Goal: Task Accomplishment & Management: Complete application form

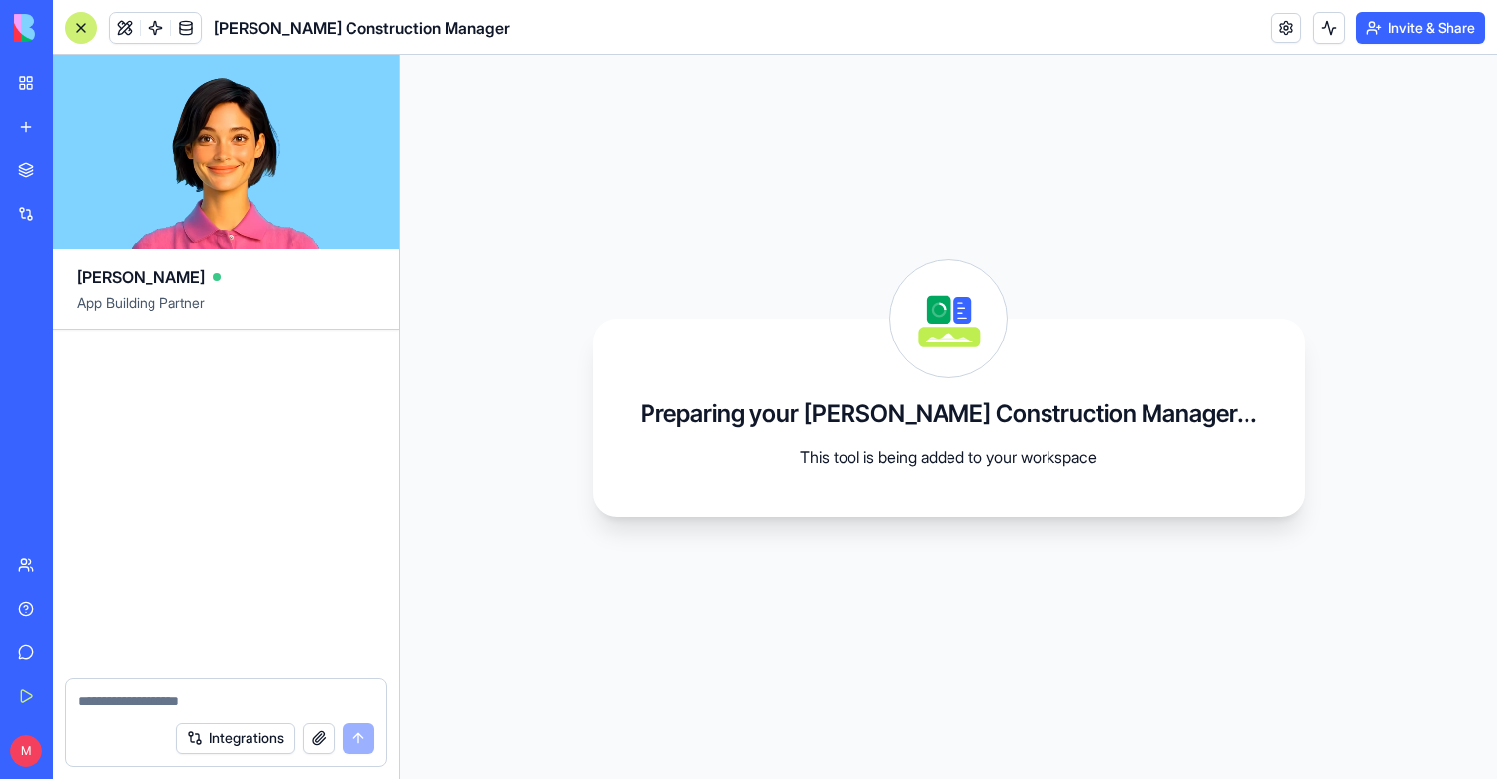
click at [33, 78] on link "My Workspace" at bounding box center [45, 83] width 79 height 40
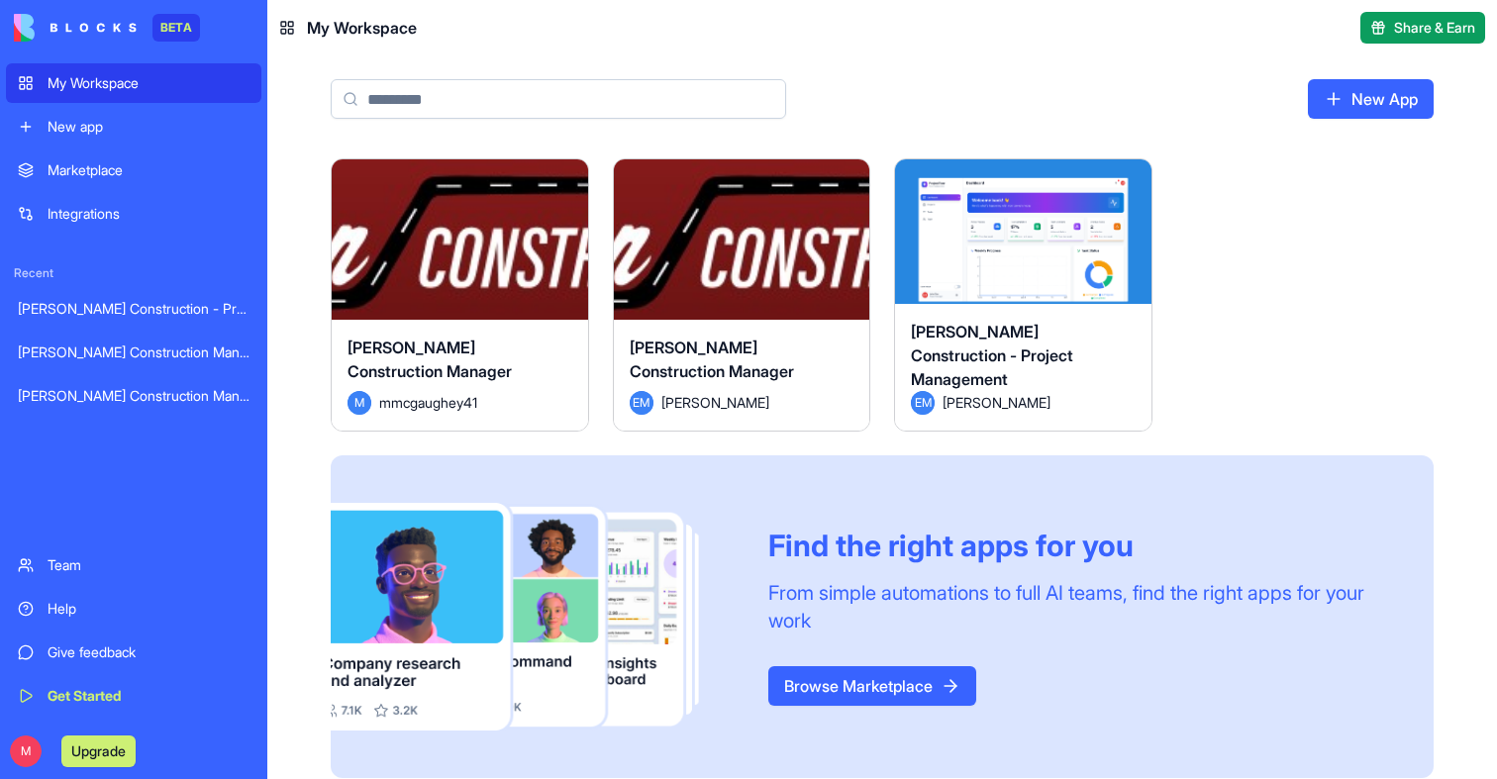
click at [511, 234] on button "Launch" at bounding box center [459, 240] width 148 height 40
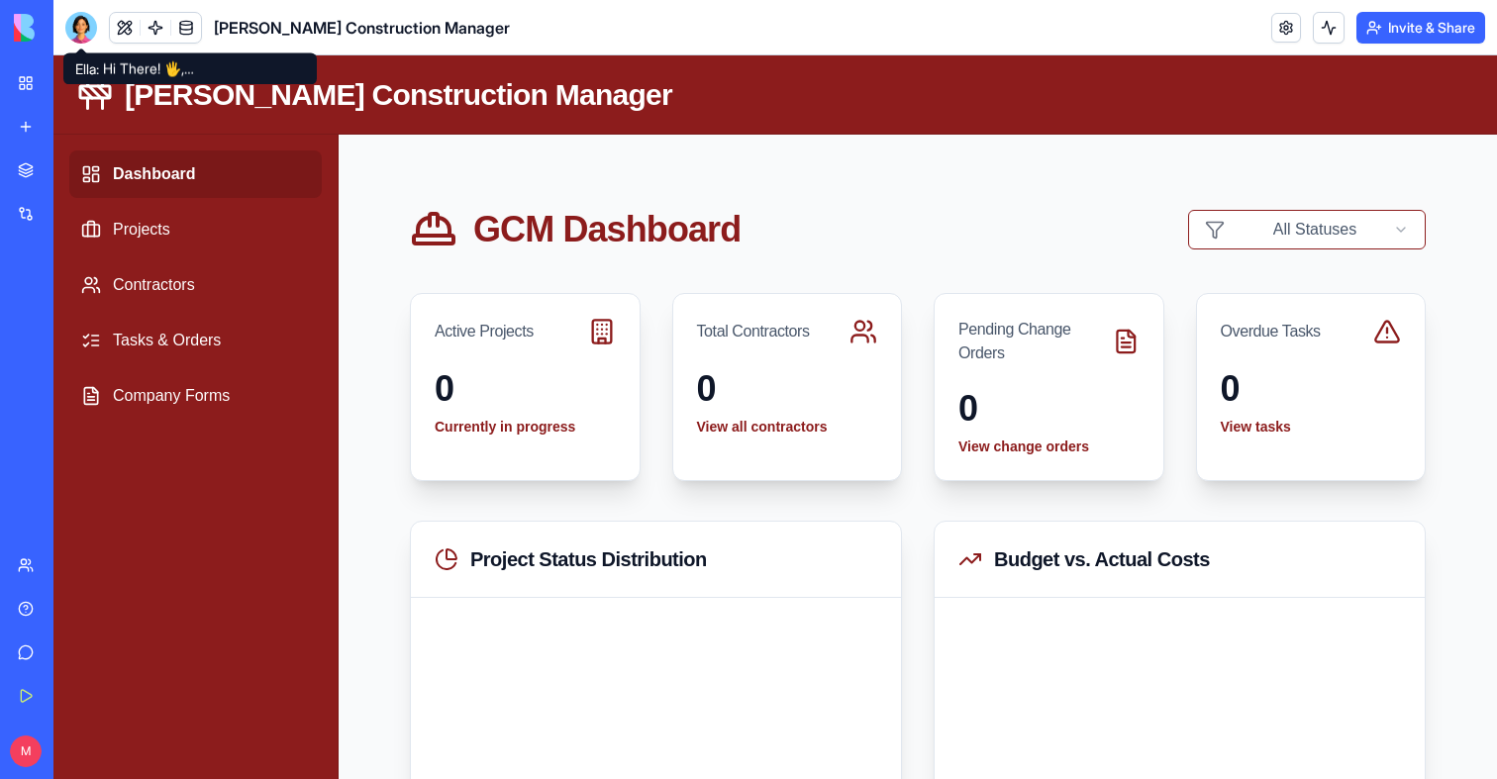
click at [76, 21] on div at bounding box center [81, 28] width 32 height 32
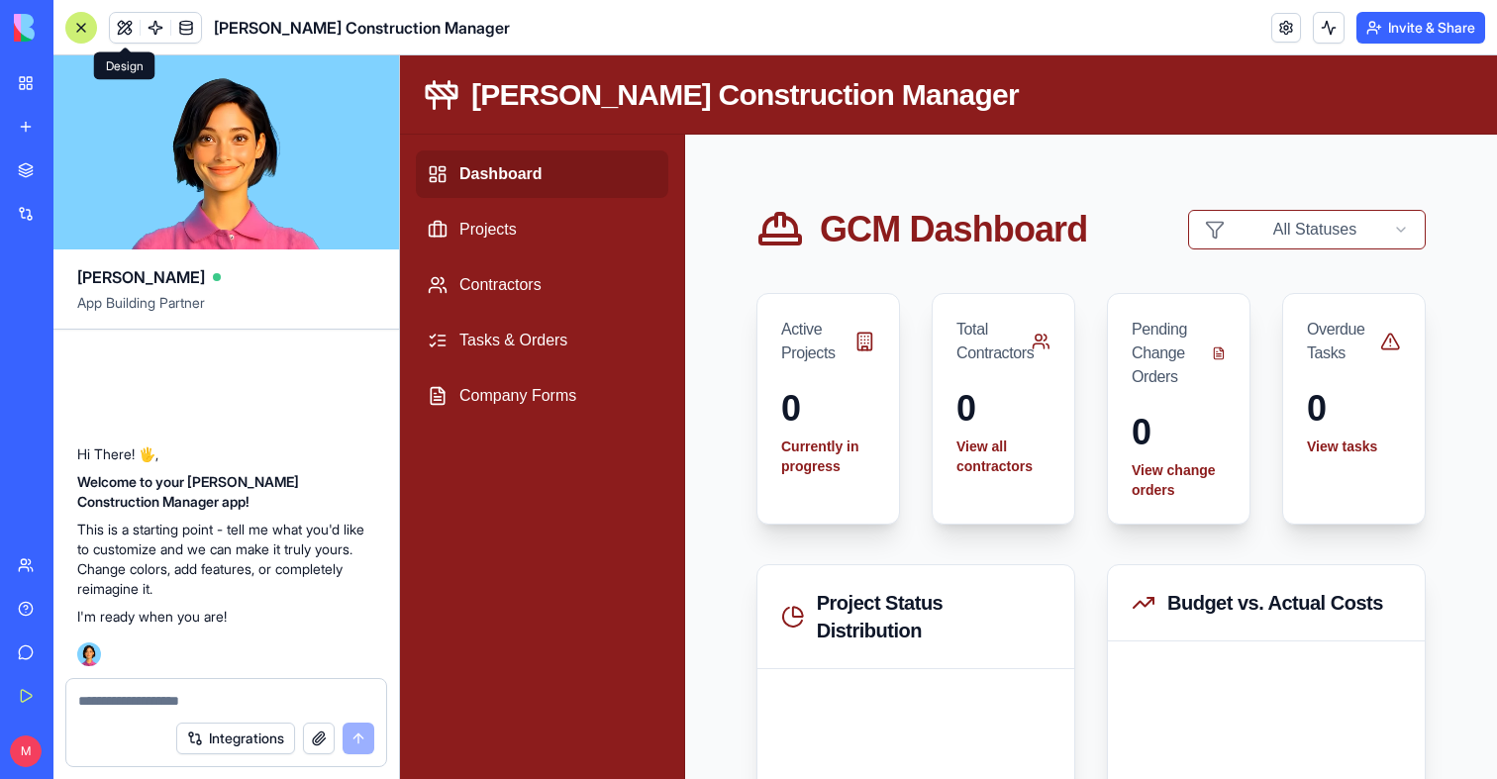
click at [129, 24] on button at bounding box center [125, 28] width 30 height 30
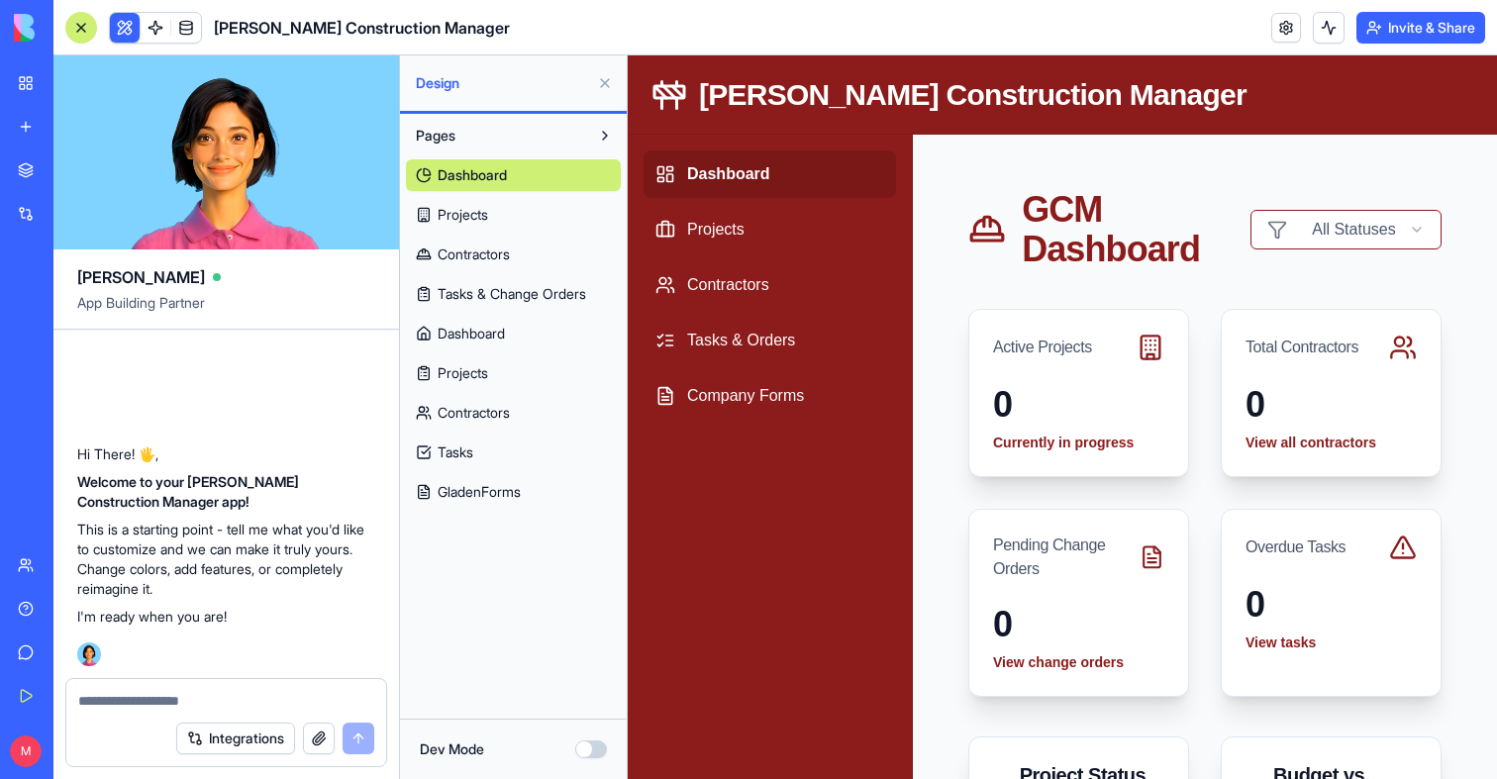
click at [473, 363] on span "Projects" at bounding box center [463, 373] width 50 height 20
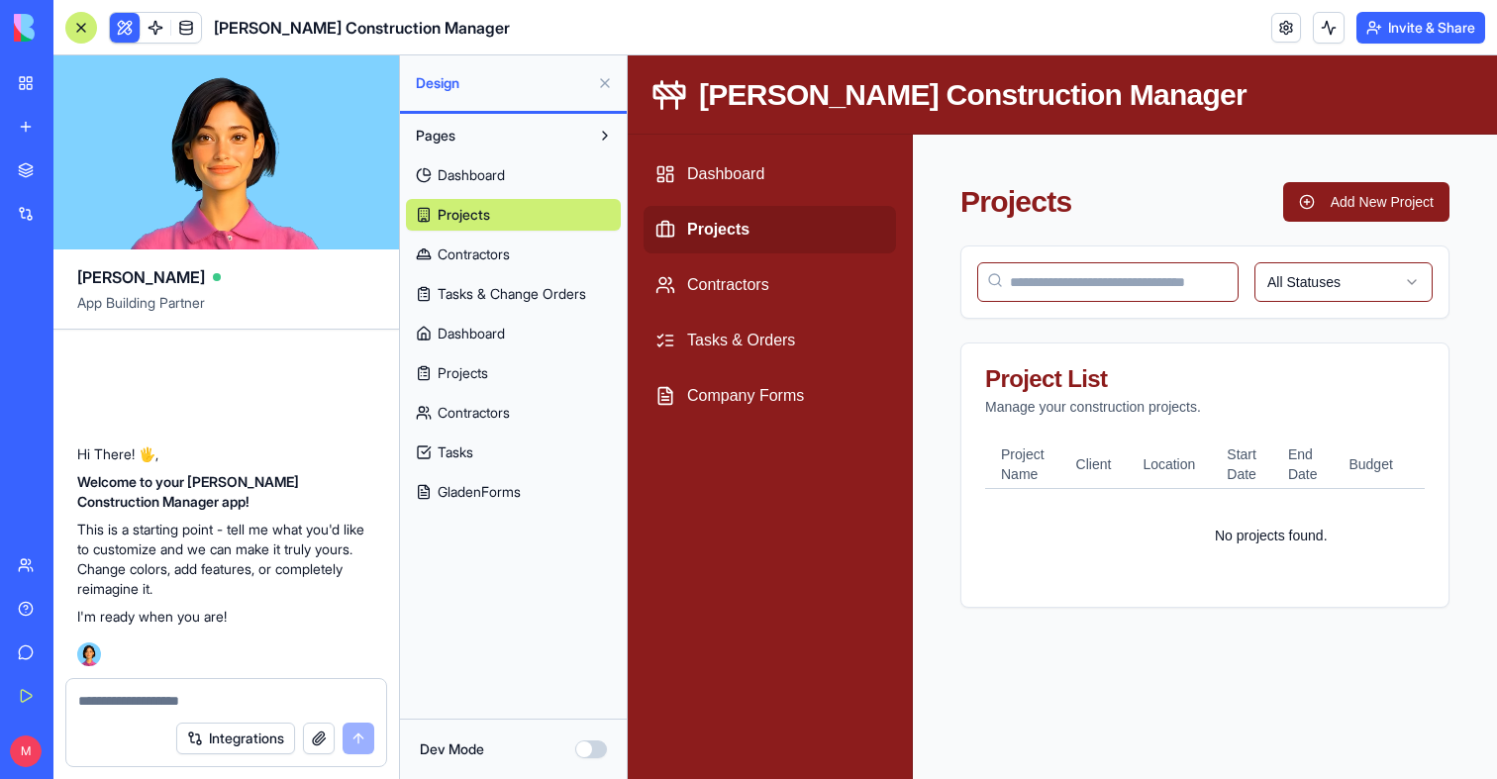
click at [478, 422] on span "Contractors" at bounding box center [474, 413] width 72 height 20
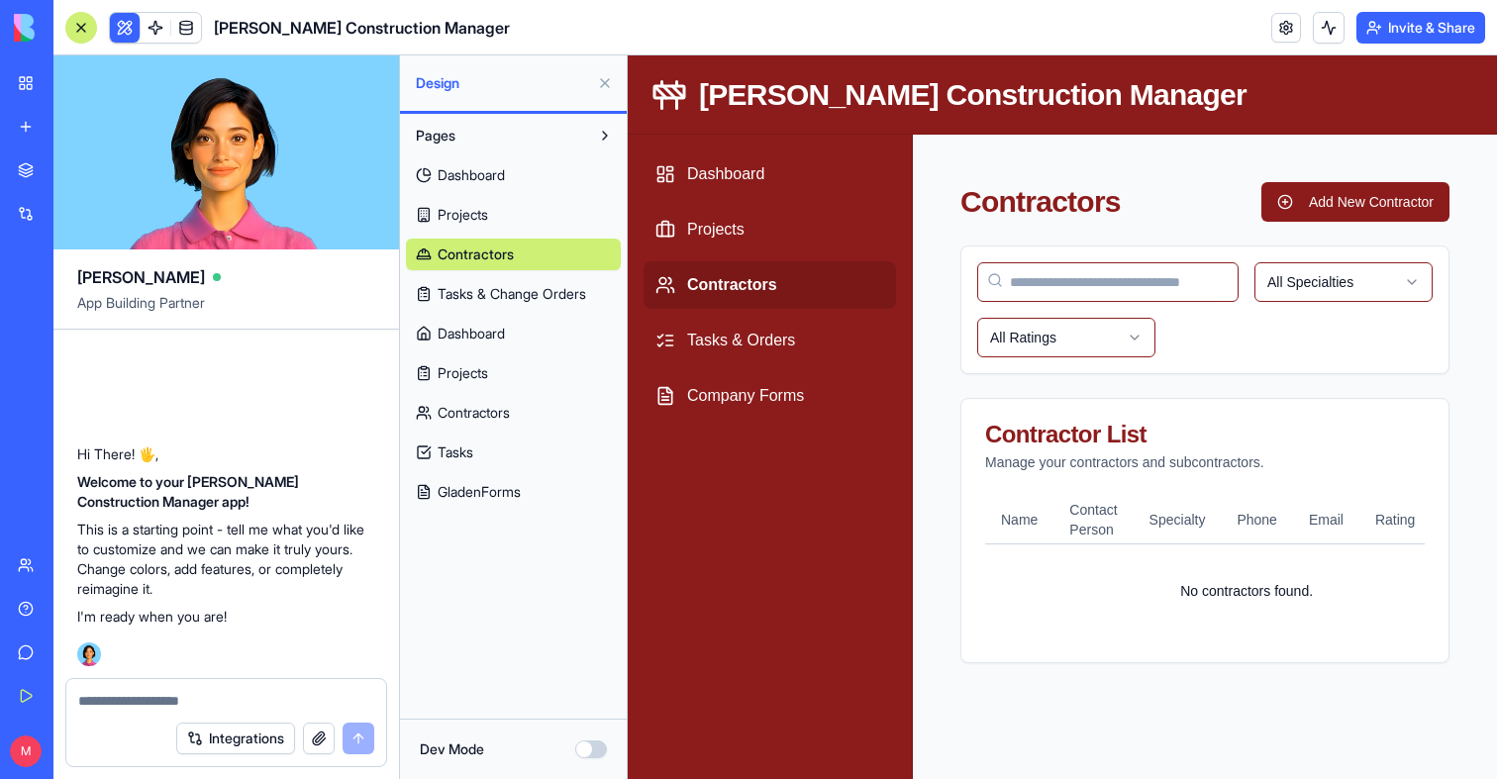
click at [481, 254] on span "Contractors" at bounding box center [476, 255] width 76 height 20
click at [473, 383] on link "Projects" at bounding box center [513, 373] width 215 height 32
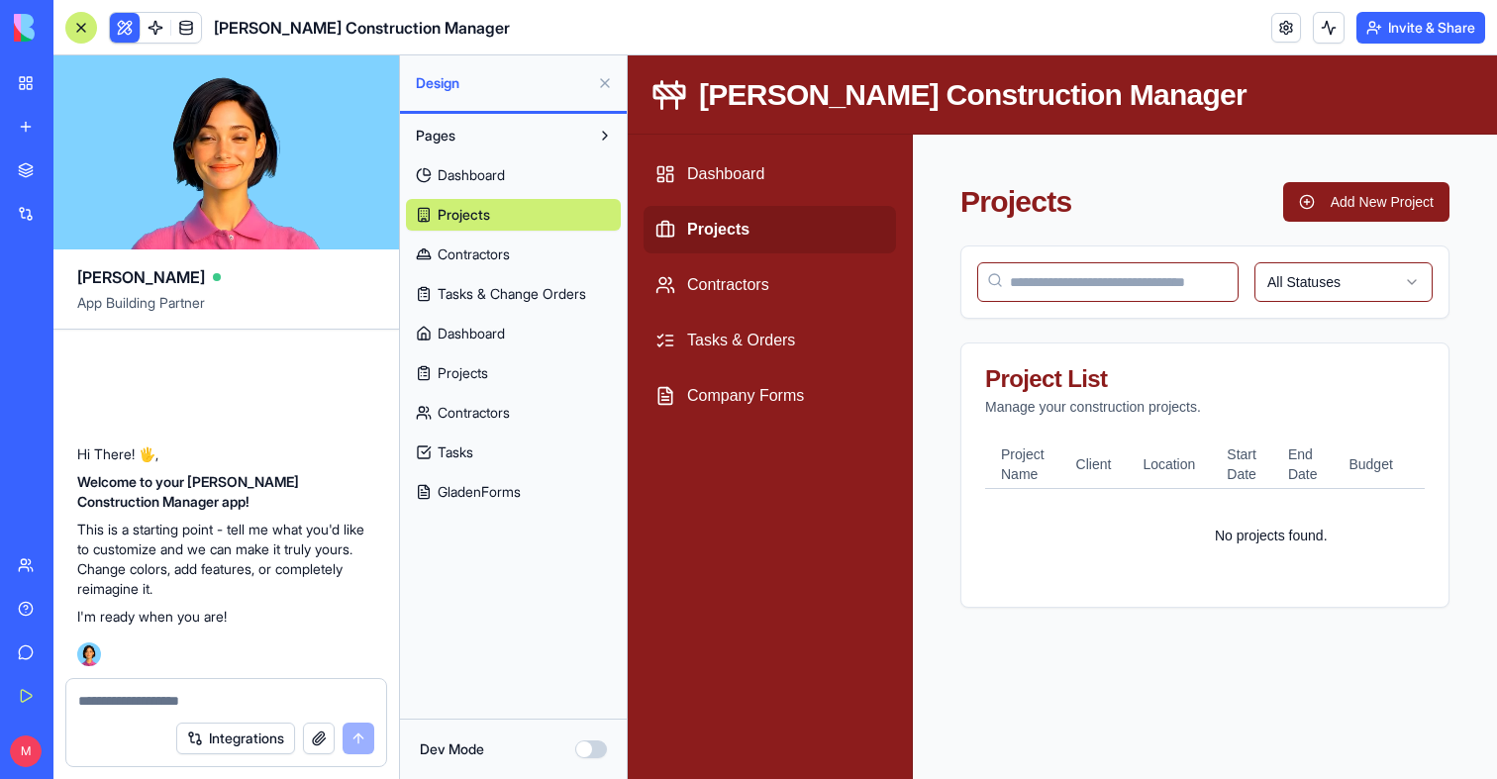
click at [146, 702] on textarea at bounding box center [226, 701] width 296 height 20
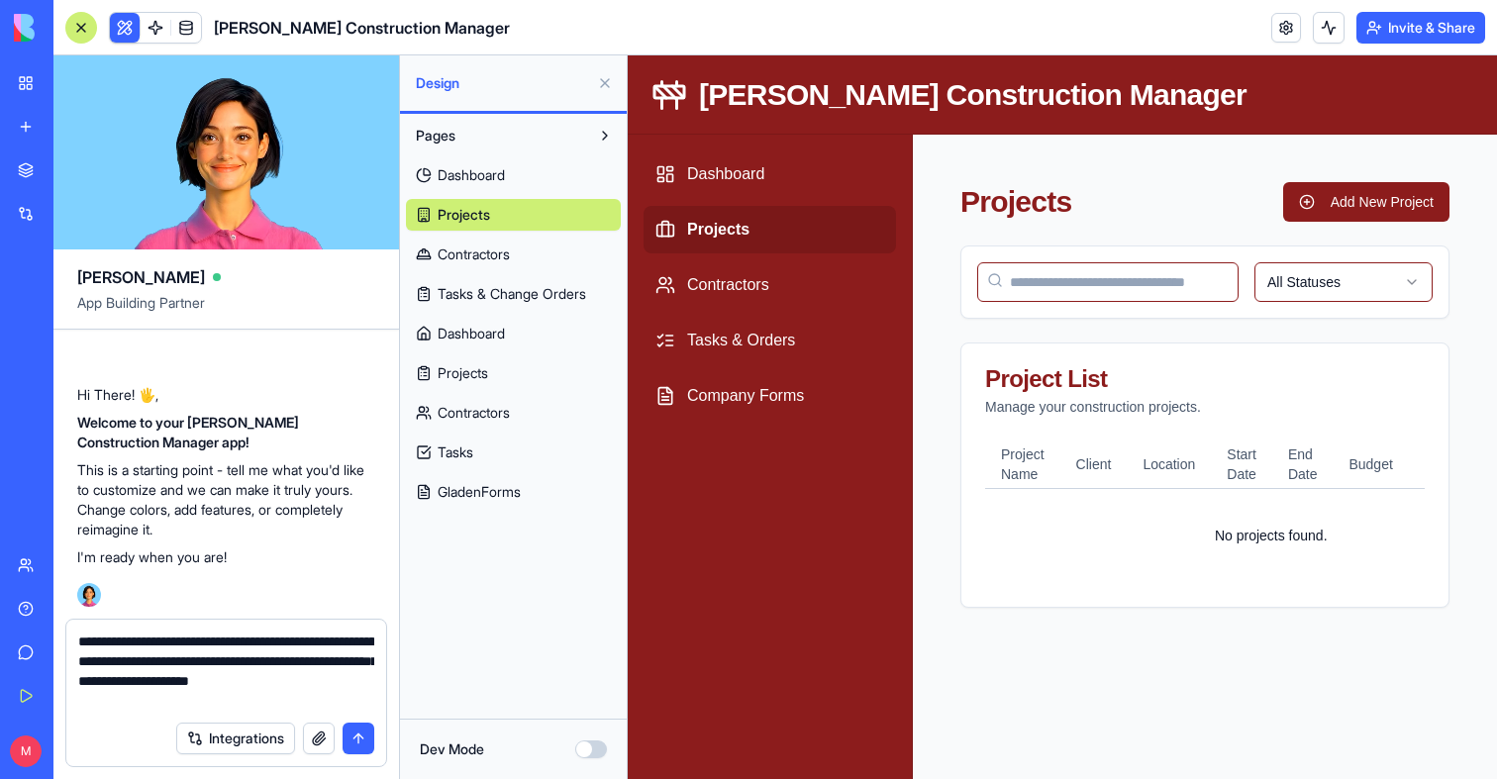
click at [247, 641] on textarea "**********" at bounding box center [226, 671] width 296 height 79
click at [255, 664] on textarea "**********" at bounding box center [226, 671] width 296 height 79
type textarea "**********"
click at [235, 700] on textarea "**********" at bounding box center [226, 671] width 296 height 79
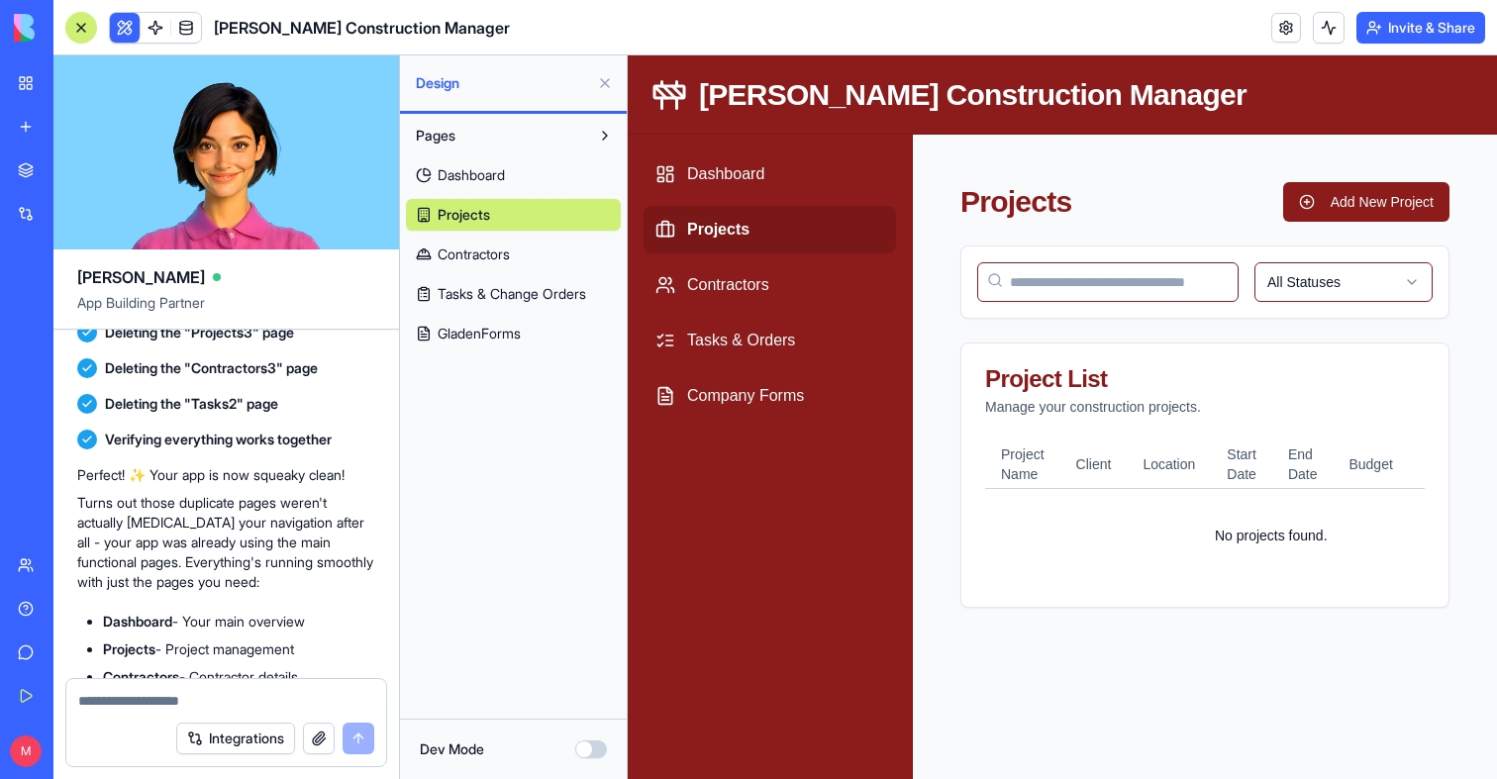
scroll to position [958, 0]
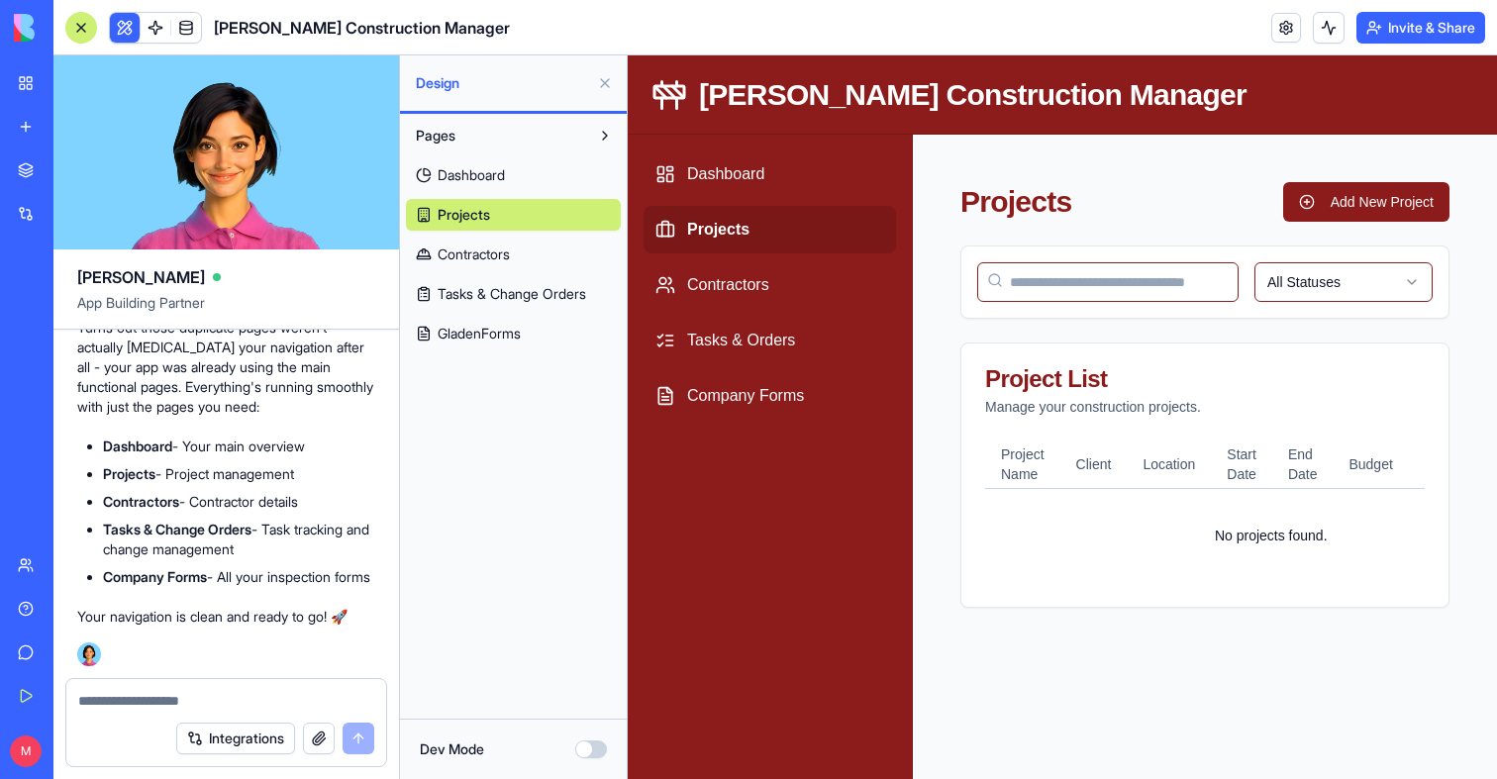
click at [540, 181] on link "Dashboard" at bounding box center [513, 175] width 215 height 32
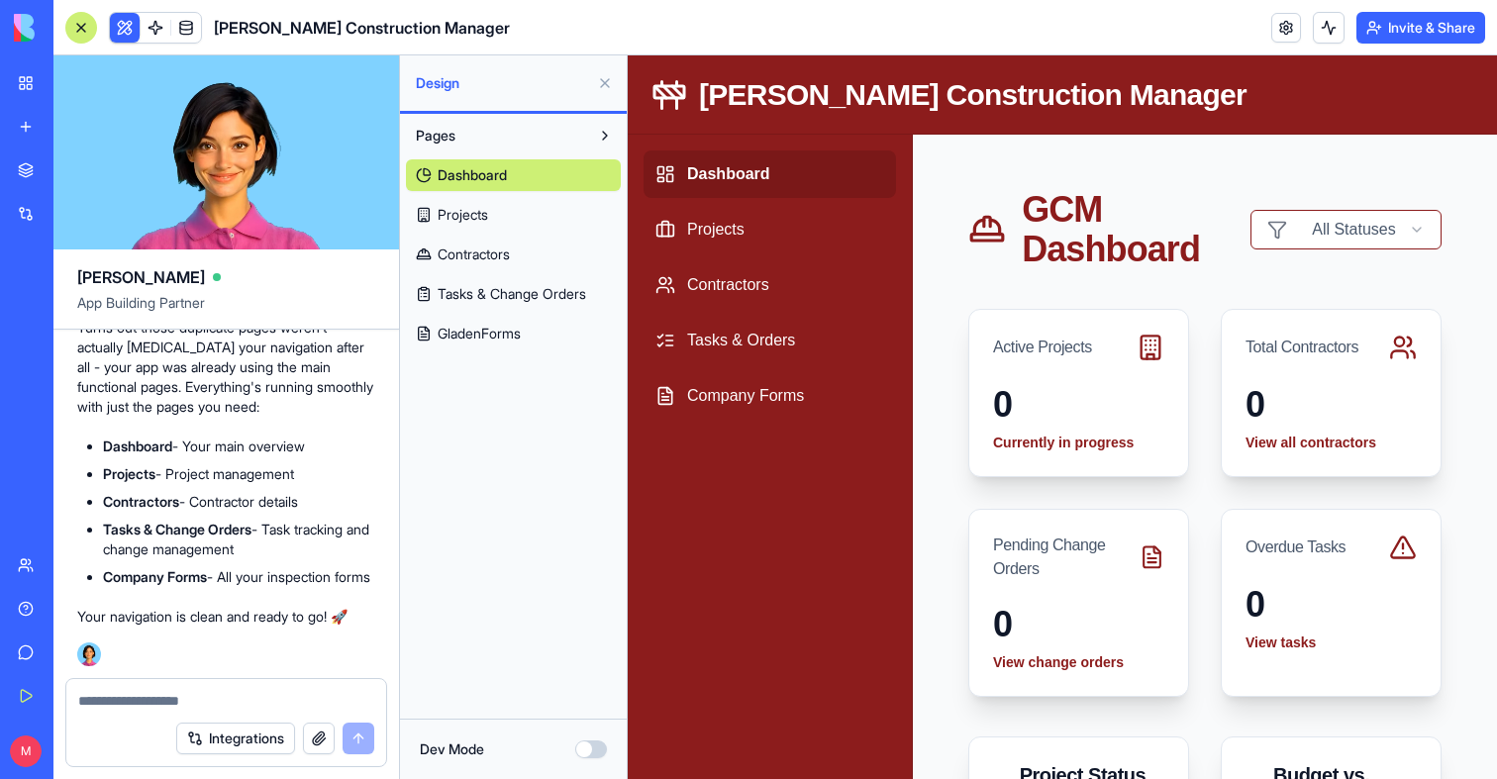
click at [498, 220] on link "Projects" at bounding box center [513, 215] width 215 height 32
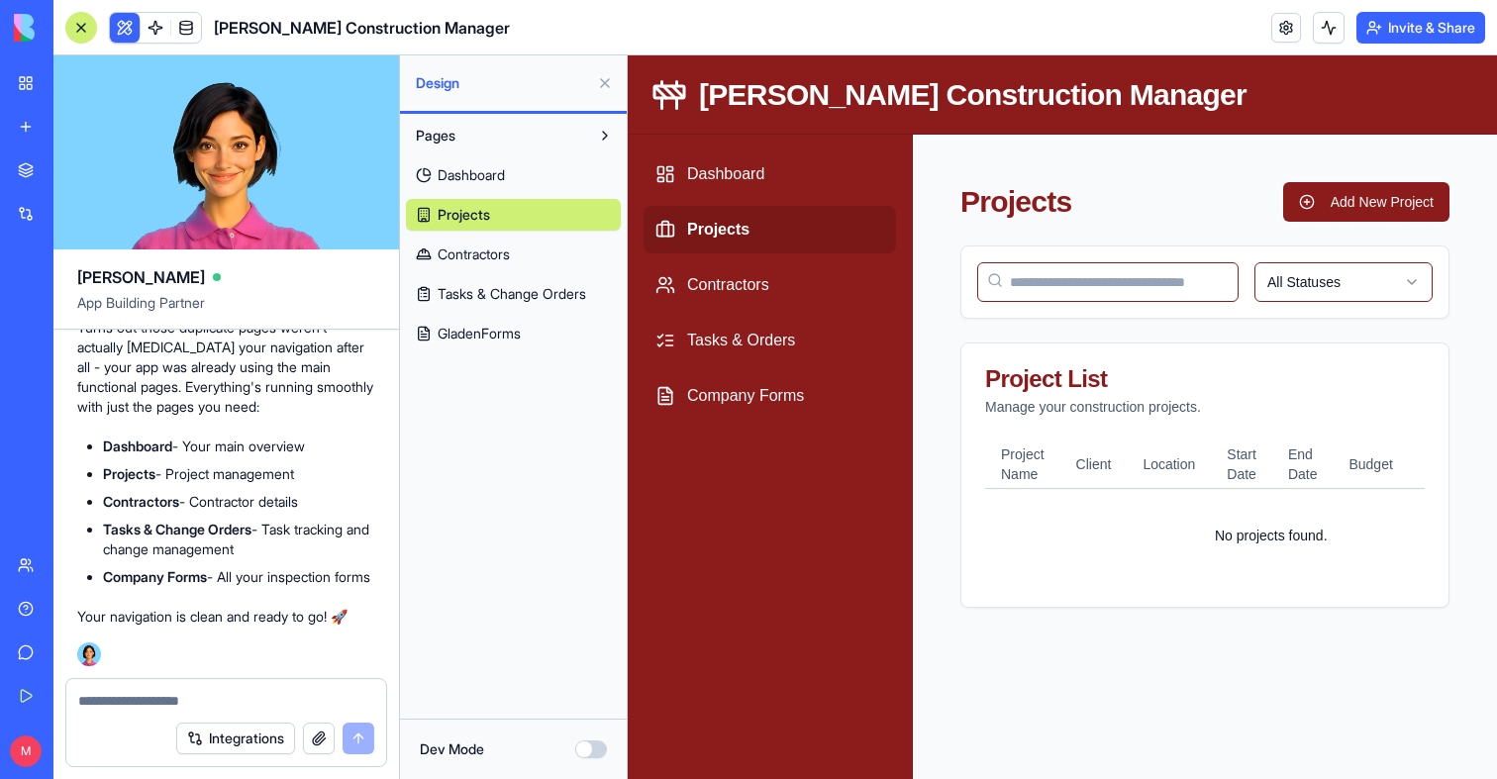
click at [472, 255] on span "Contractors" at bounding box center [474, 255] width 72 height 20
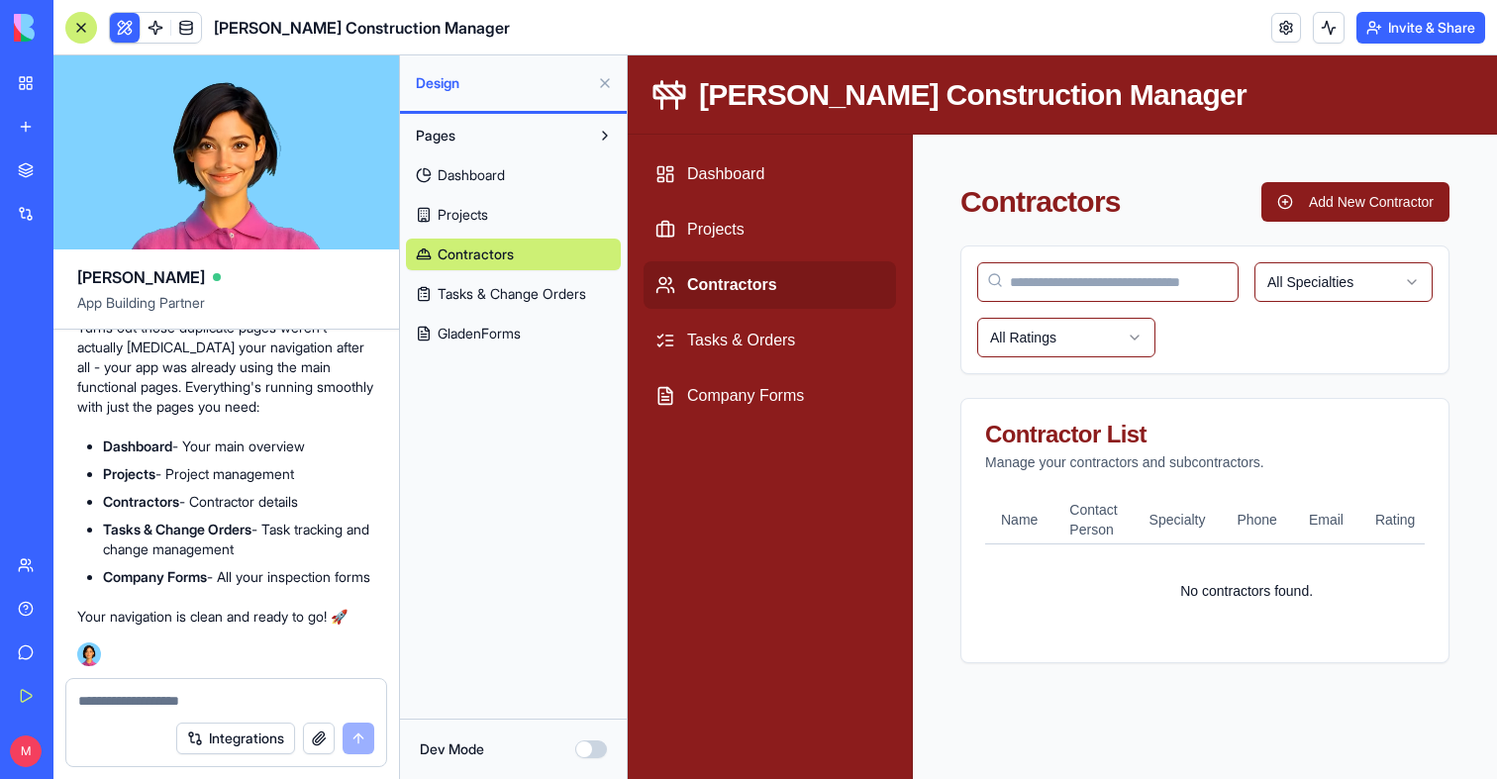
click at [470, 291] on span "Tasks & Change Orders" at bounding box center [512, 294] width 148 height 20
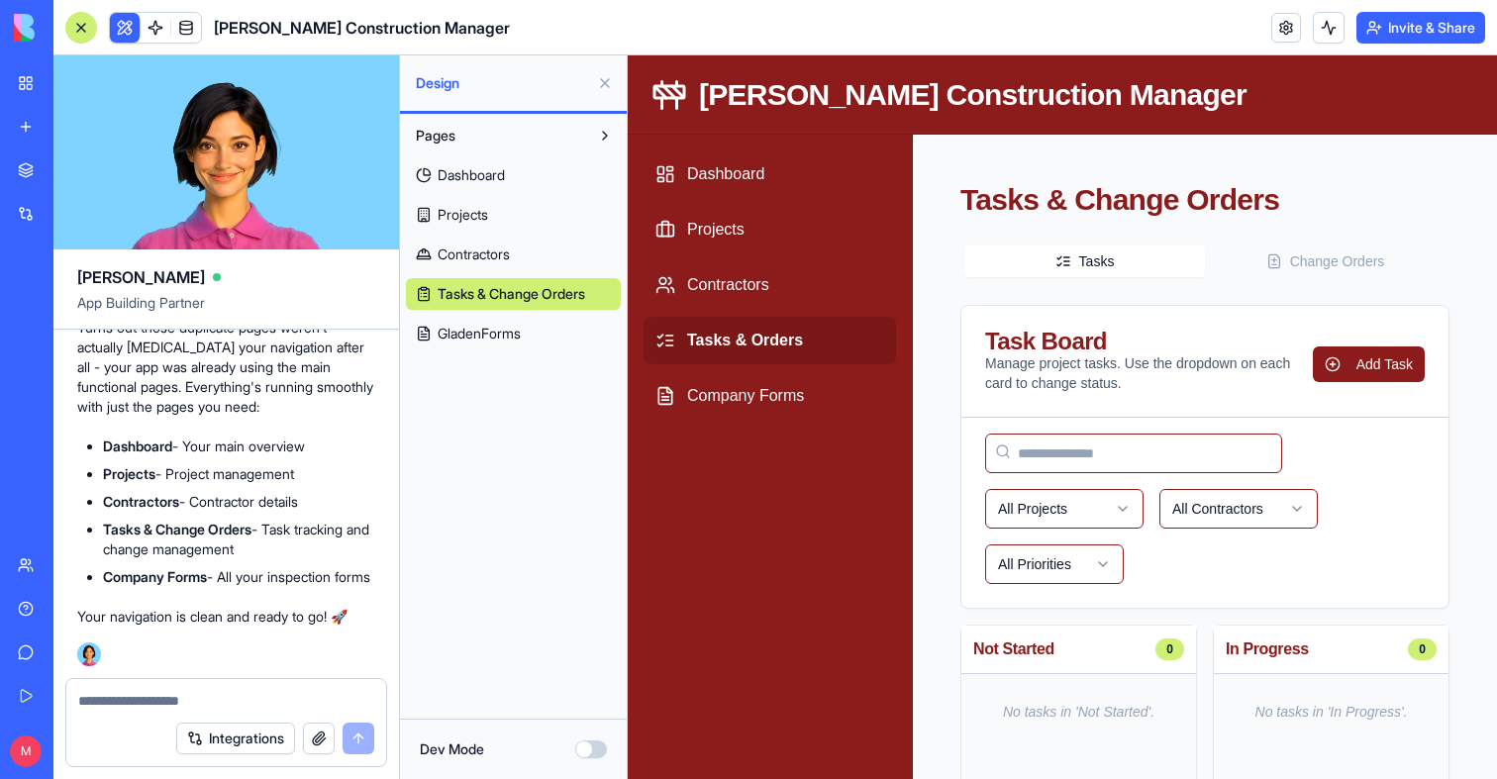
click at [472, 336] on span "GladenForms" at bounding box center [479, 334] width 83 height 20
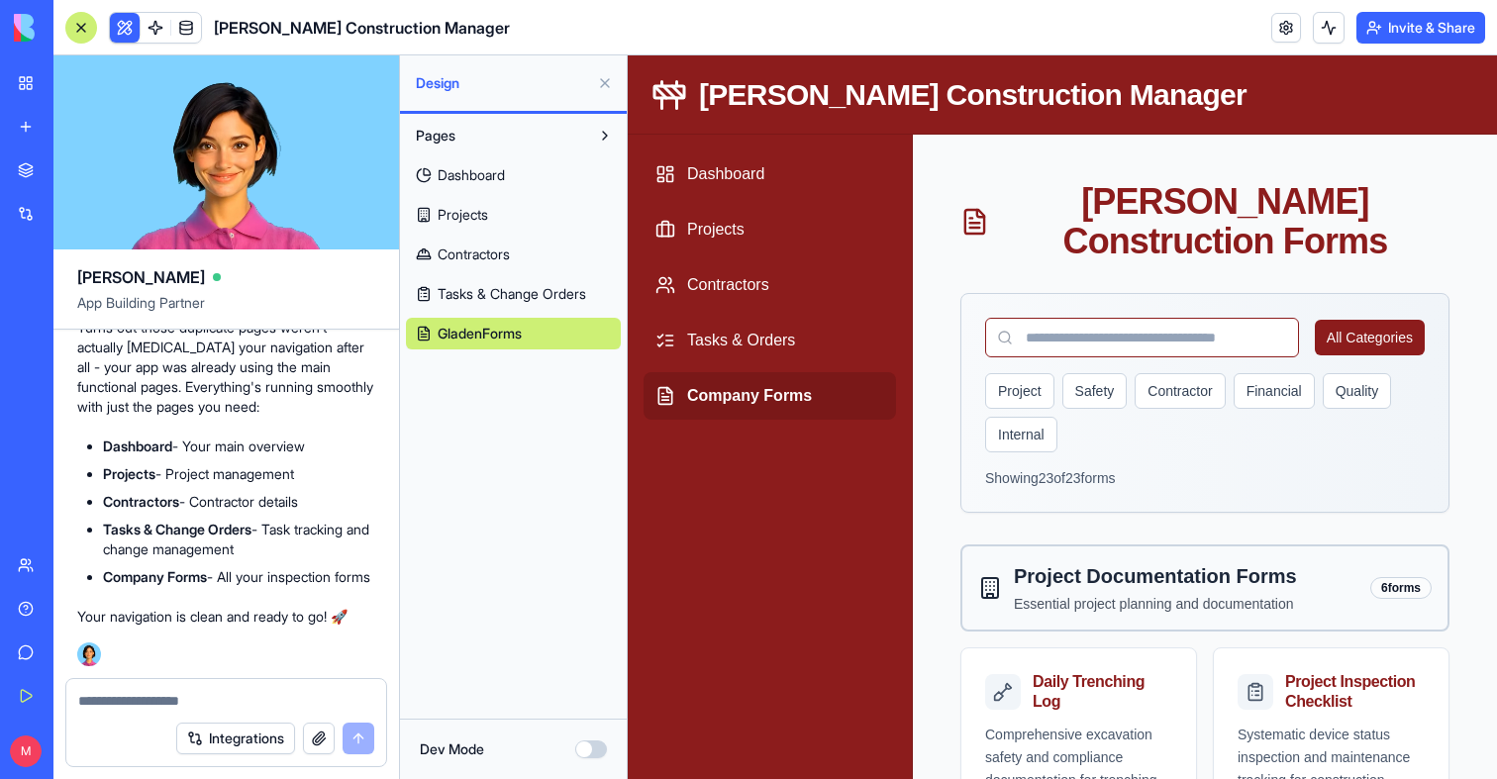
click at [477, 171] on span "Dashboard" at bounding box center [471, 175] width 67 height 20
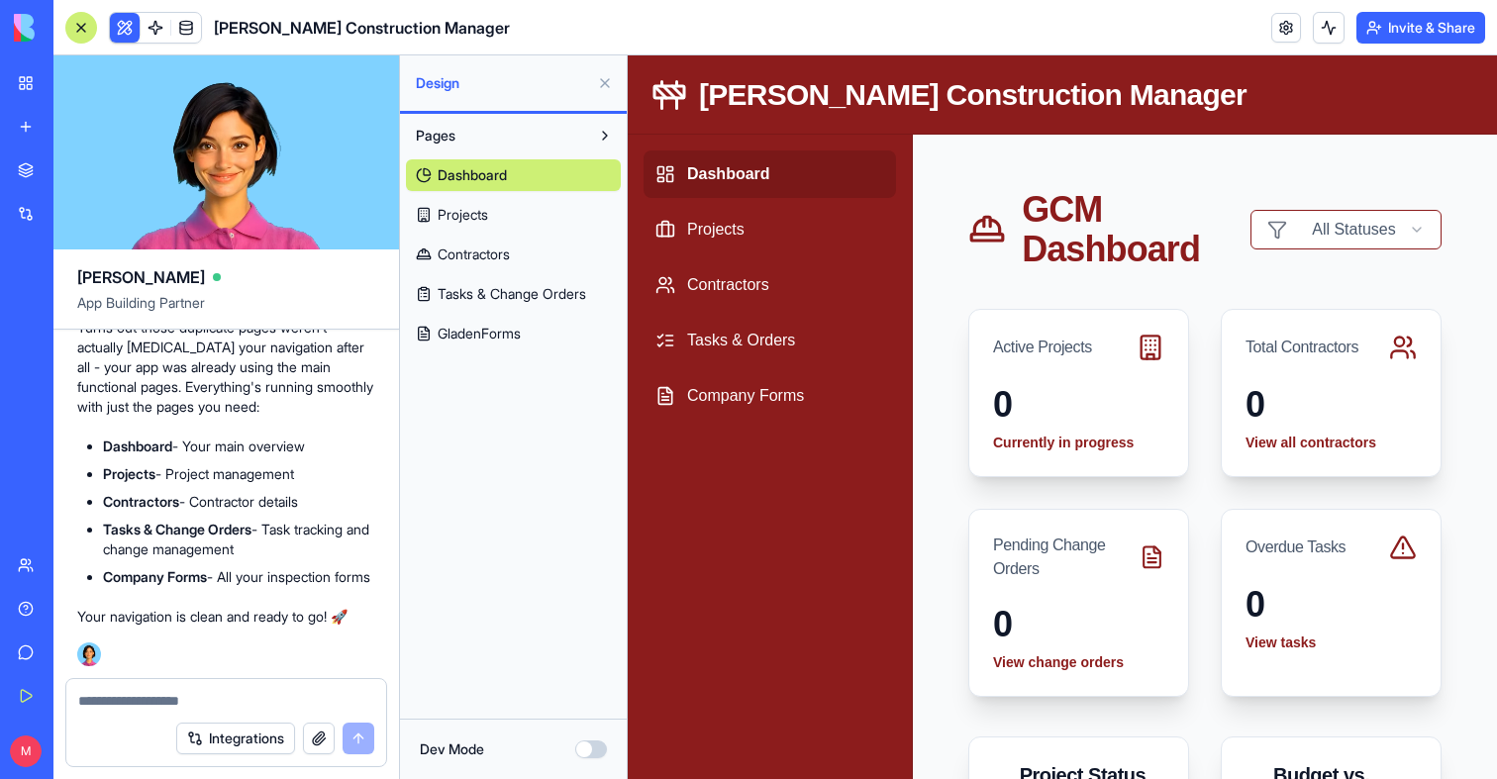
click at [465, 327] on span "GladenForms" at bounding box center [479, 334] width 83 height 20
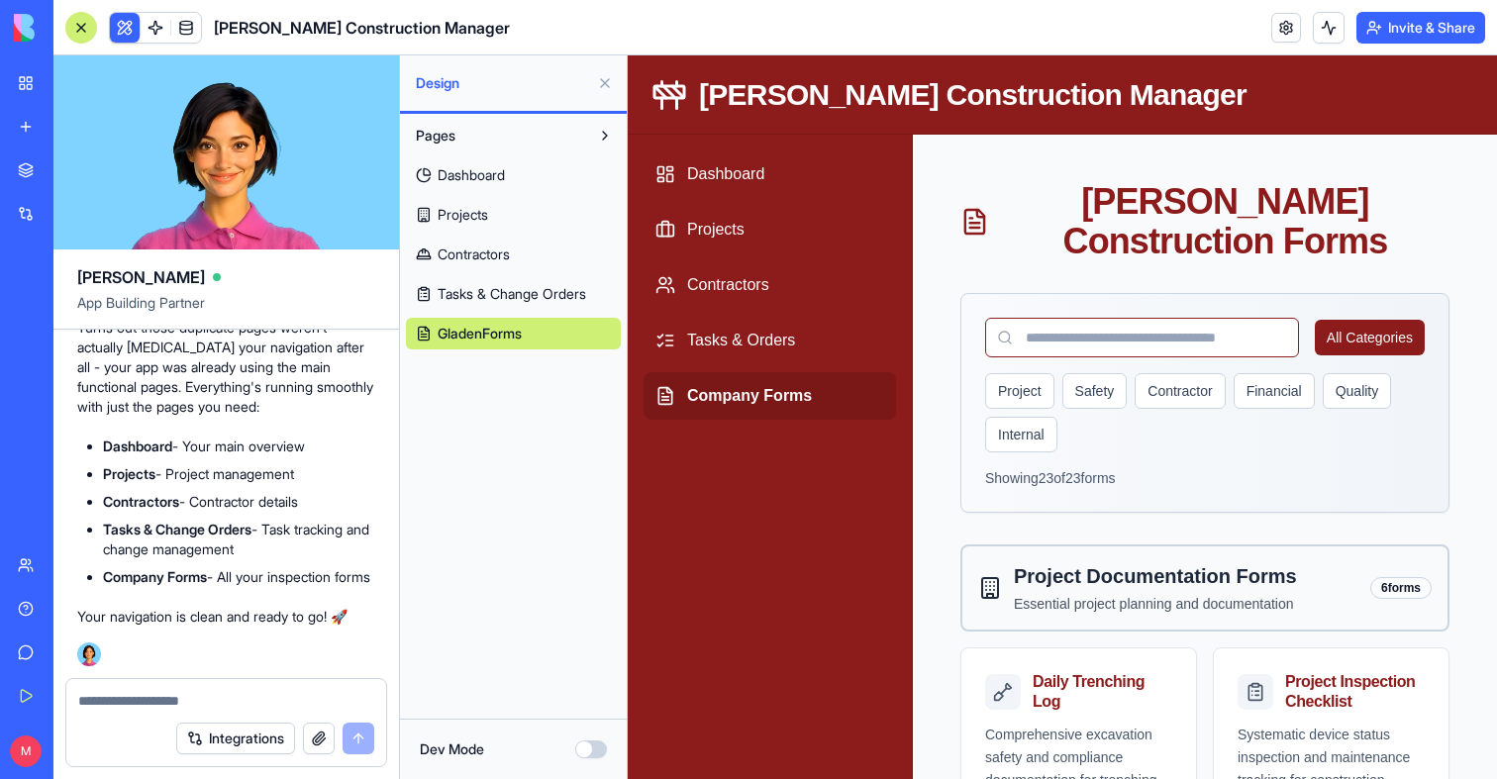
click at [103, 708] on textarea at bounding box center [226, 701] width 296 height 20
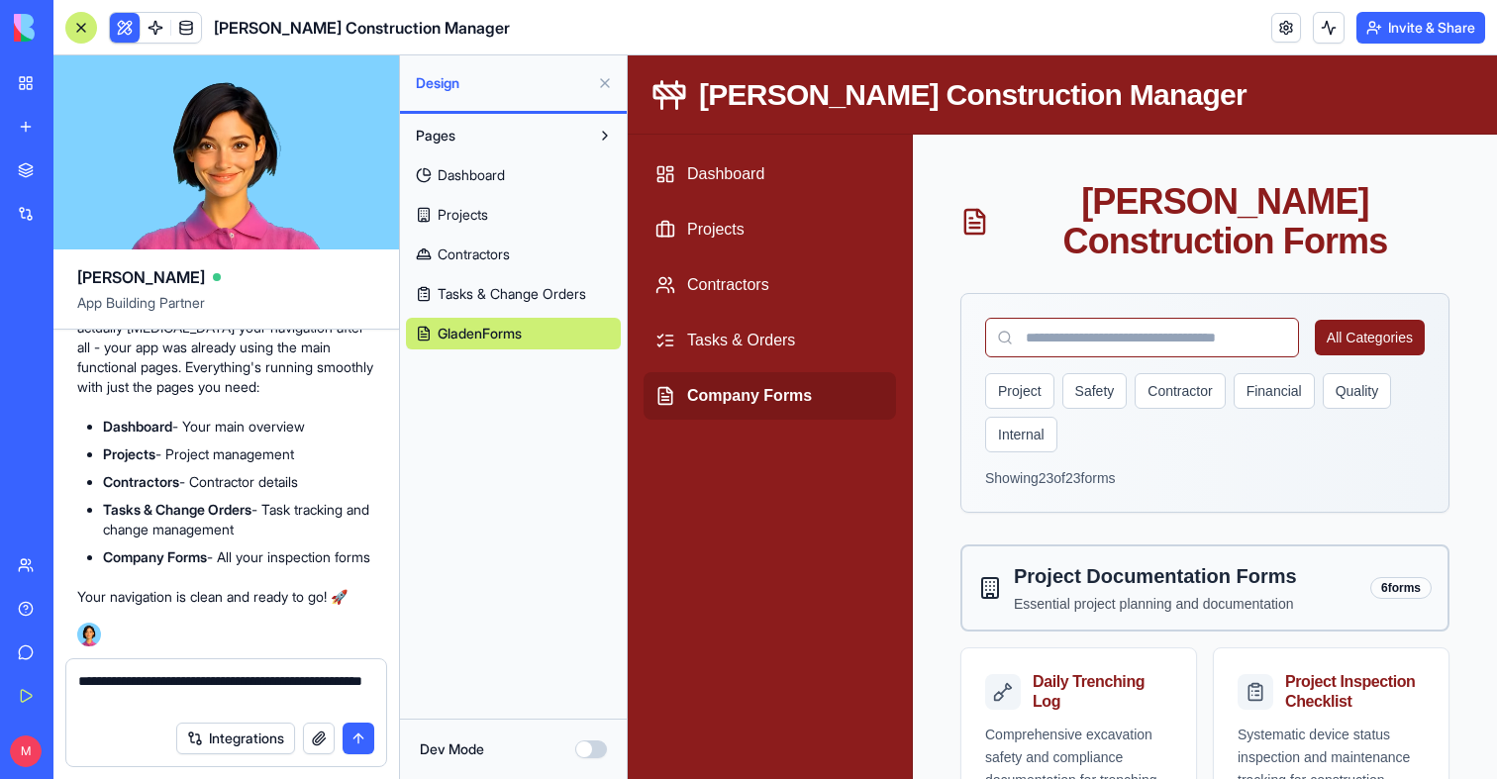
click at [324, 679] on textarea "**********" at bounding box center [226, 691] width 296 height 40
drag, startPoint x: 133, startPoint y: 677, endPoint x: 213, endPoint y: 684, distance: 80.5
click at [213, 684] on textarea "**********" at bounding box center [226, 691] width 296 height 40
click at [317, 680] on textarea "**********" at bounding box center [226, 691] width 296 height 40
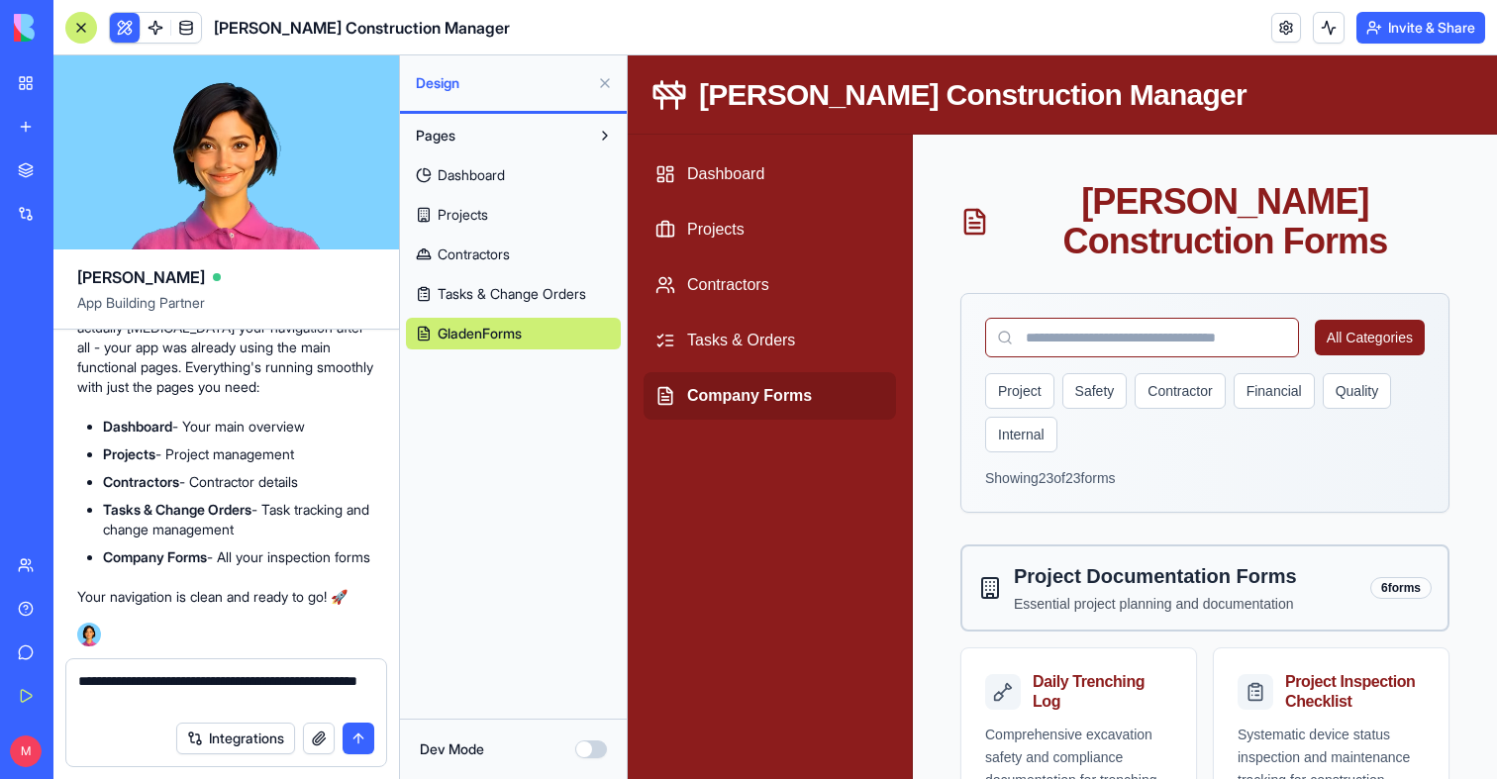
click at [312, 680] on textarea "**********" at bounding box center [226, 691] width 296 height 40
click at [123, 704] on textarea "**********" at bounding box center [226, 680] width 296 height 59
type textarea "**********"
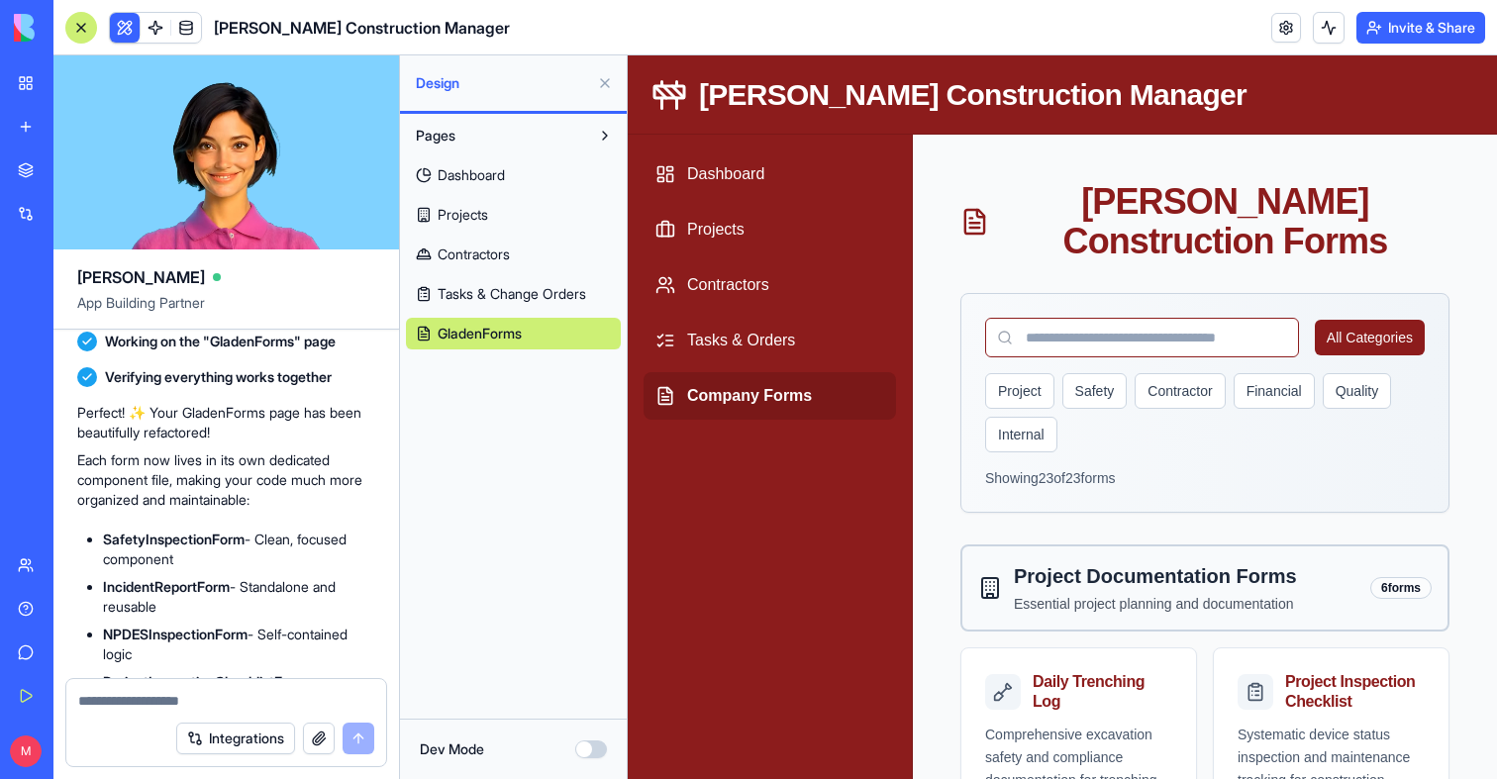
scroll to position [1566, 0]
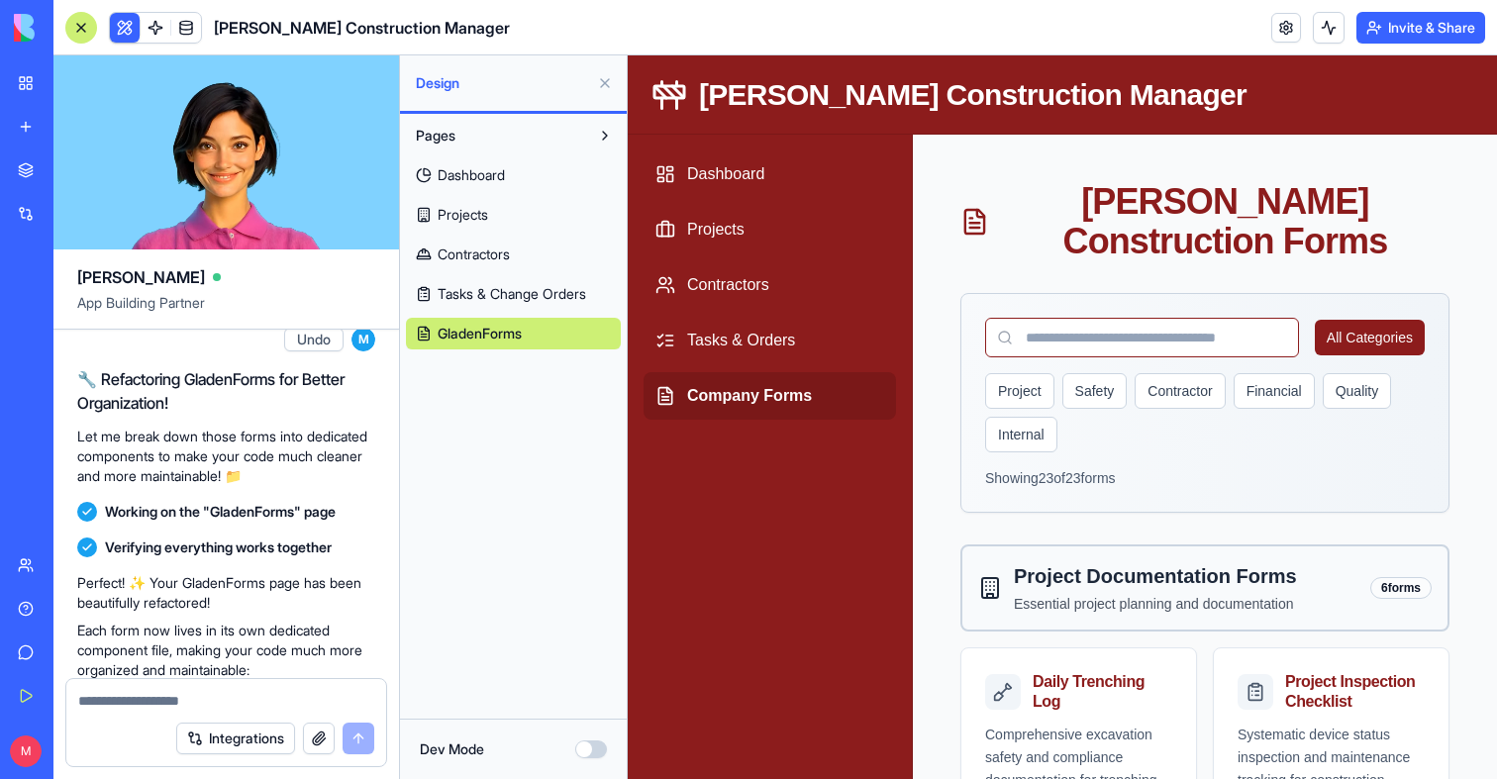
click at [586, 742] on button "Dev Mode" at bounding box center [591, 749] width 32 height 18
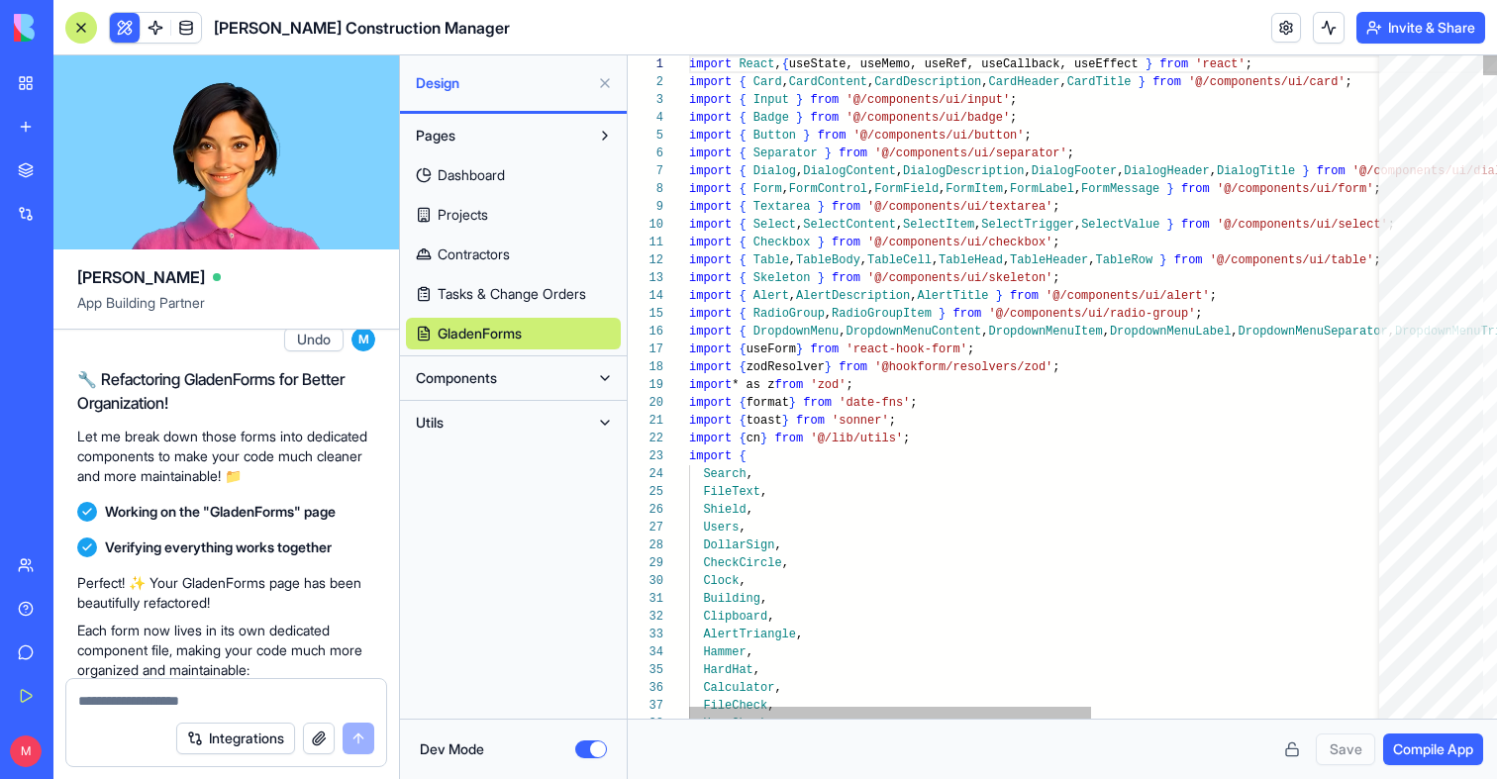
scroll to position [107, 0]
click at [538, 366] on button "Components" at bounding box center [497, 378] width 183 height 32
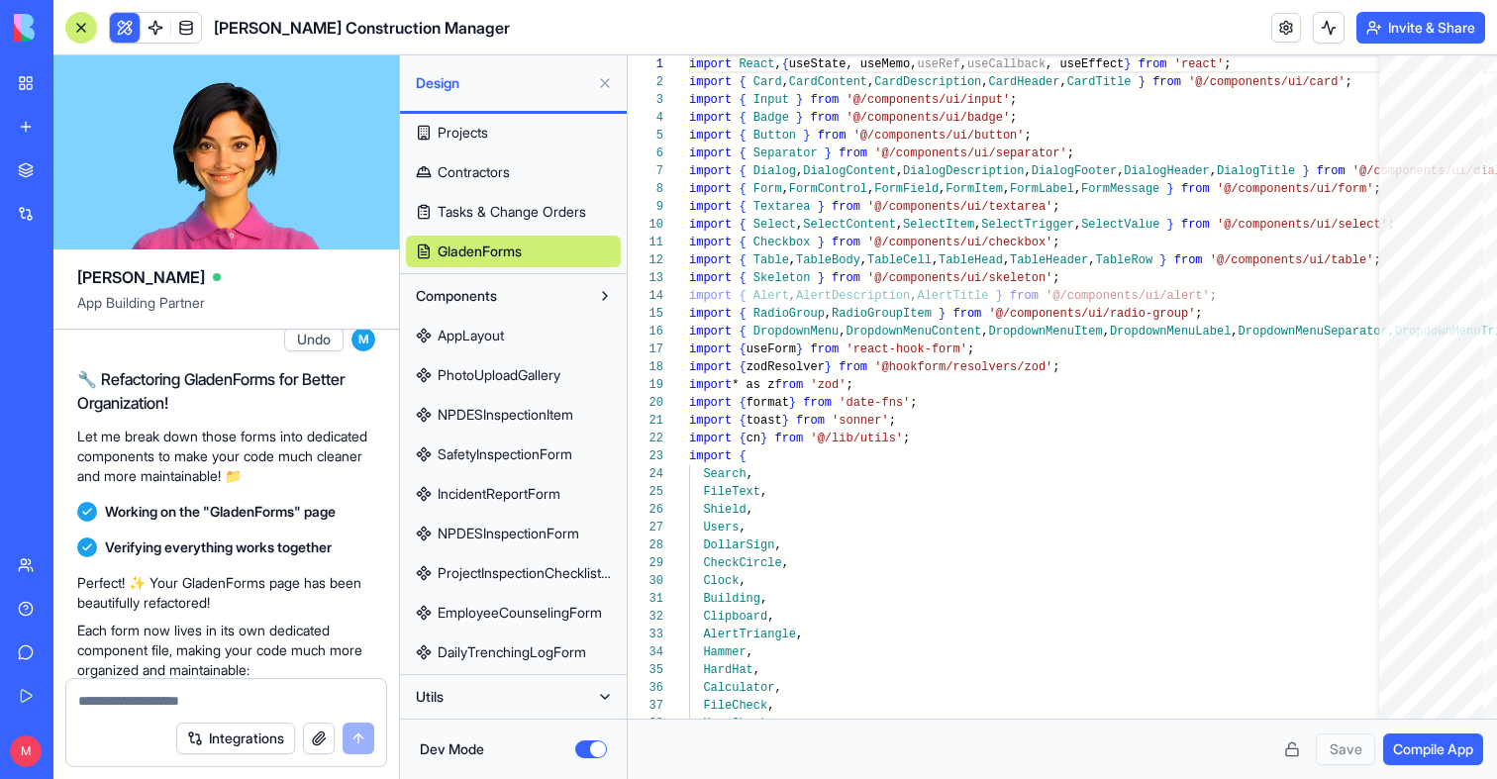
scroll to position [0, 0]
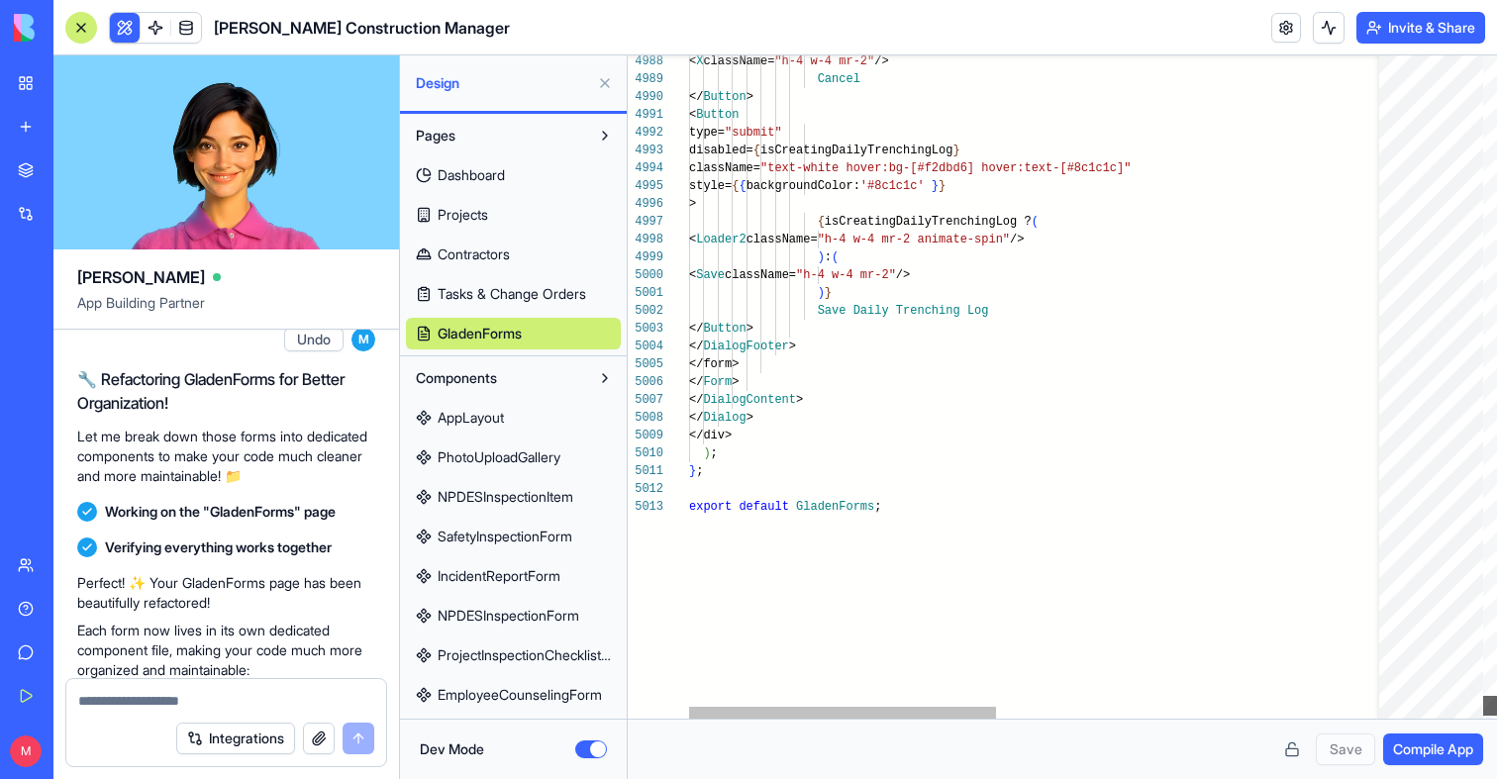
click at [1496, 709] on div at bounding box center [1490, 706] width 14 height 20
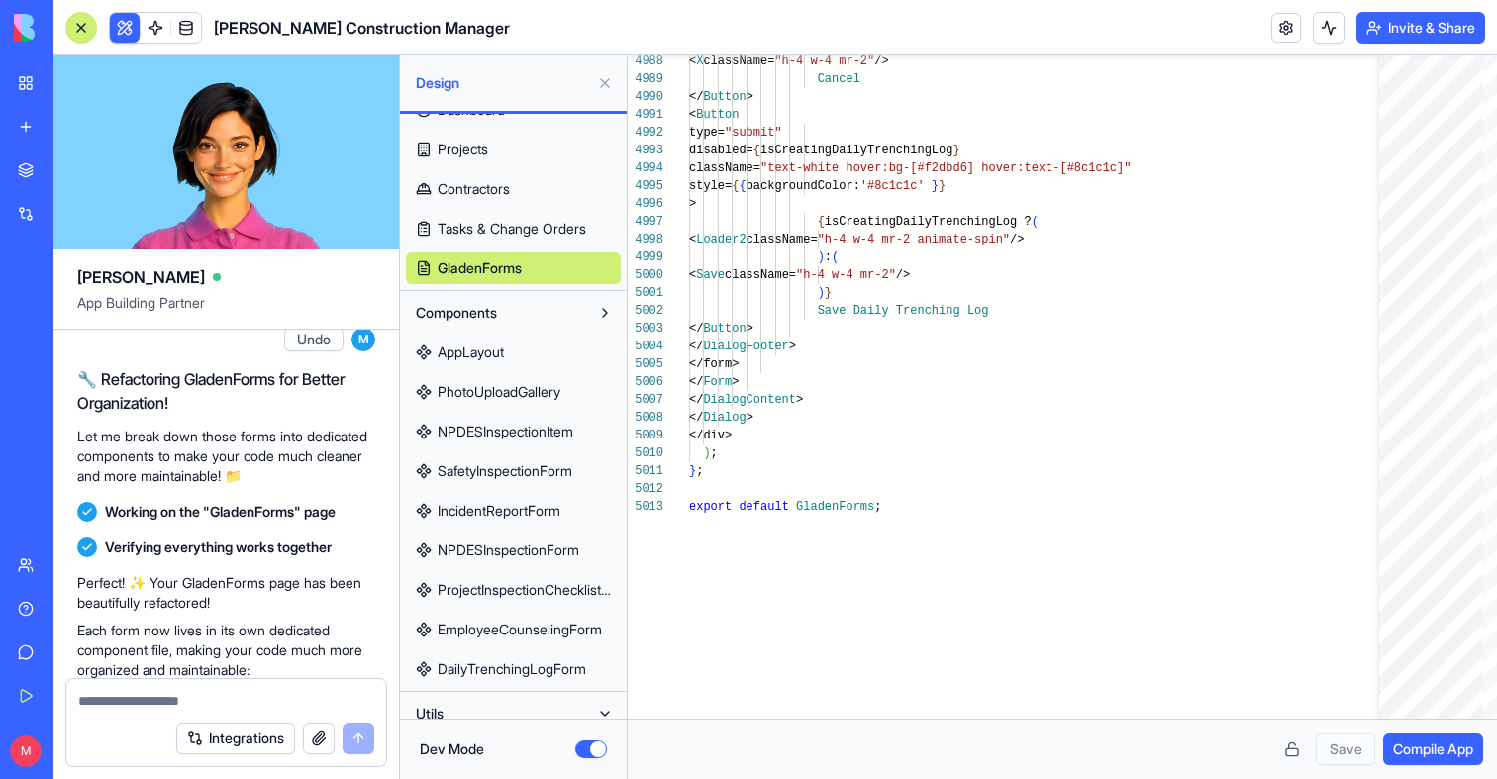
scroll to position [82, 0]
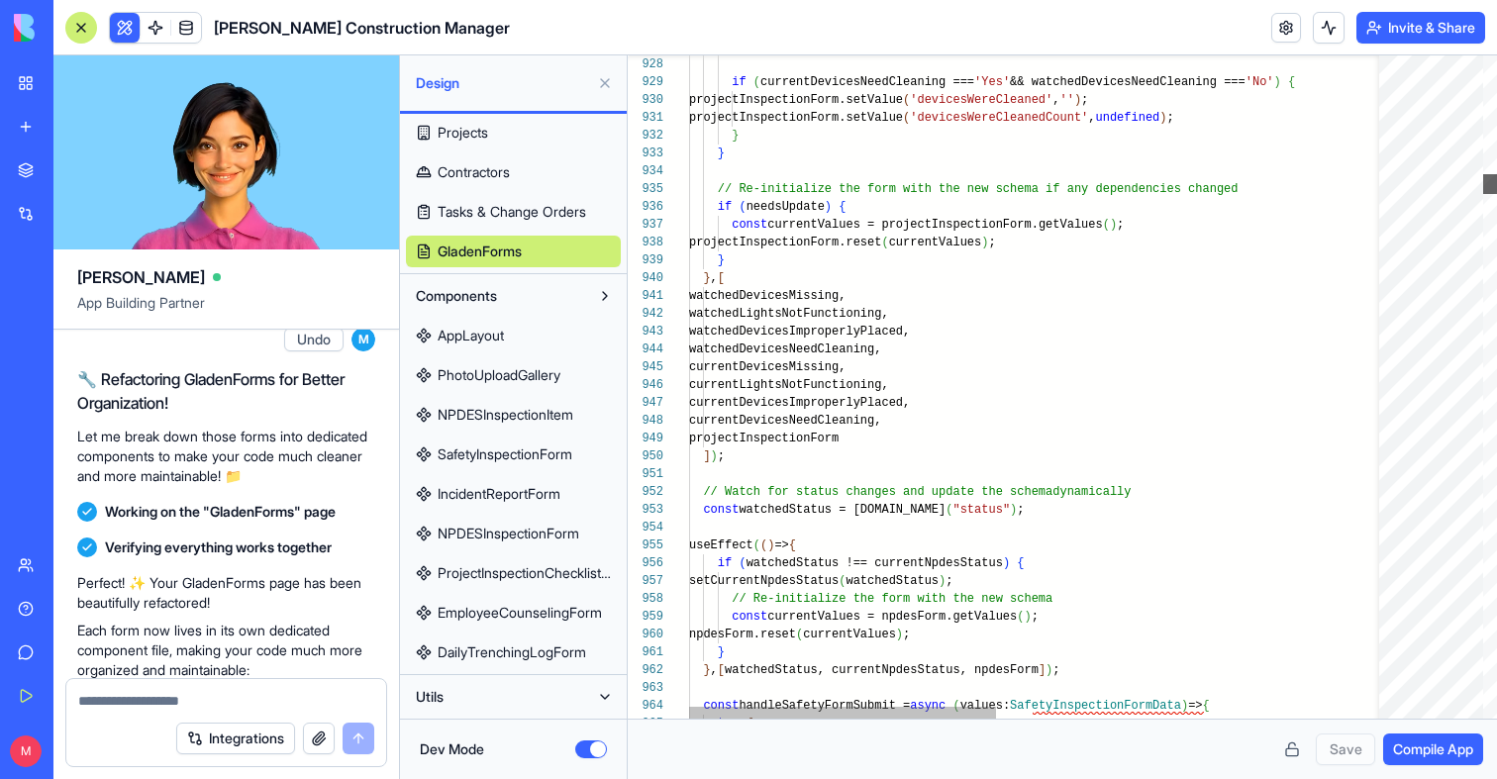
click at [1496, 181] on div at bounding box center [1490, 184] width 14 height 20
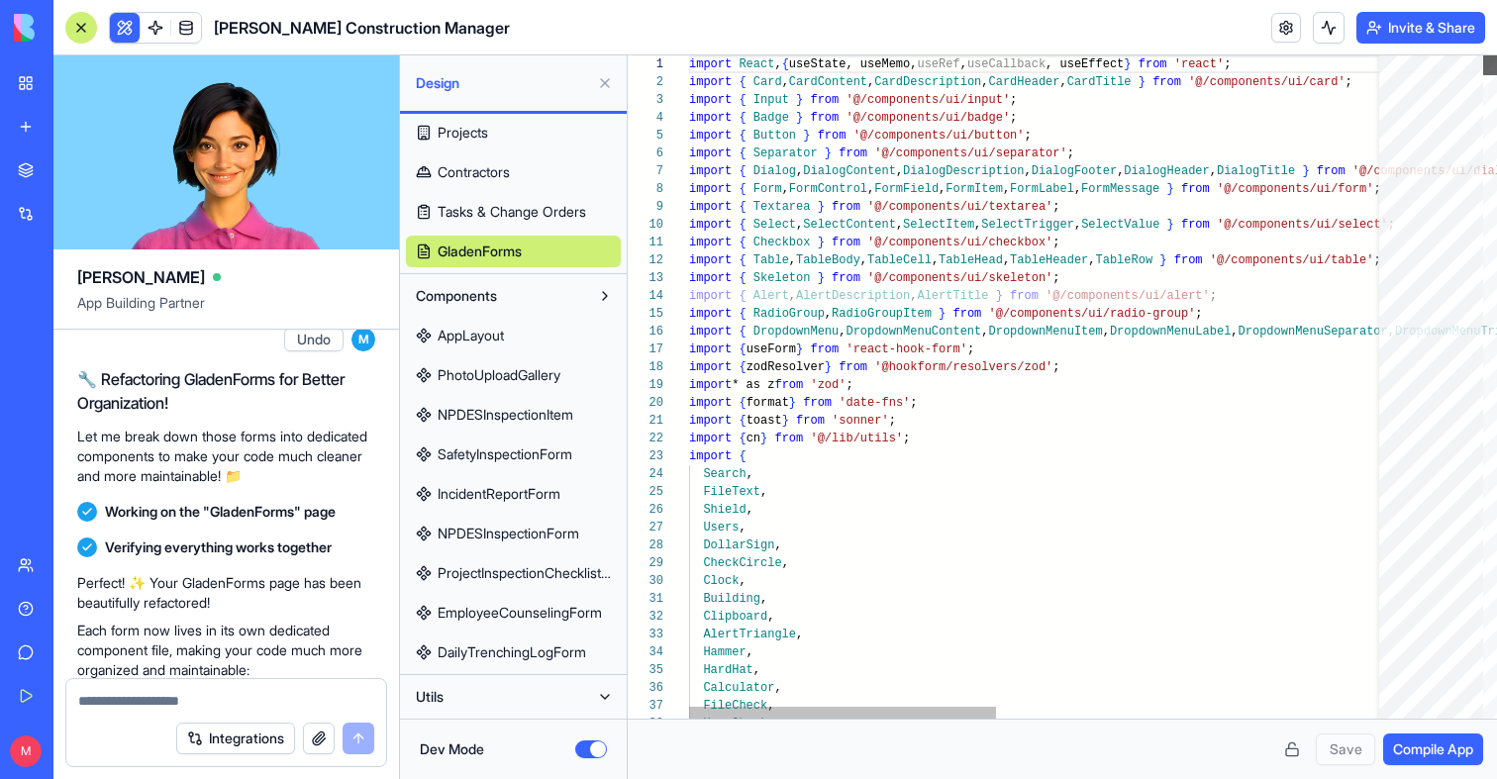
click at [1487, 55] on div at bounding box center [1490, 65] width 14 height 20
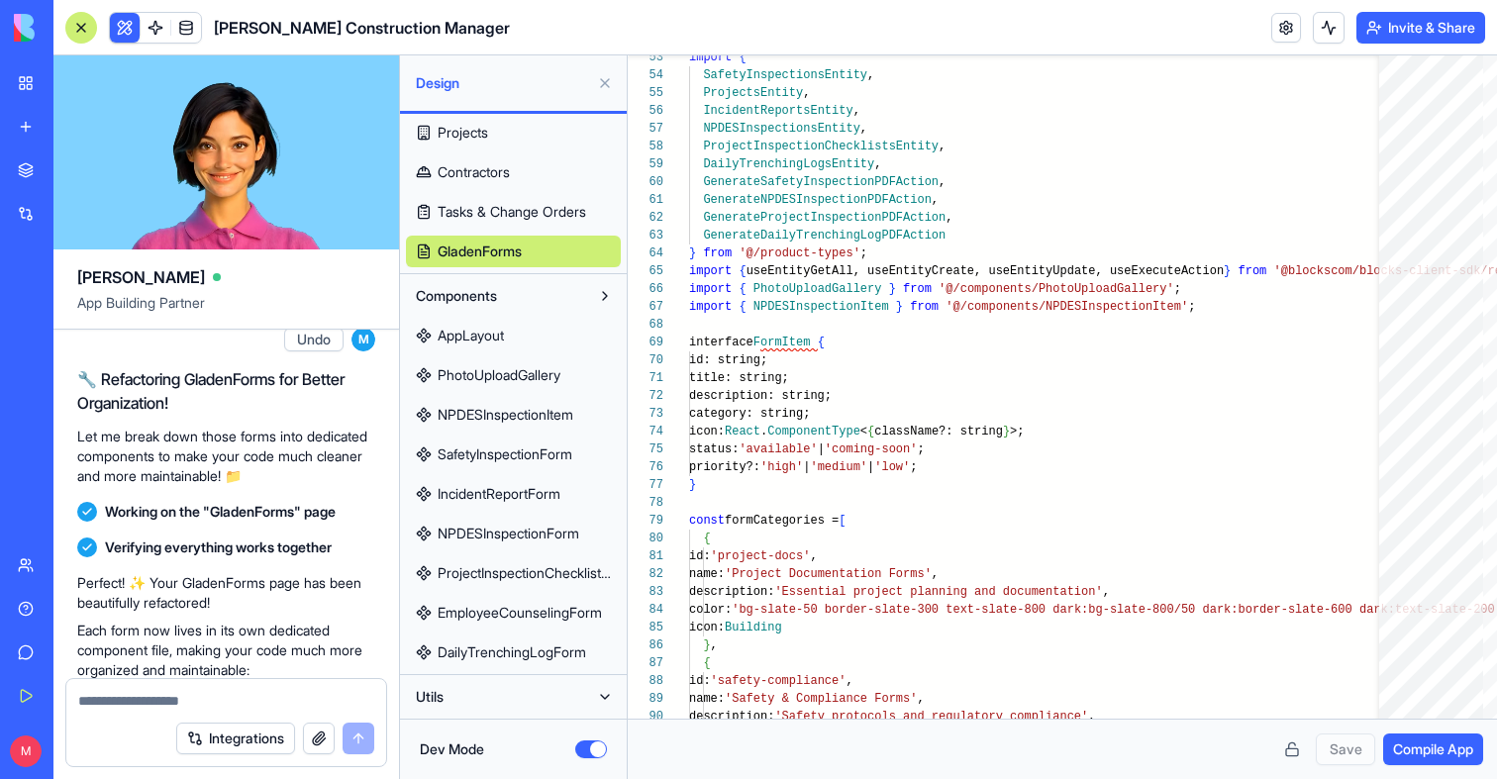
click at [496, 483] on link "IncidentReportForm" at bounding box center [513, 494] width 215 height 32
type textarea "**********"
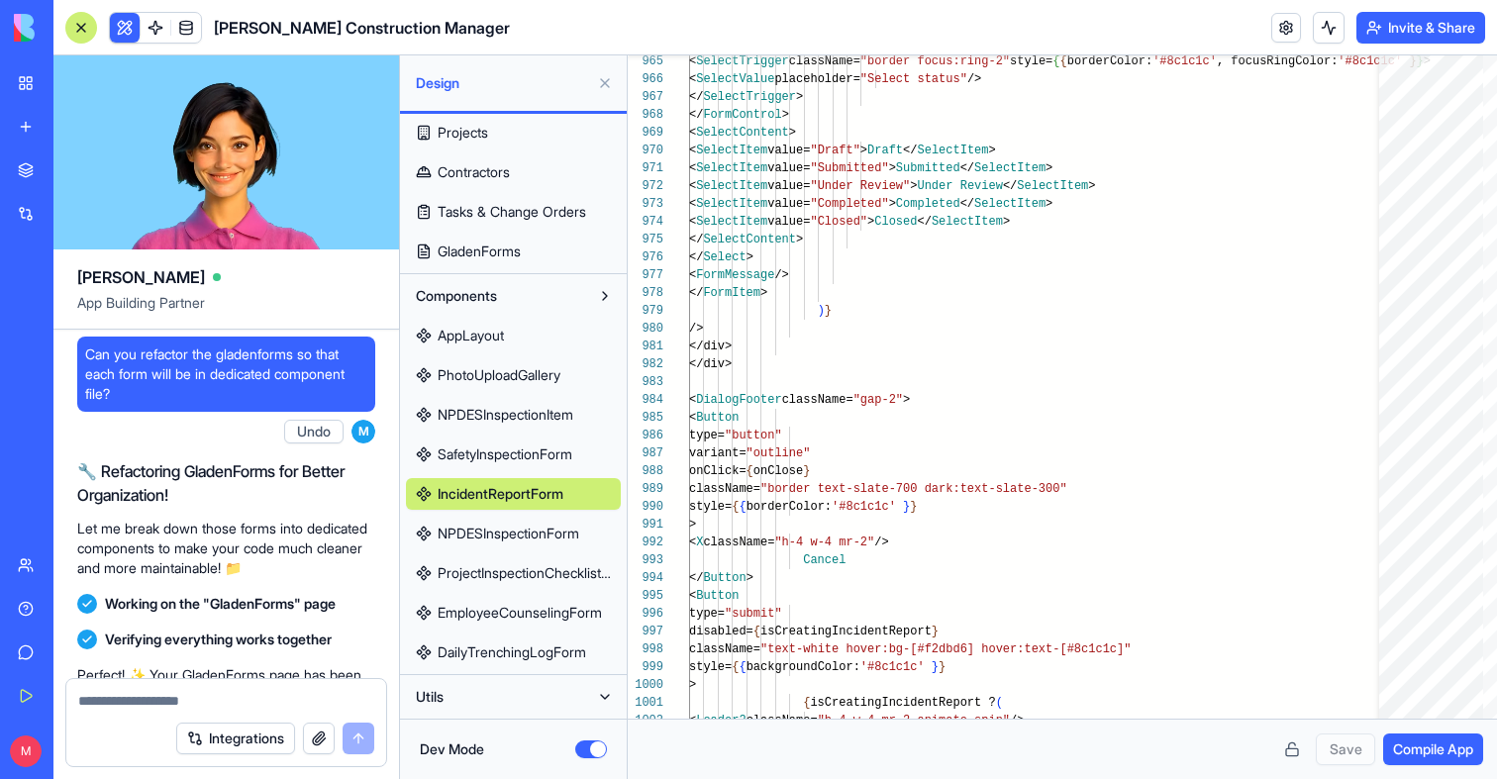
scroll to position [2055, 0]
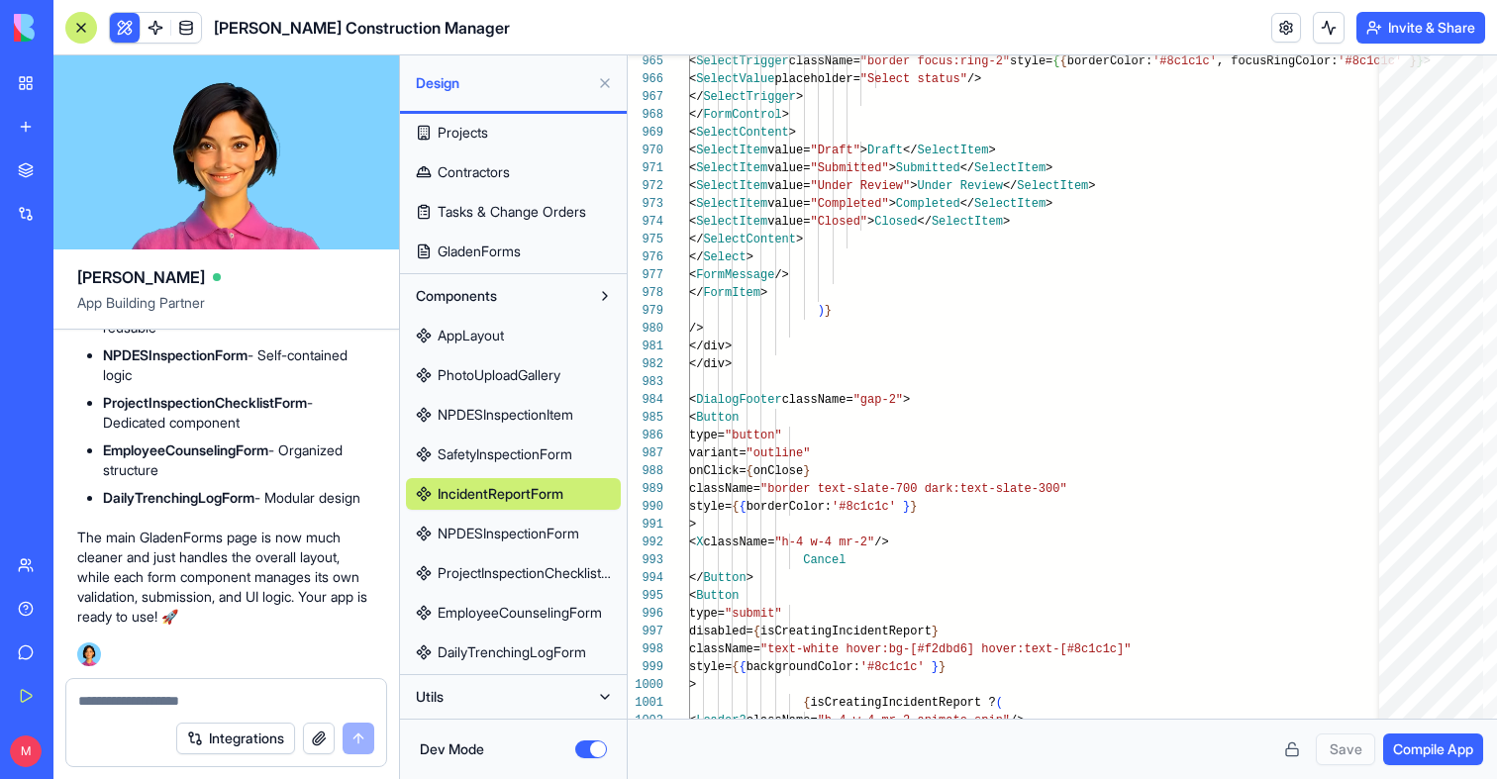
click at [144, 696] on textarea at bounding box center [226, 701] width 296 height 20
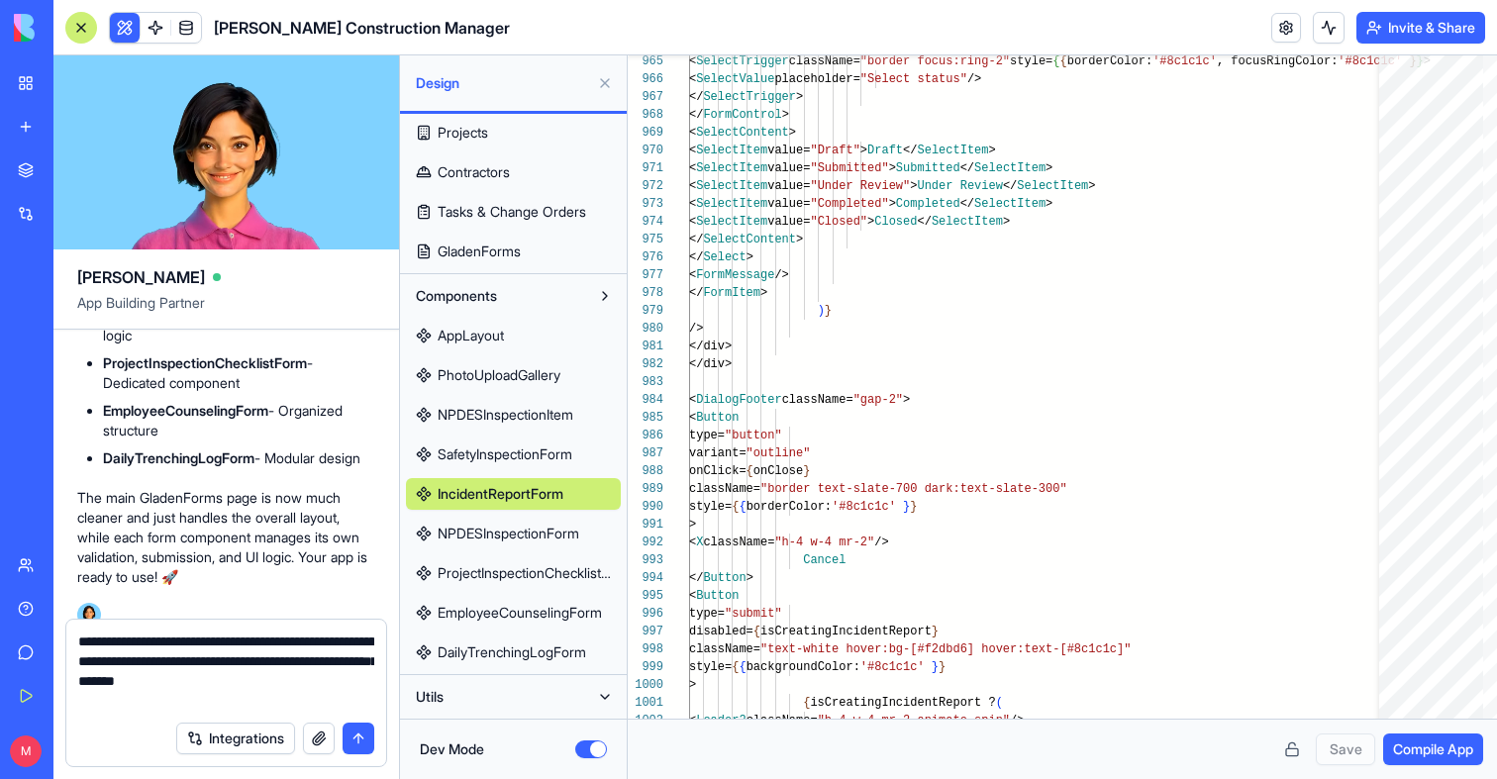
type textarea "**********"
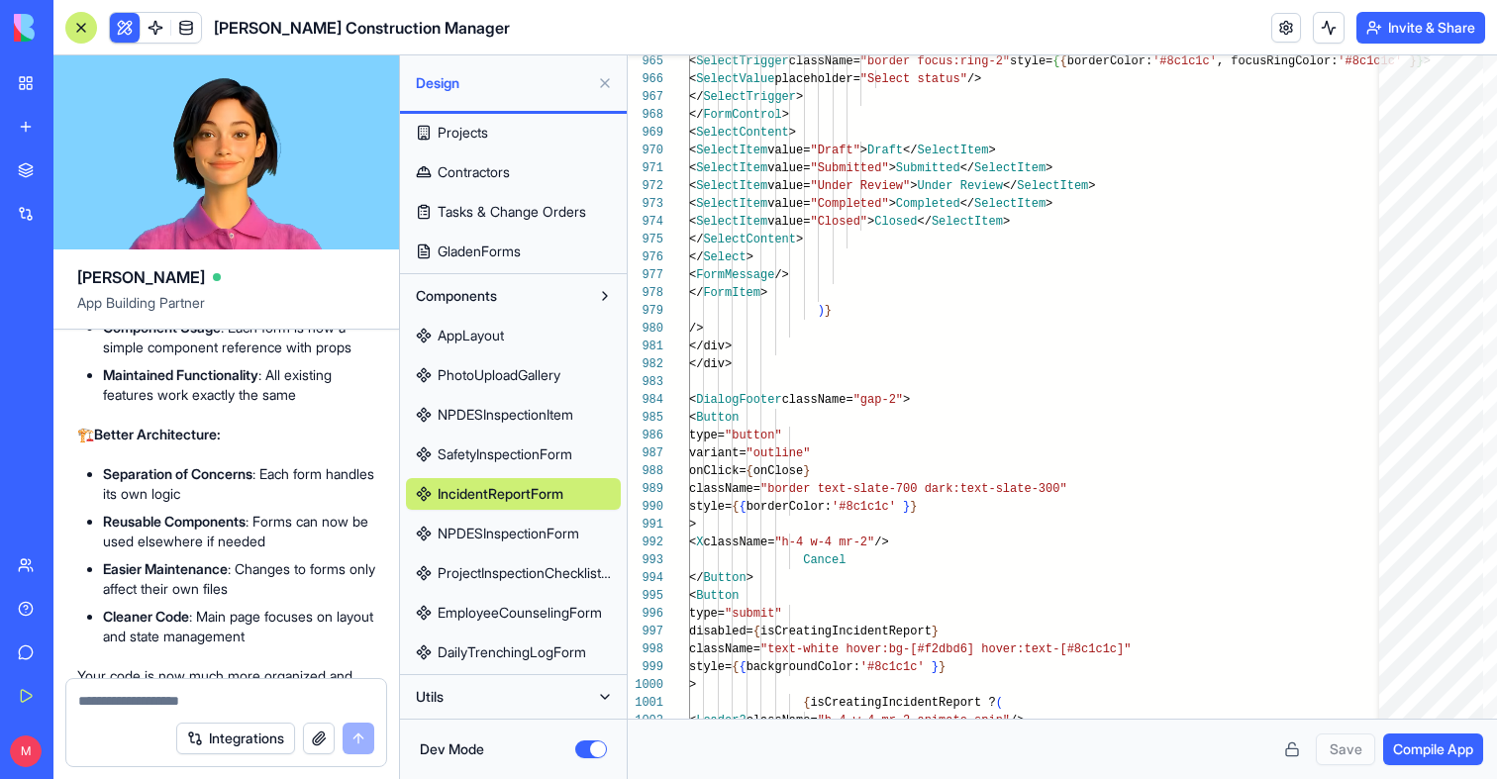
scroll to position [3366, 0]
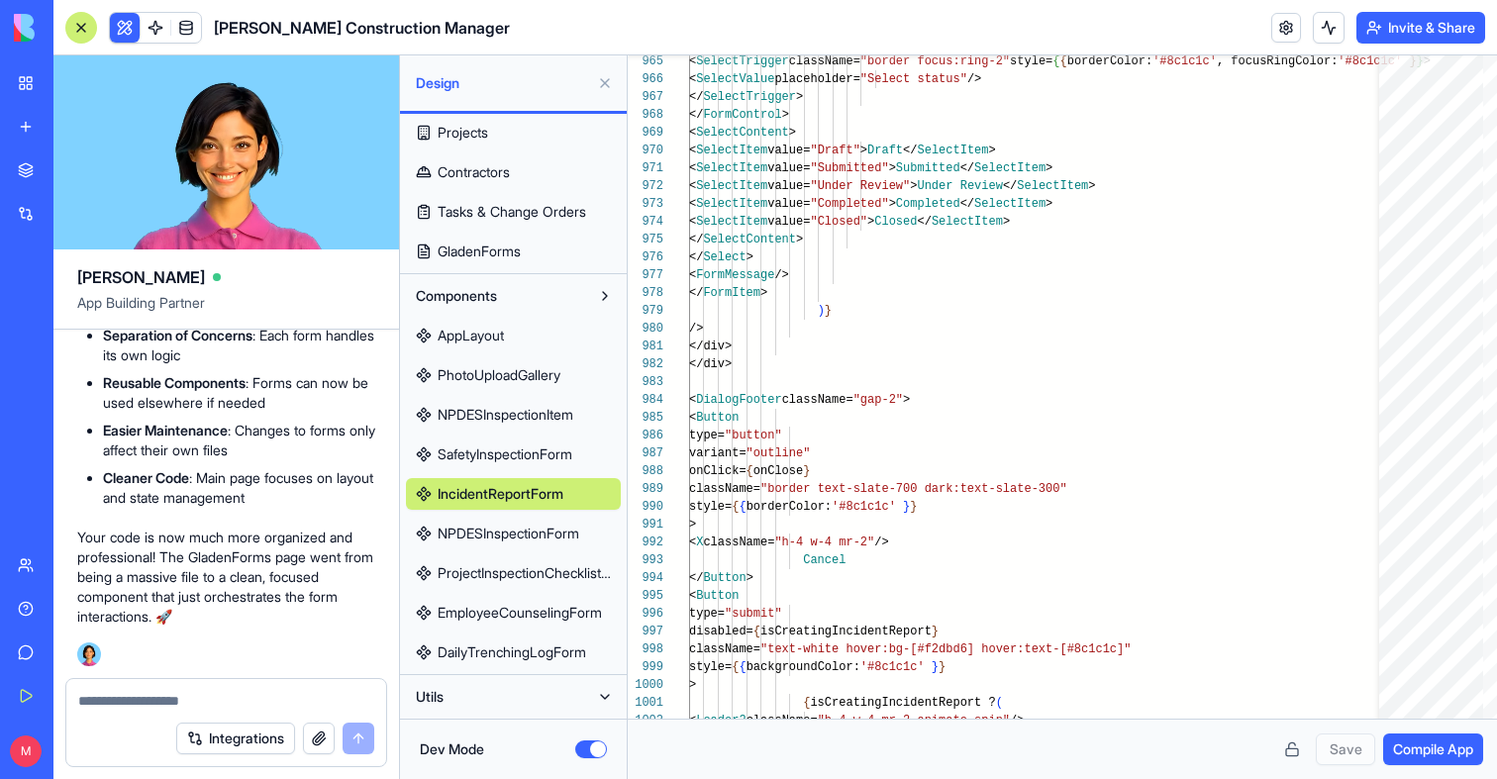
click at [479, 257] on span "GladenForms" at bounding box center [479, 252] width 83 height 20
type textarea "**********"
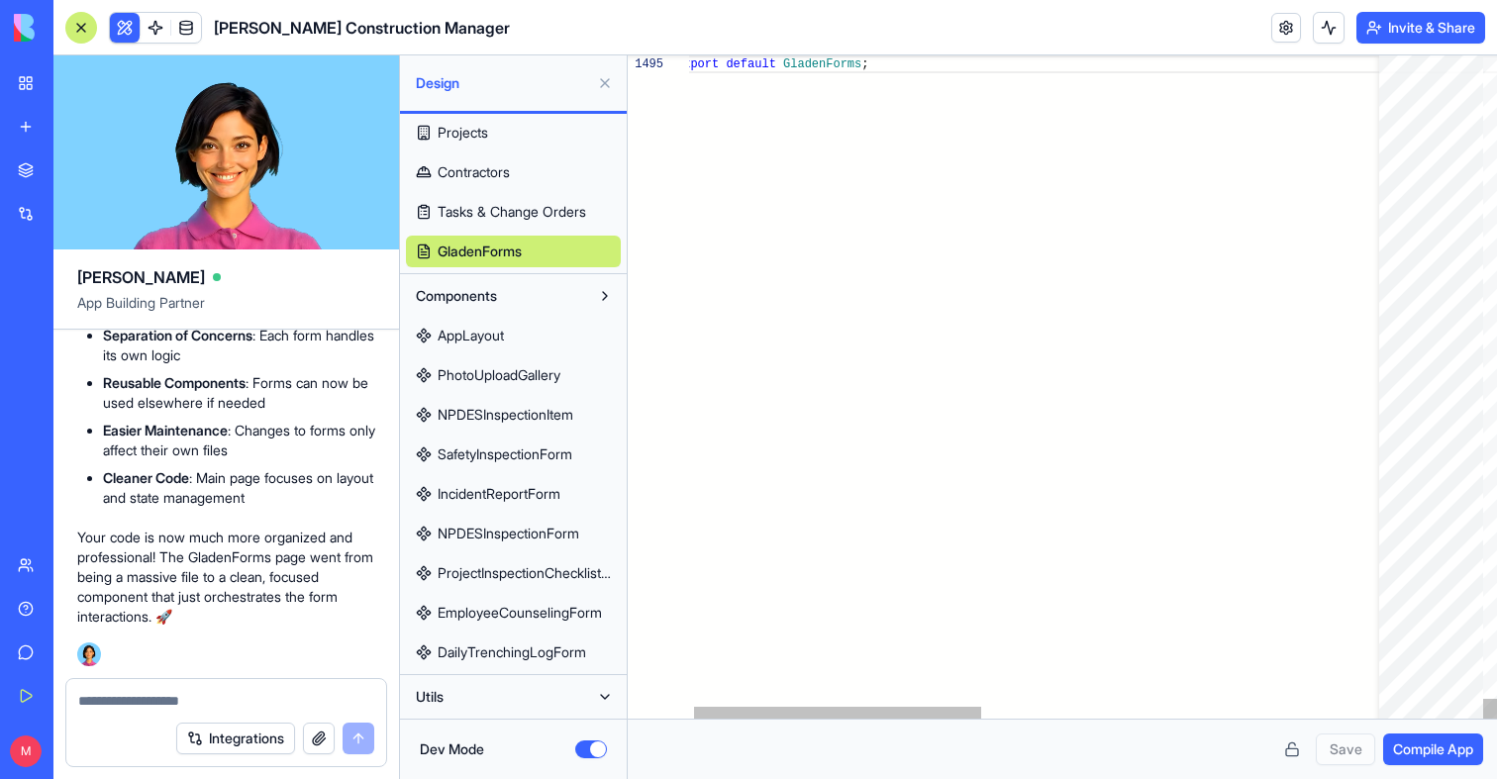
scroll to position [71, 192]
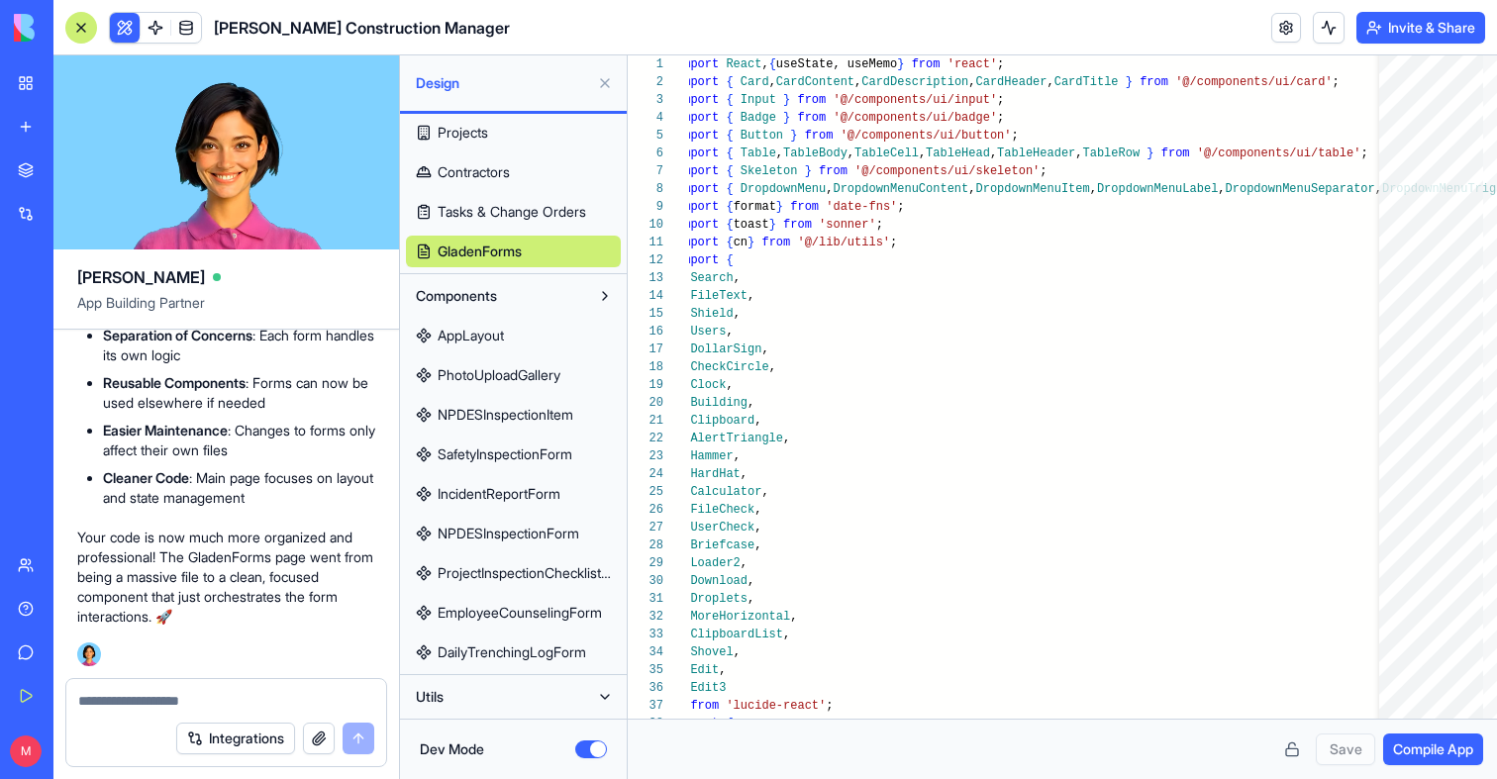
click at [115, 16] on button at bounding box center [125, 28] width 30 height 30
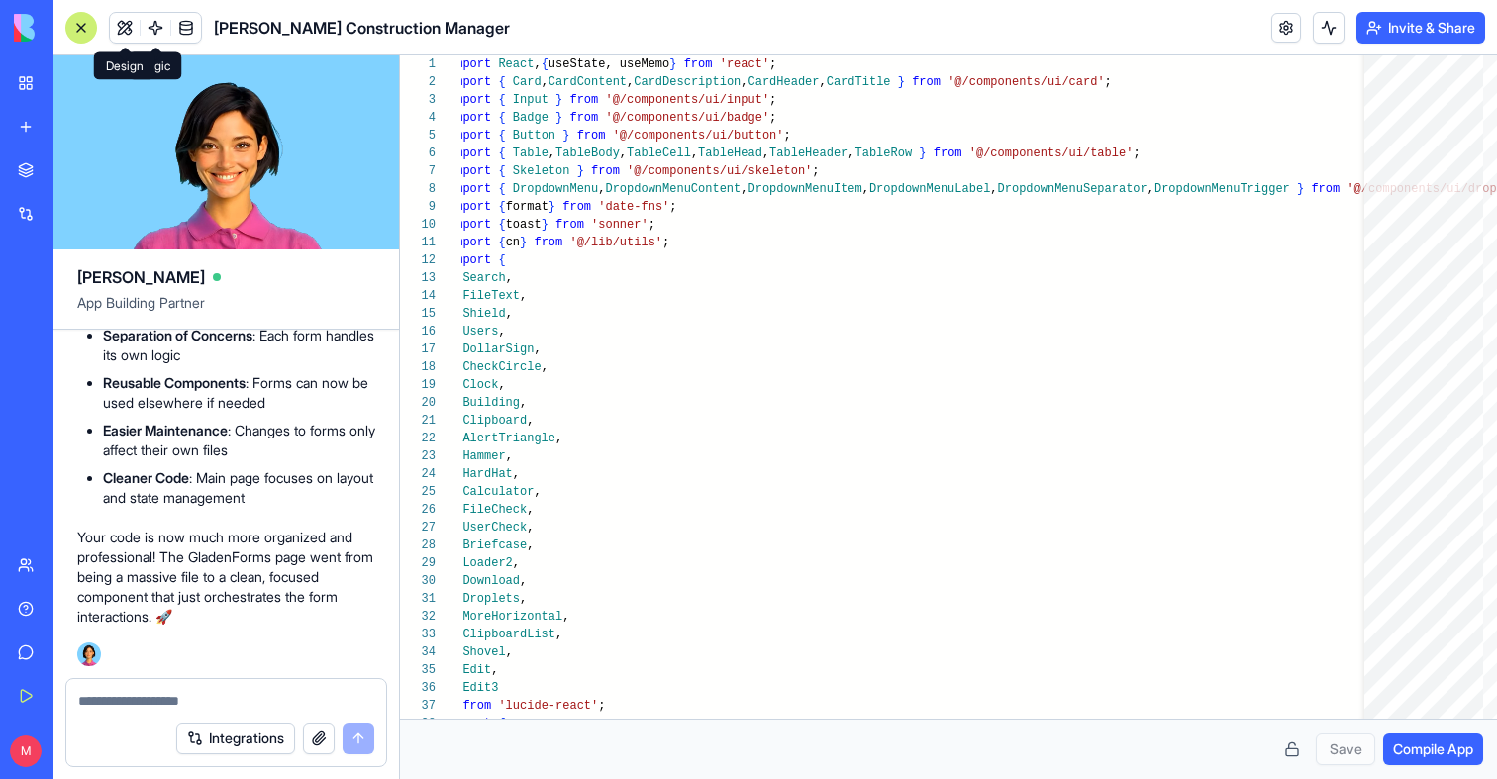
click at [114, 27] on button at bounding box center [125, 28] width 30 height 30
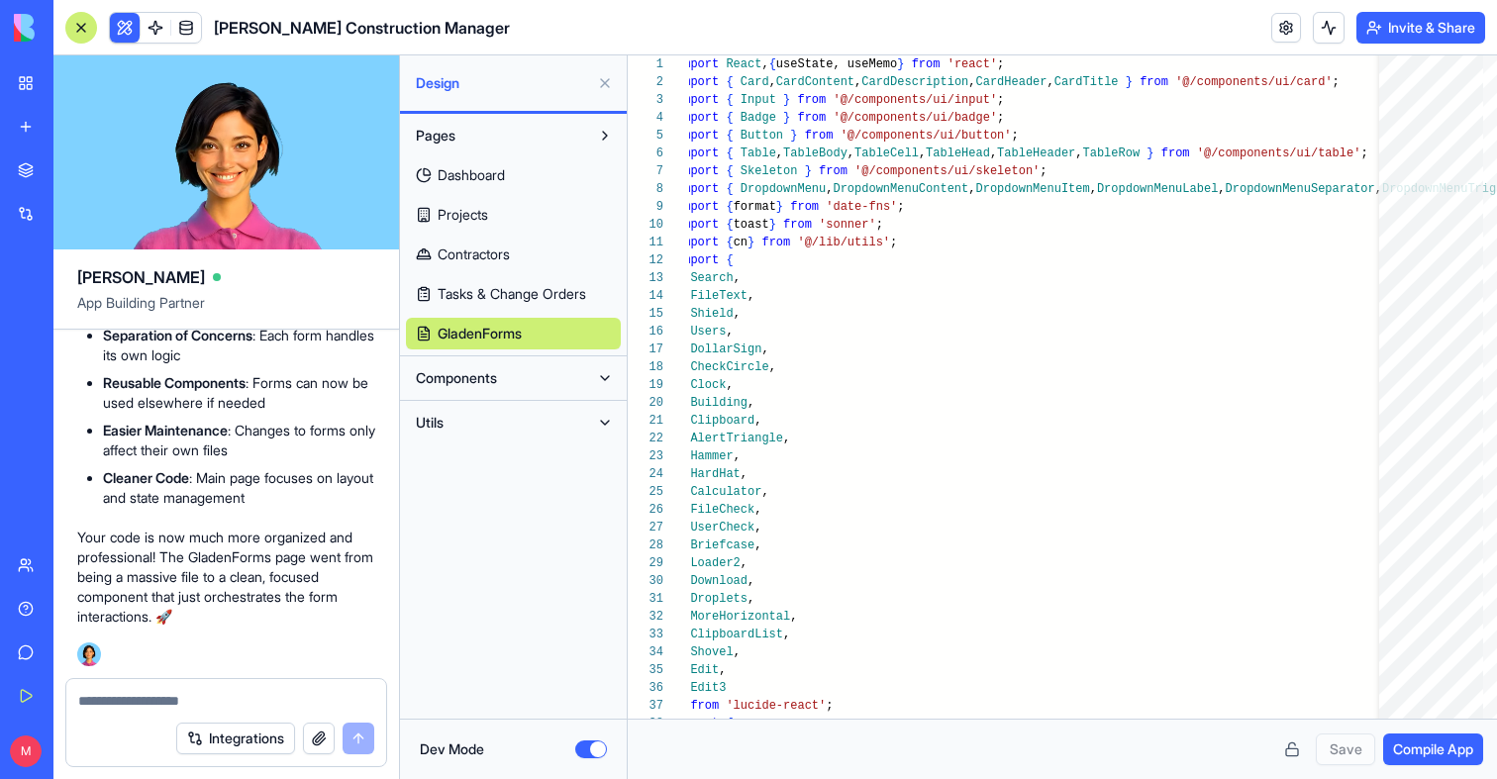
click at [585, 747] on button "Dev Mode" at bounding box center [591, 749] width 32 height 18
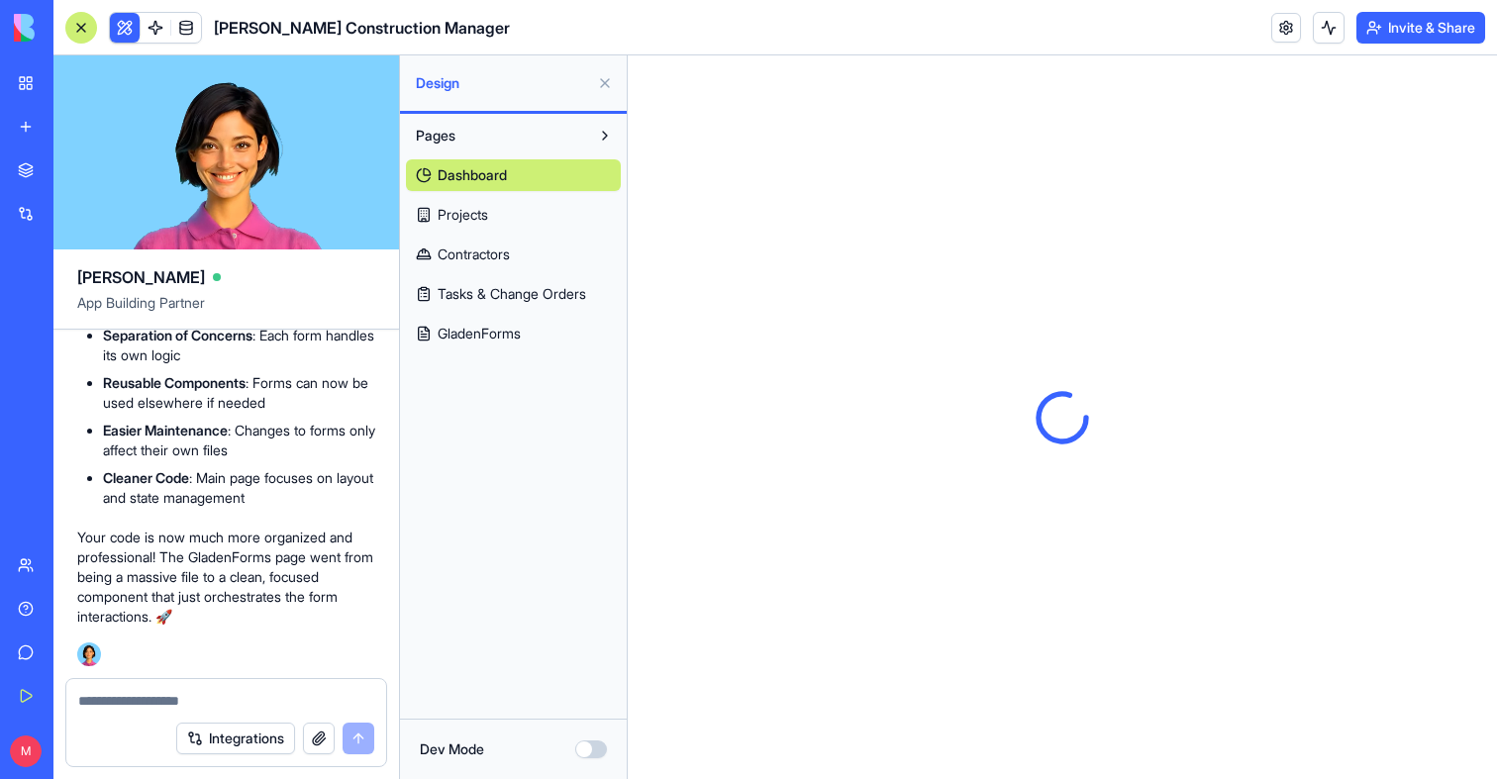
click at [67, 22] on div at bounding box center [81, 28] width 32 height 32
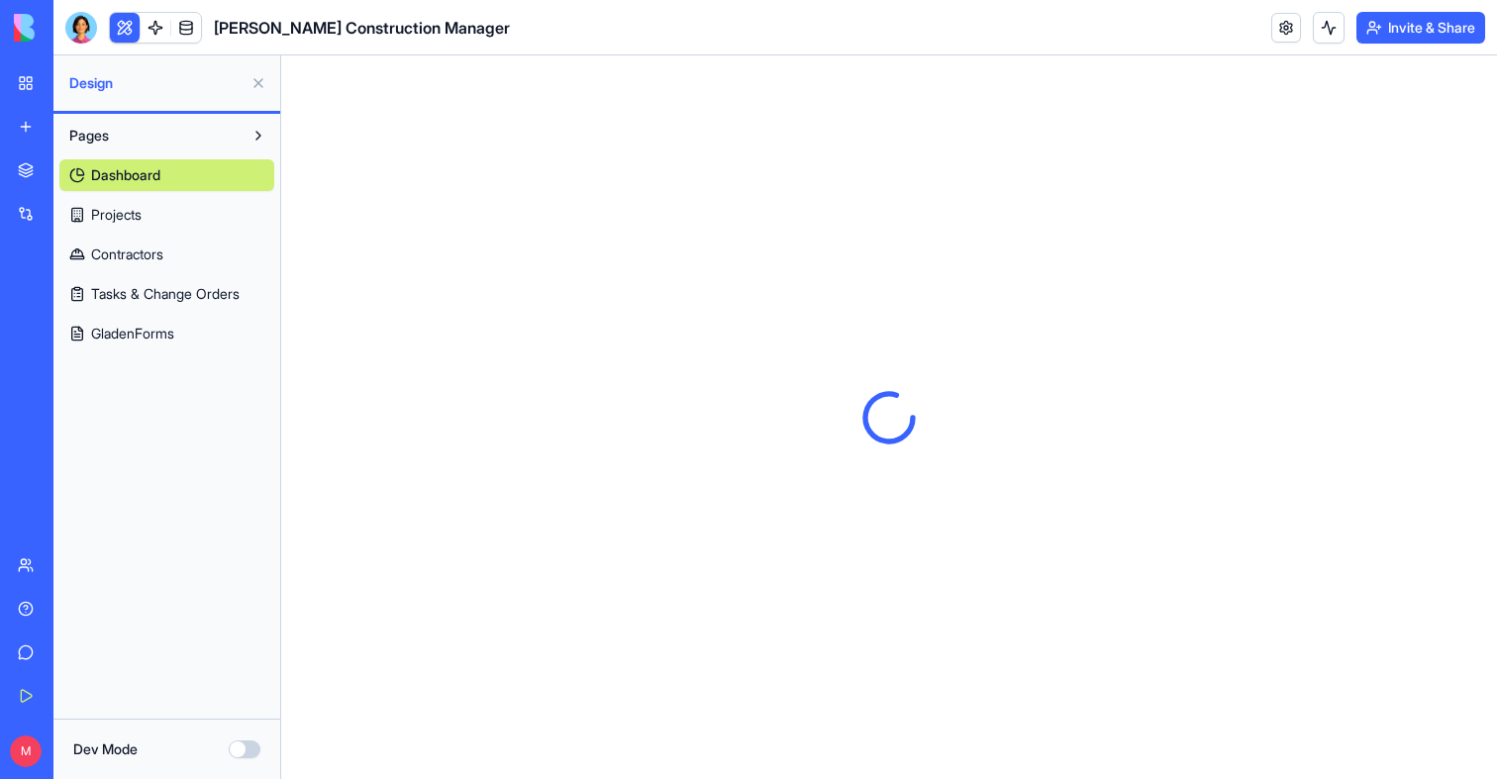
click at [262, 81] on button at bounding box center [259, 83] width 32 height 32
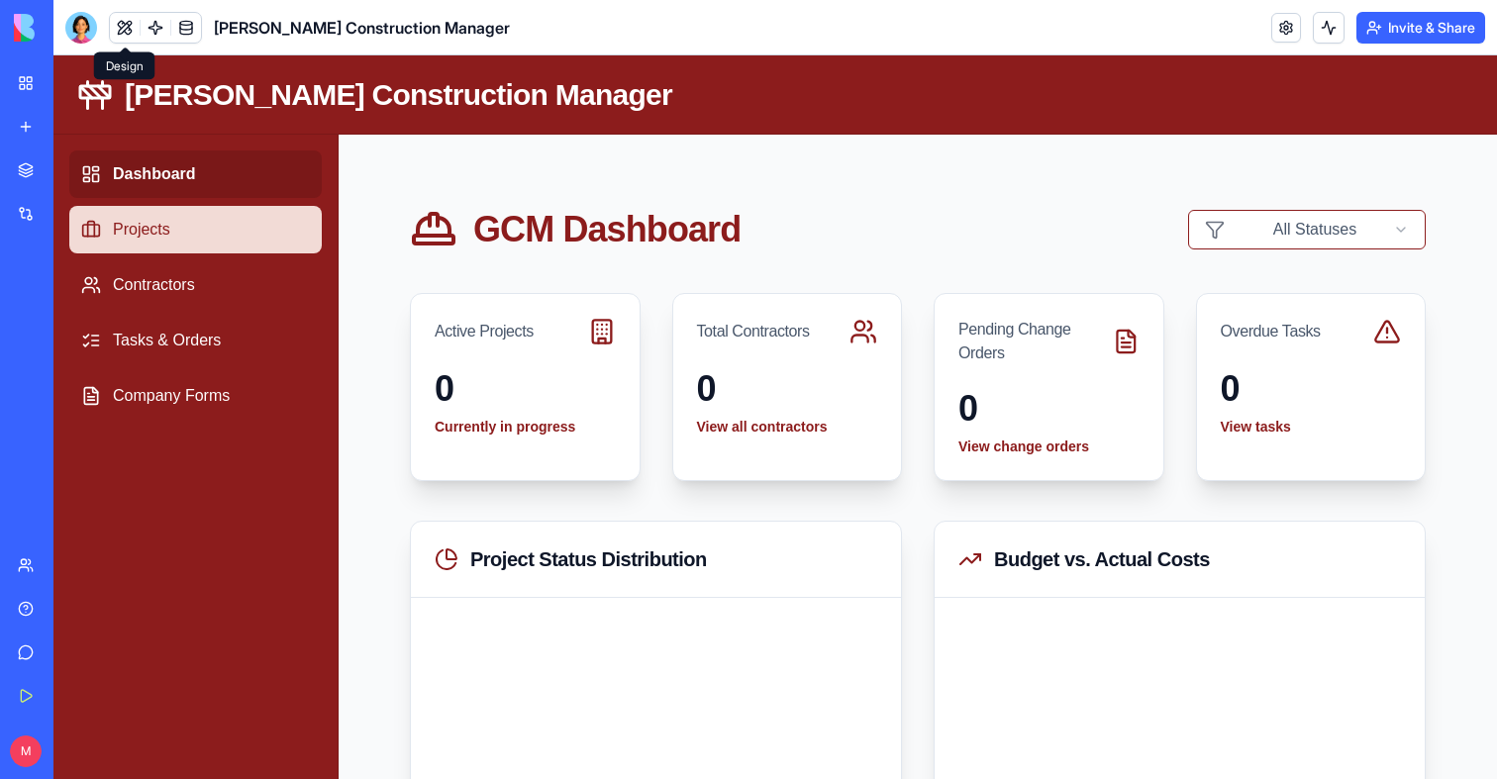
click at [176, 231] on link "Projects" at bounding box center [195, 230] width 252 height 48
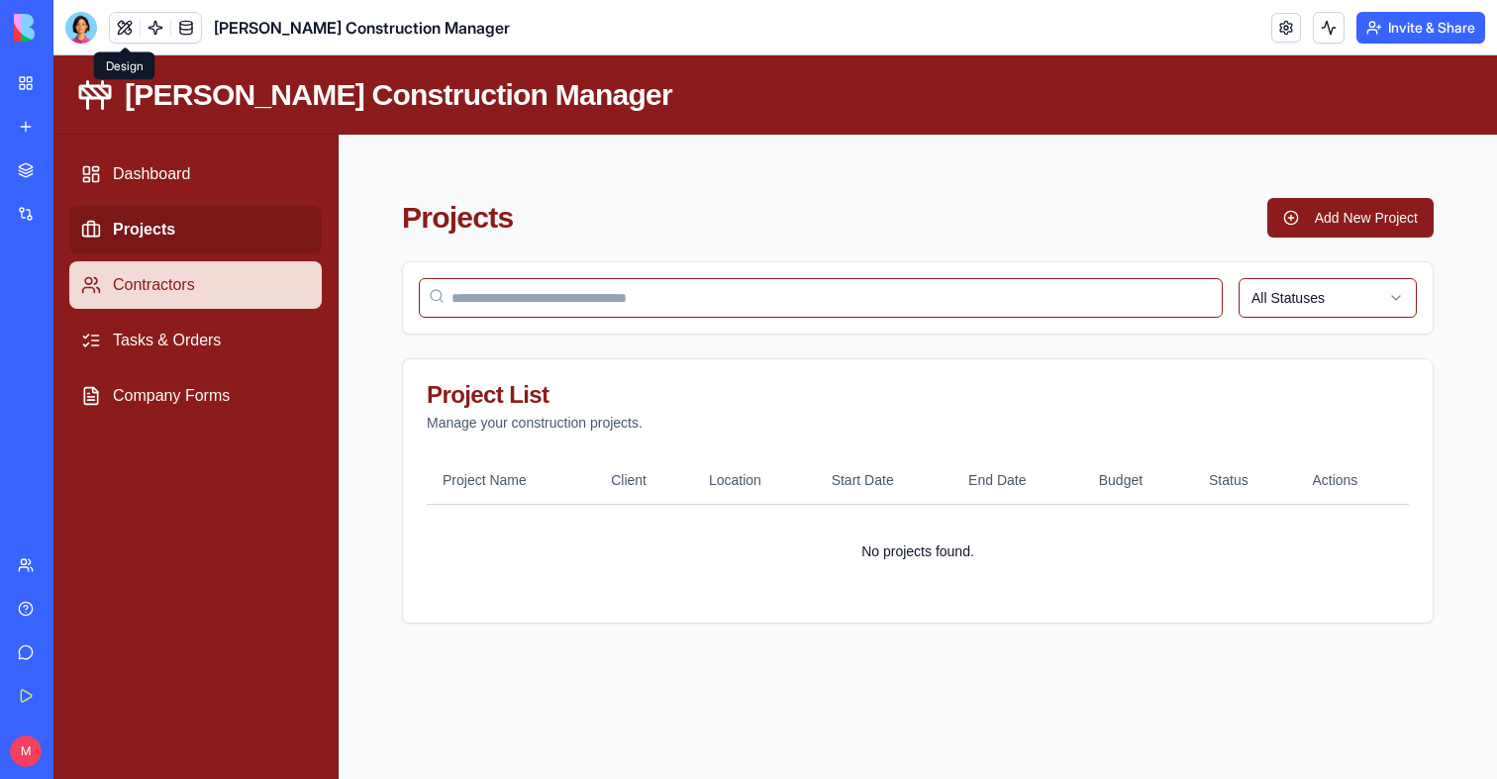
click at [167, 280] on link "Contractors" at bounding box center [195, 285] width 252 height 48
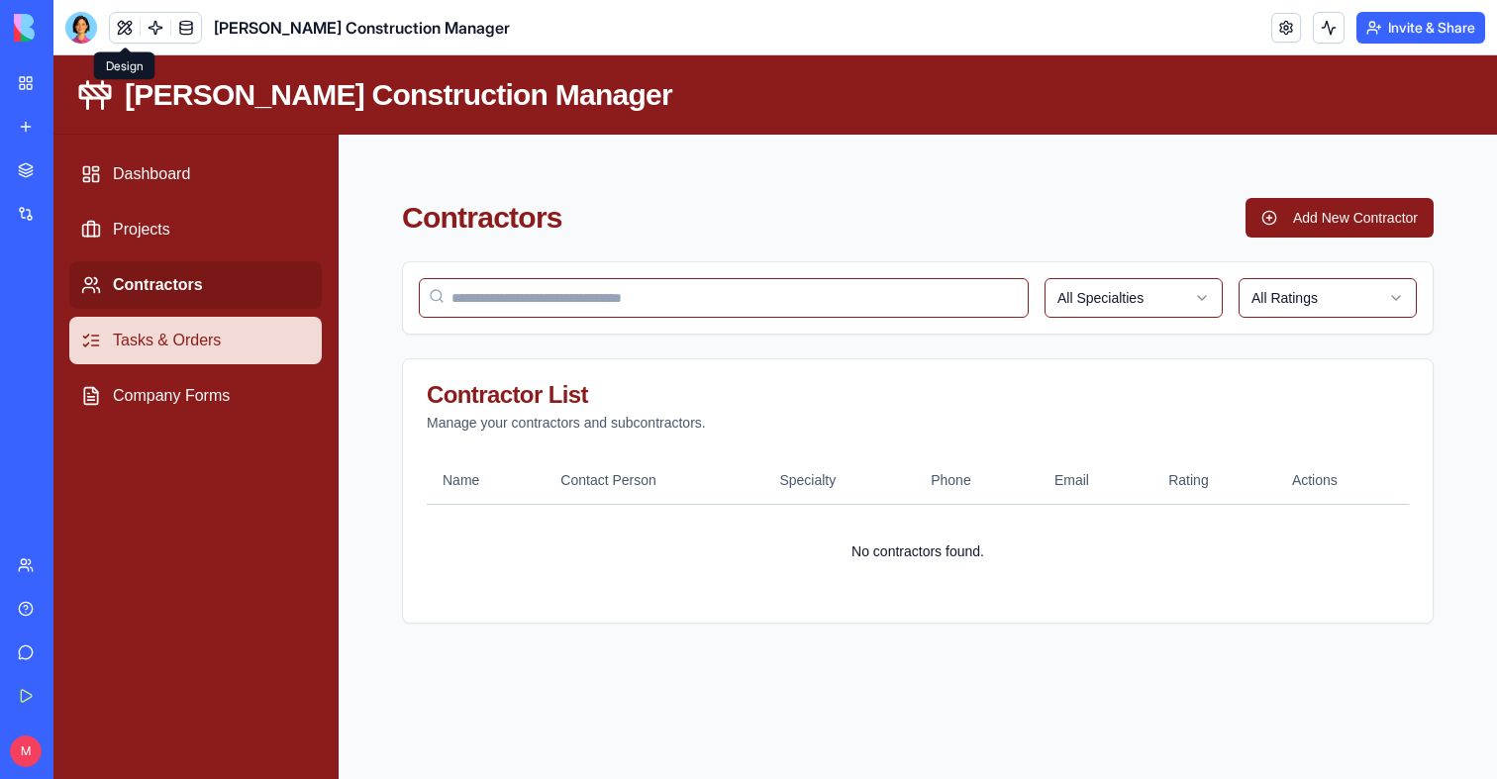
click at [161, 353] on link "Tasks & Orders" at bounding box center [195, 341] width 252 height 48
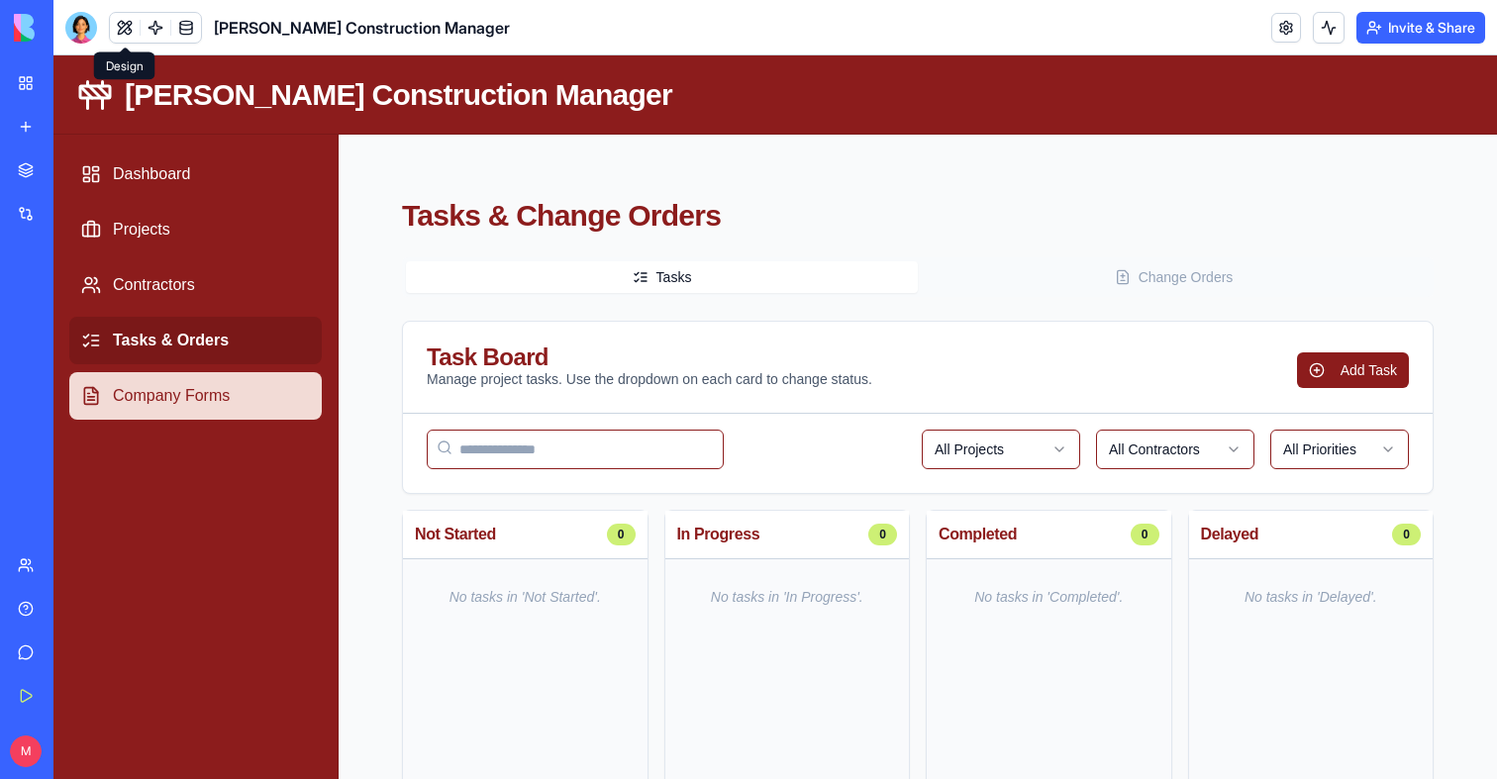
click at [167, 399] on link "Company Forms" at bounding box center [195, 396] width 252 height 48
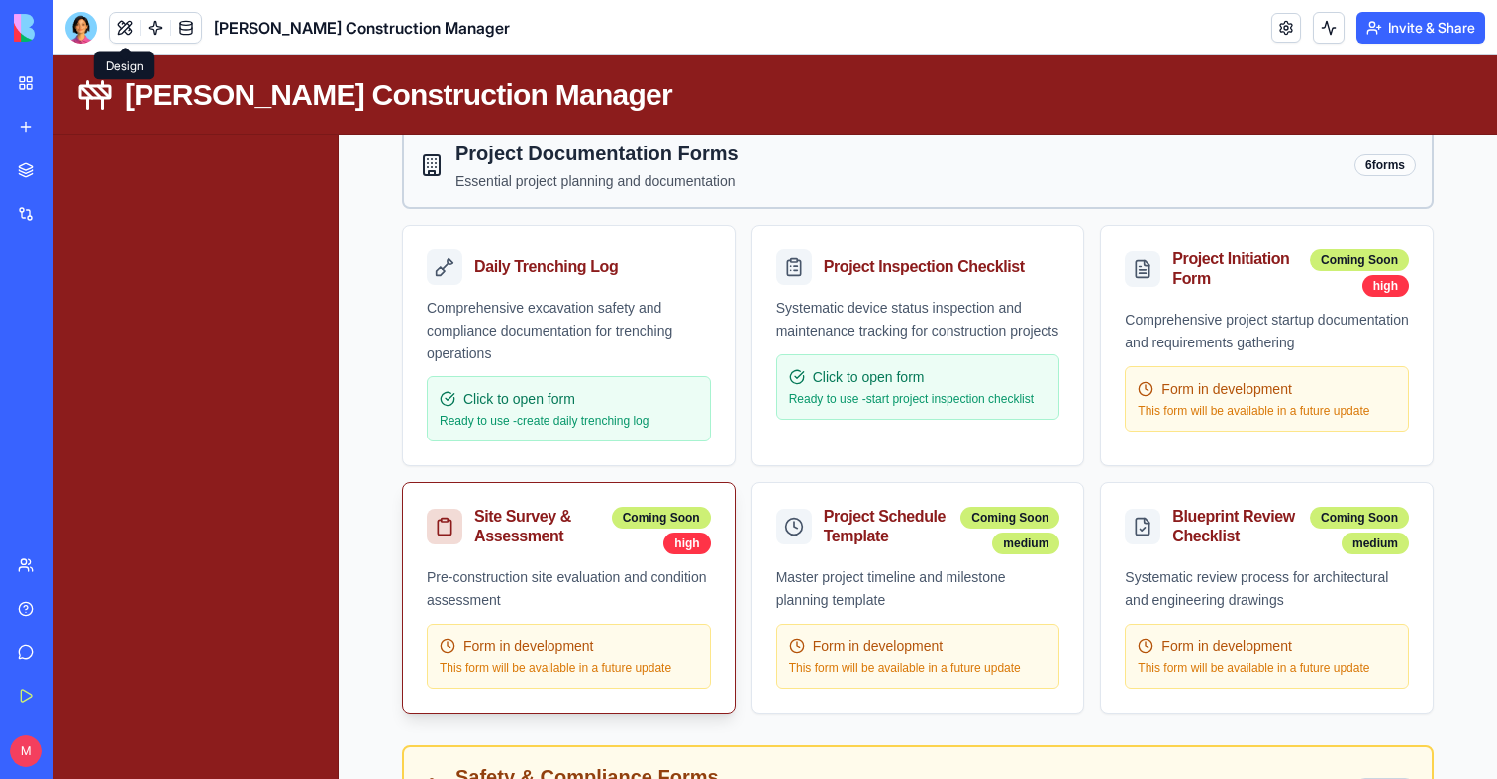
scroll to position [163, 0]
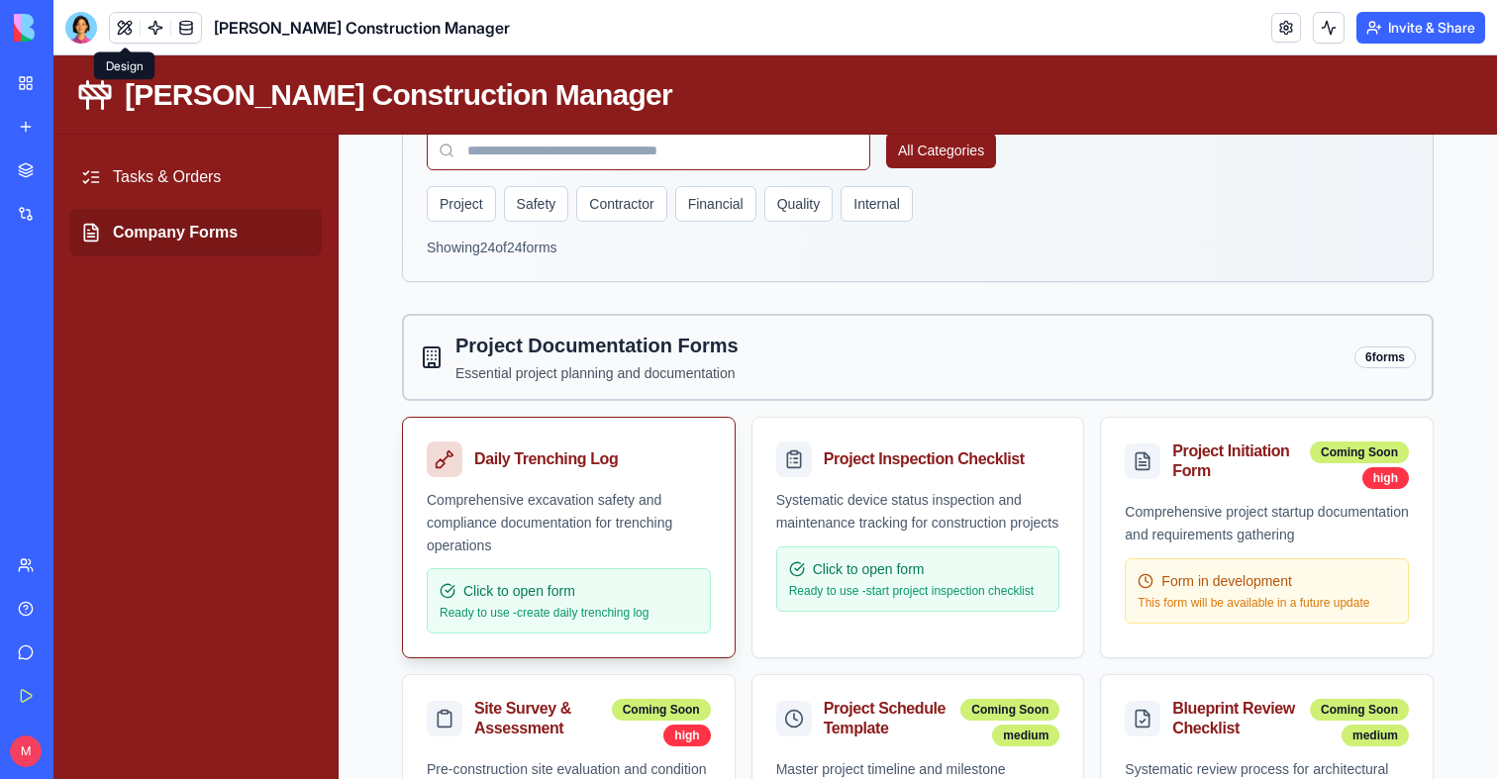
click at [578, 433] on div "Daily Trenching Log" at bounding box center [569, 453] width 332 height 71
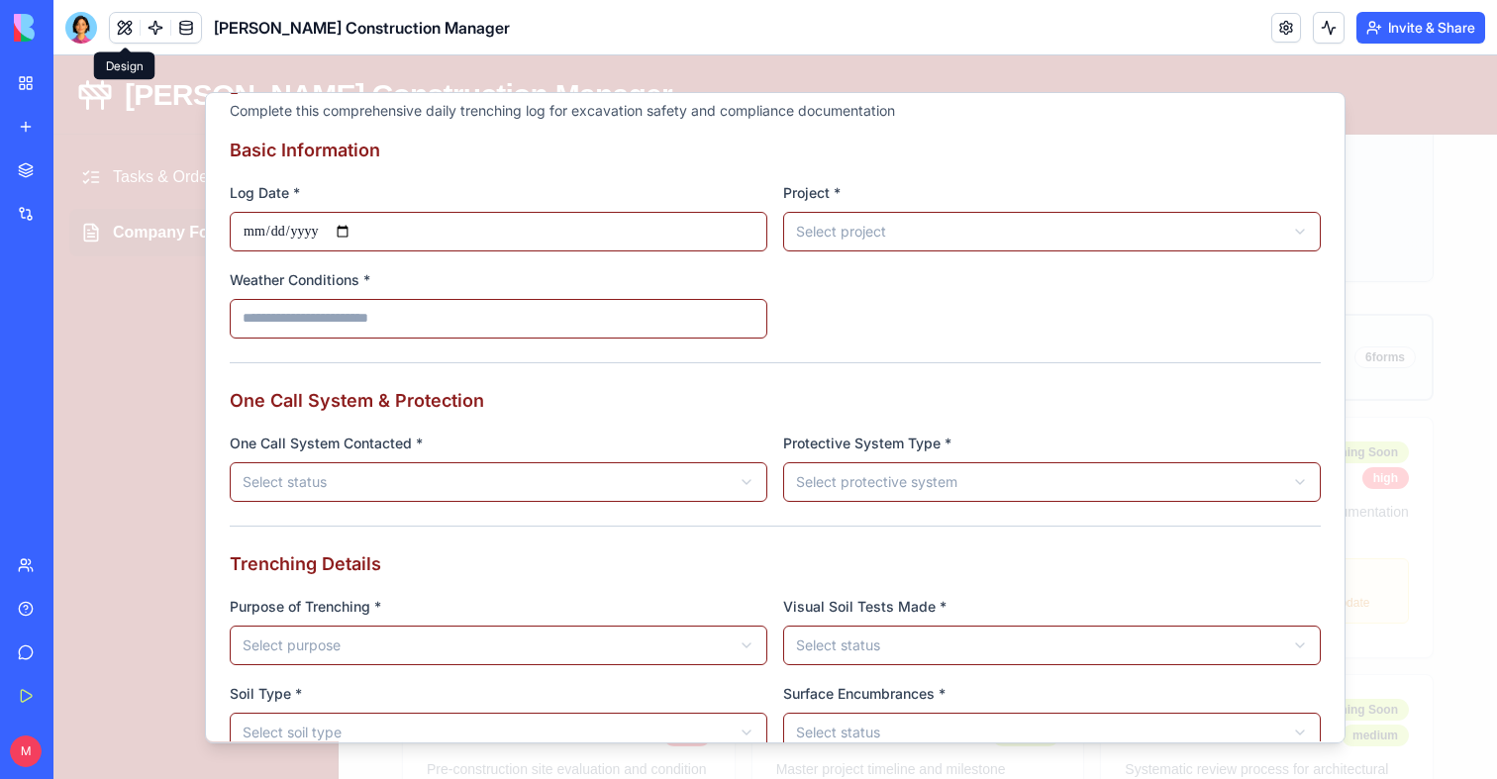
scroll to position [0, 0]
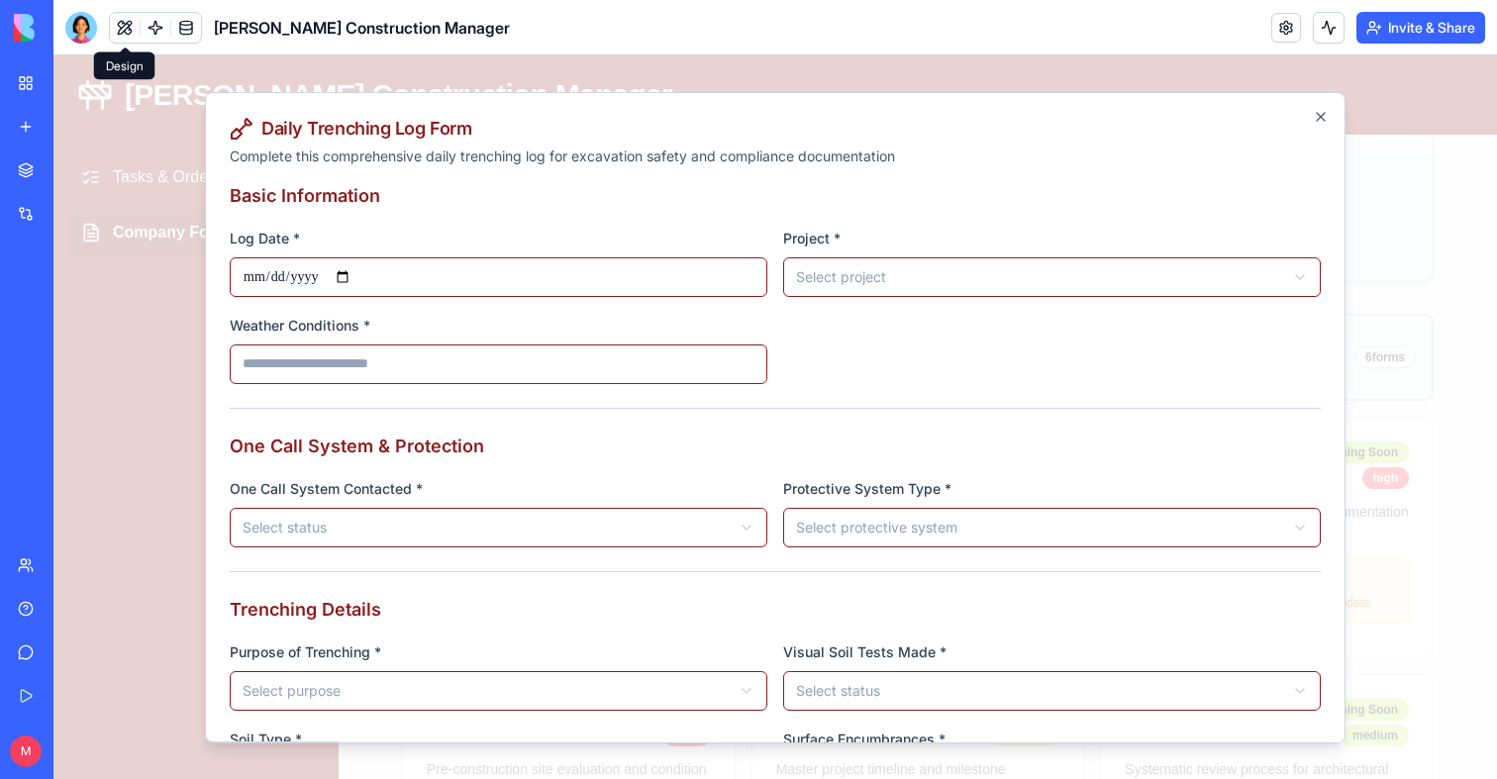
click at [1439, 447] on div at bounding box center [774, 417] width 1443 height 724
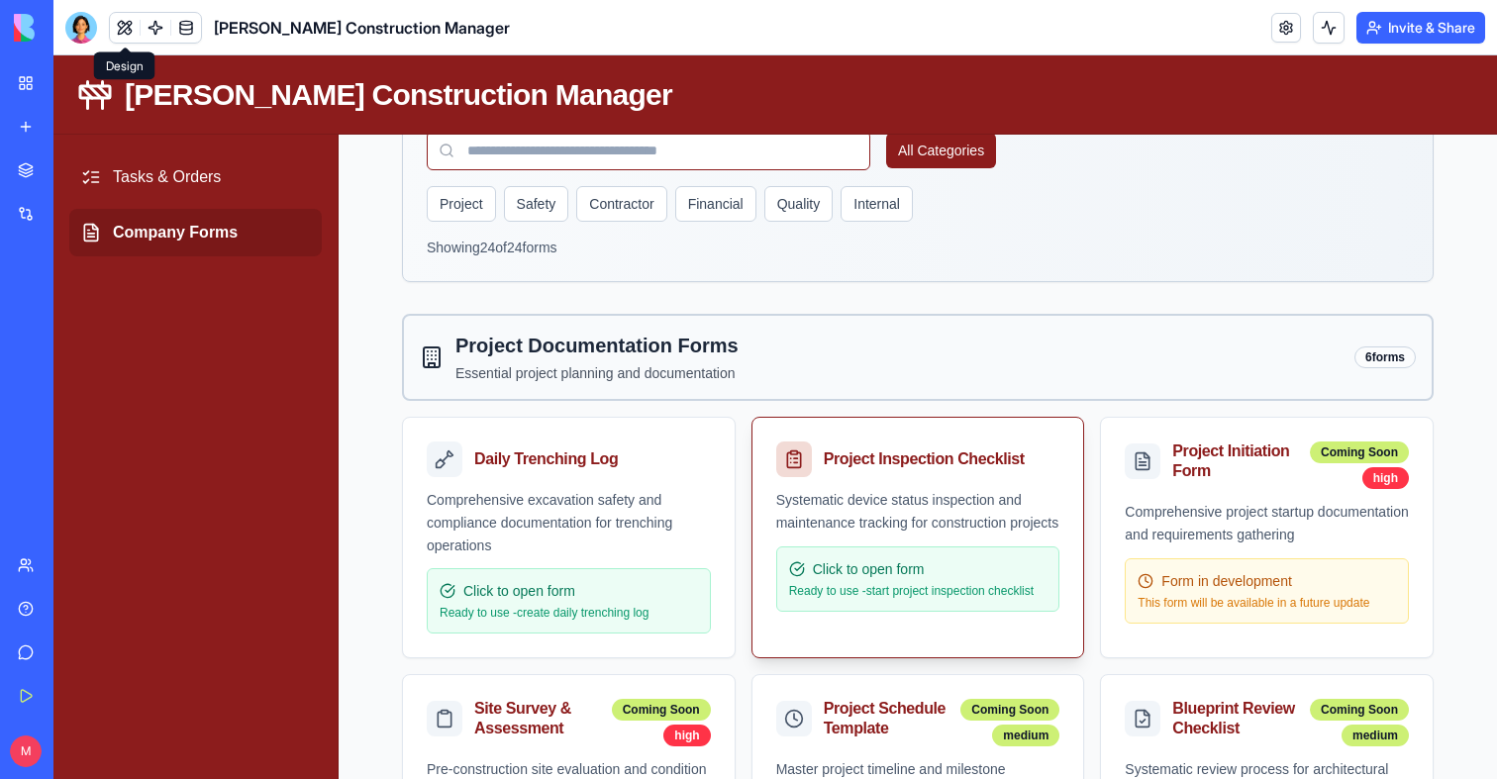
click at [1021, 459] on div "Project Inspection Checklist" at bounding box center [938, 459] width 229 height 20
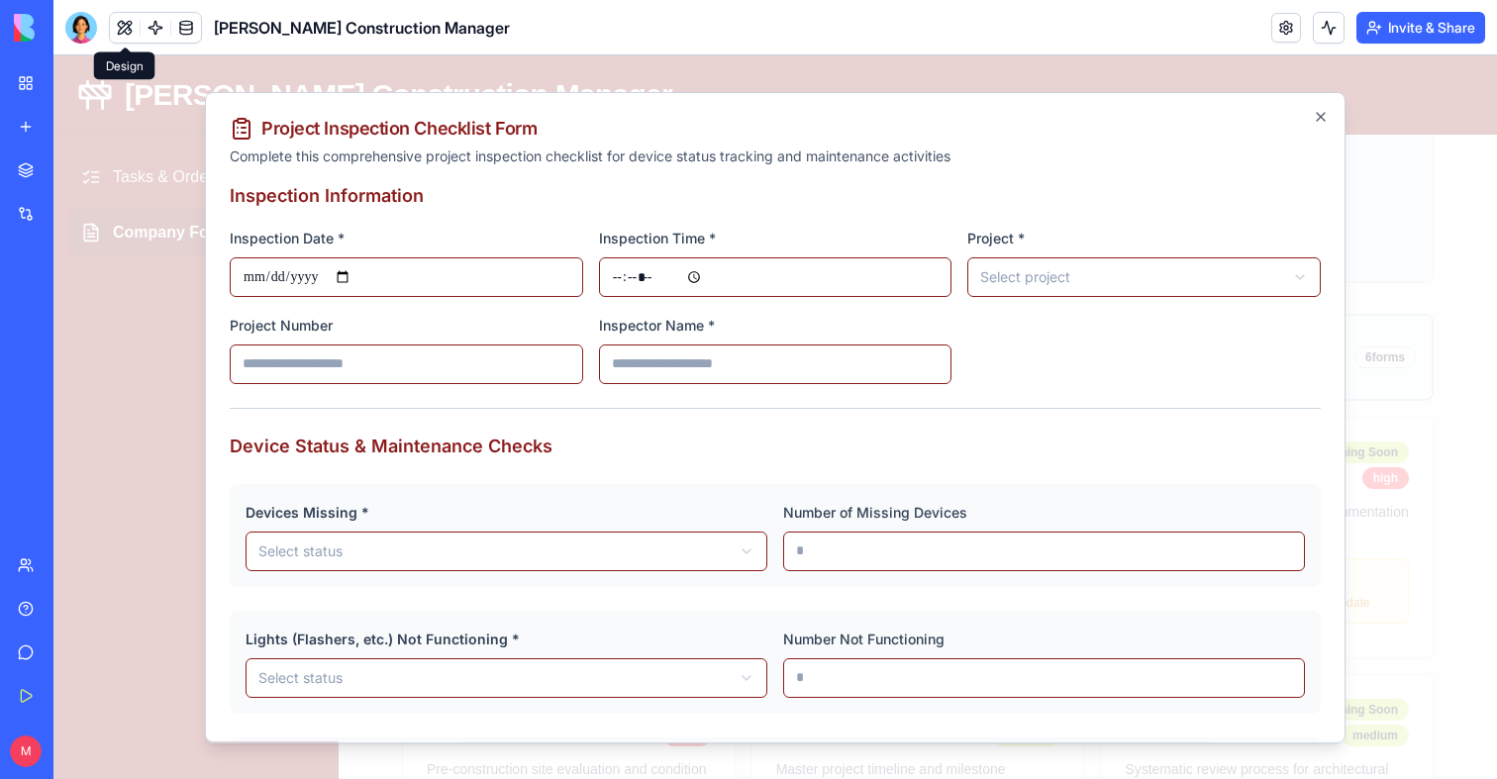
click at [1378, 362] on div at bounding box center [774, 417] width 1443 height 724
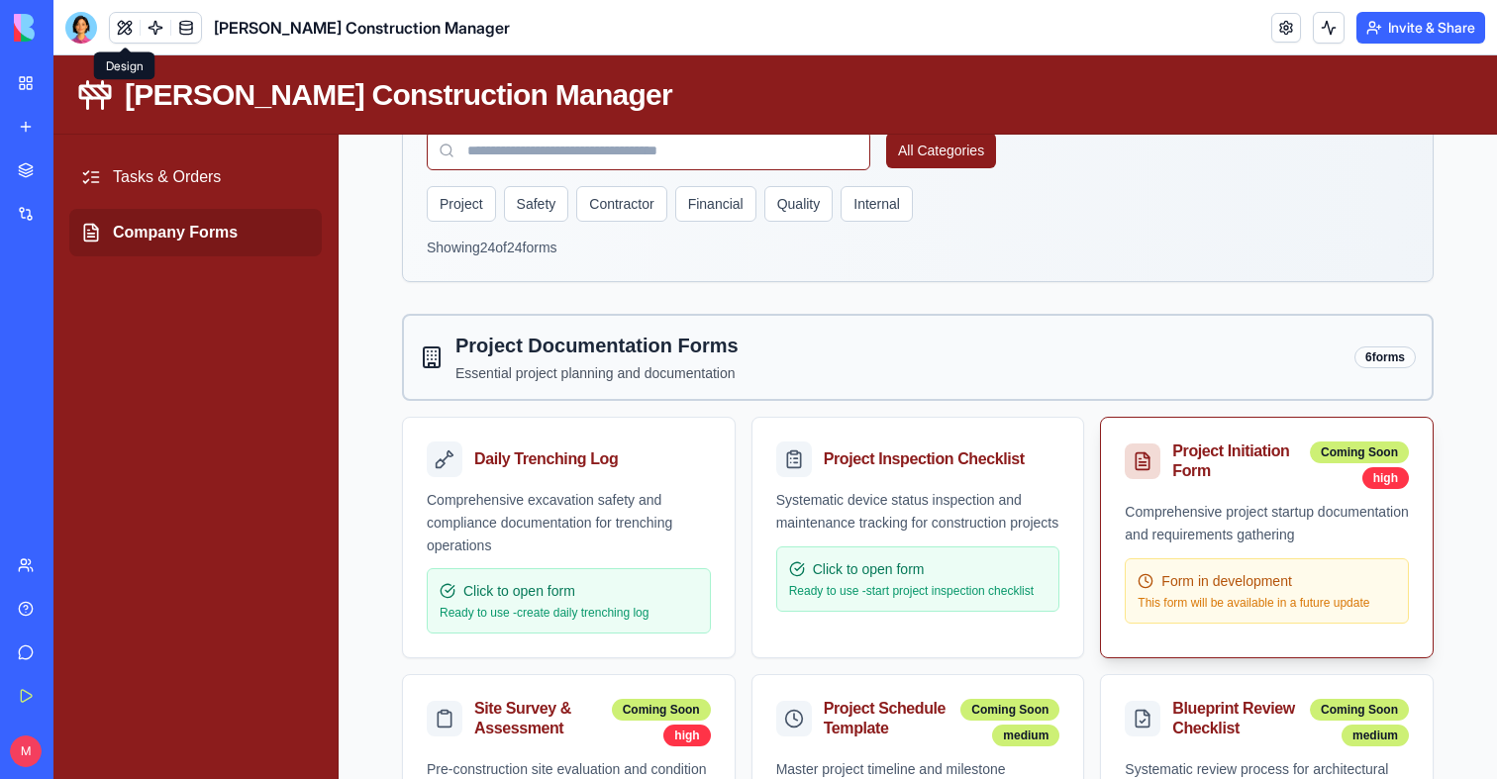
click at [1310, 493] on div "Project Initiation Form Coming Soon high" at bounding box center [1267, 459] width 332 height 83
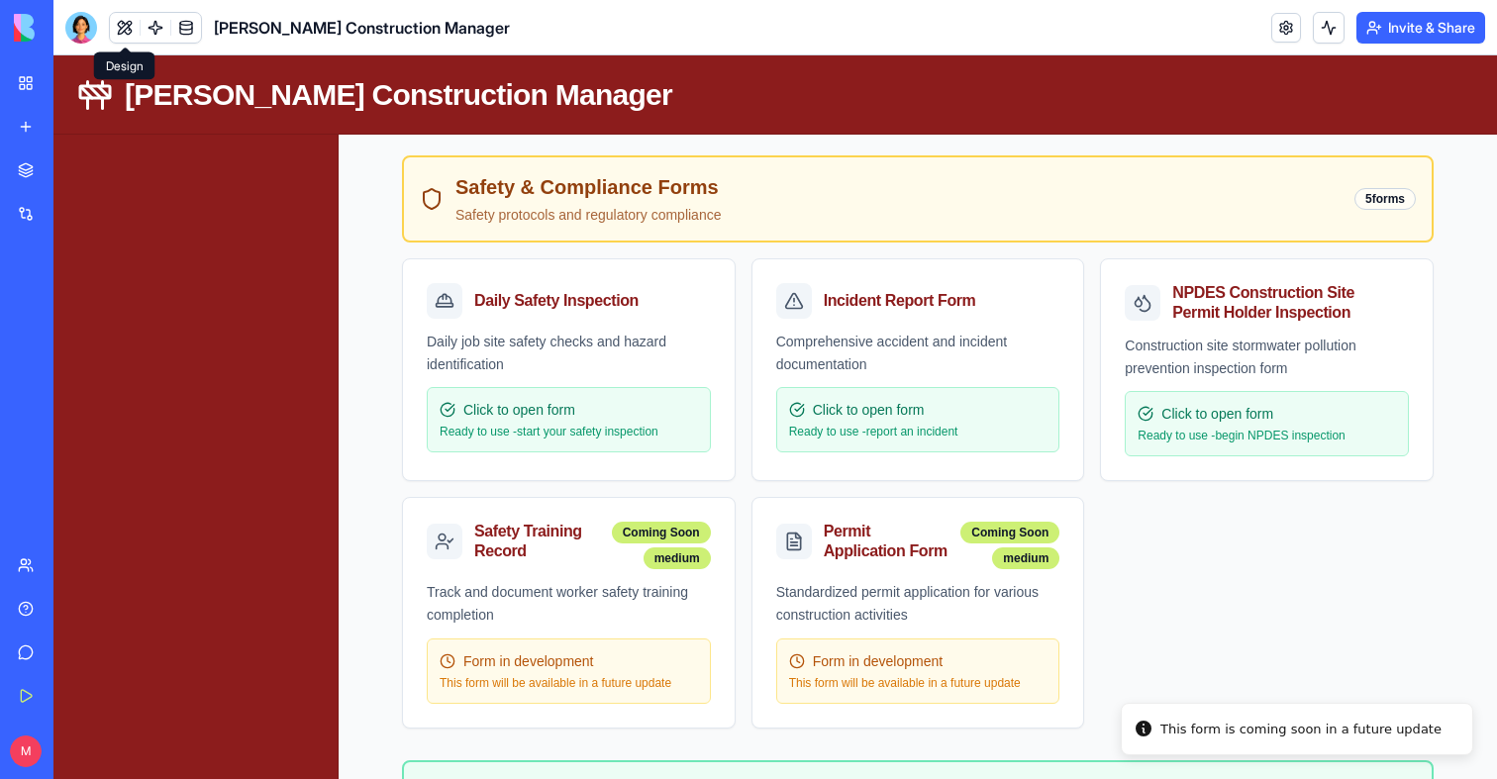
scroll to position [959, 0]
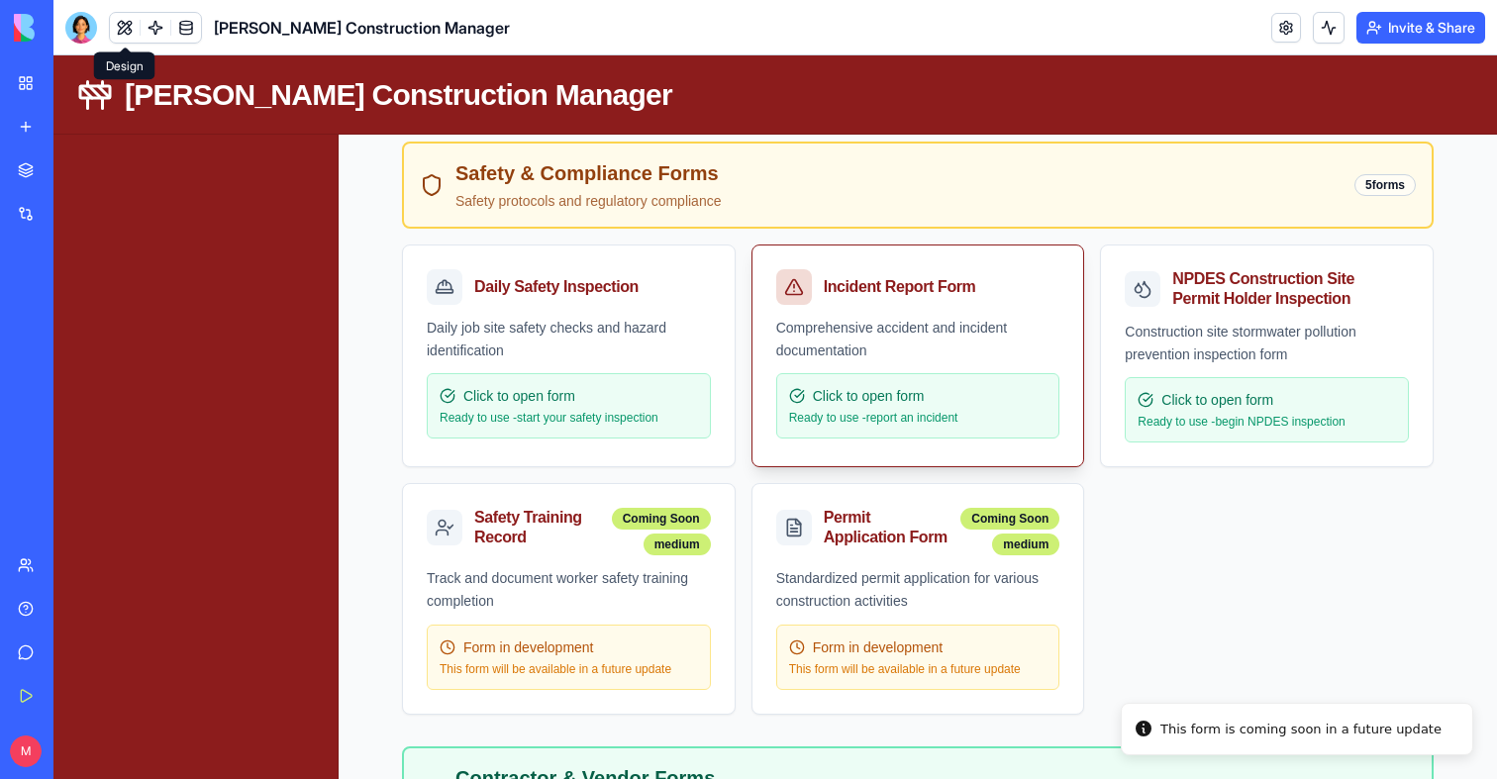
click at [923, 313] on div "Incident Report Form" at bounding box center [918, 281] width 332 height 71
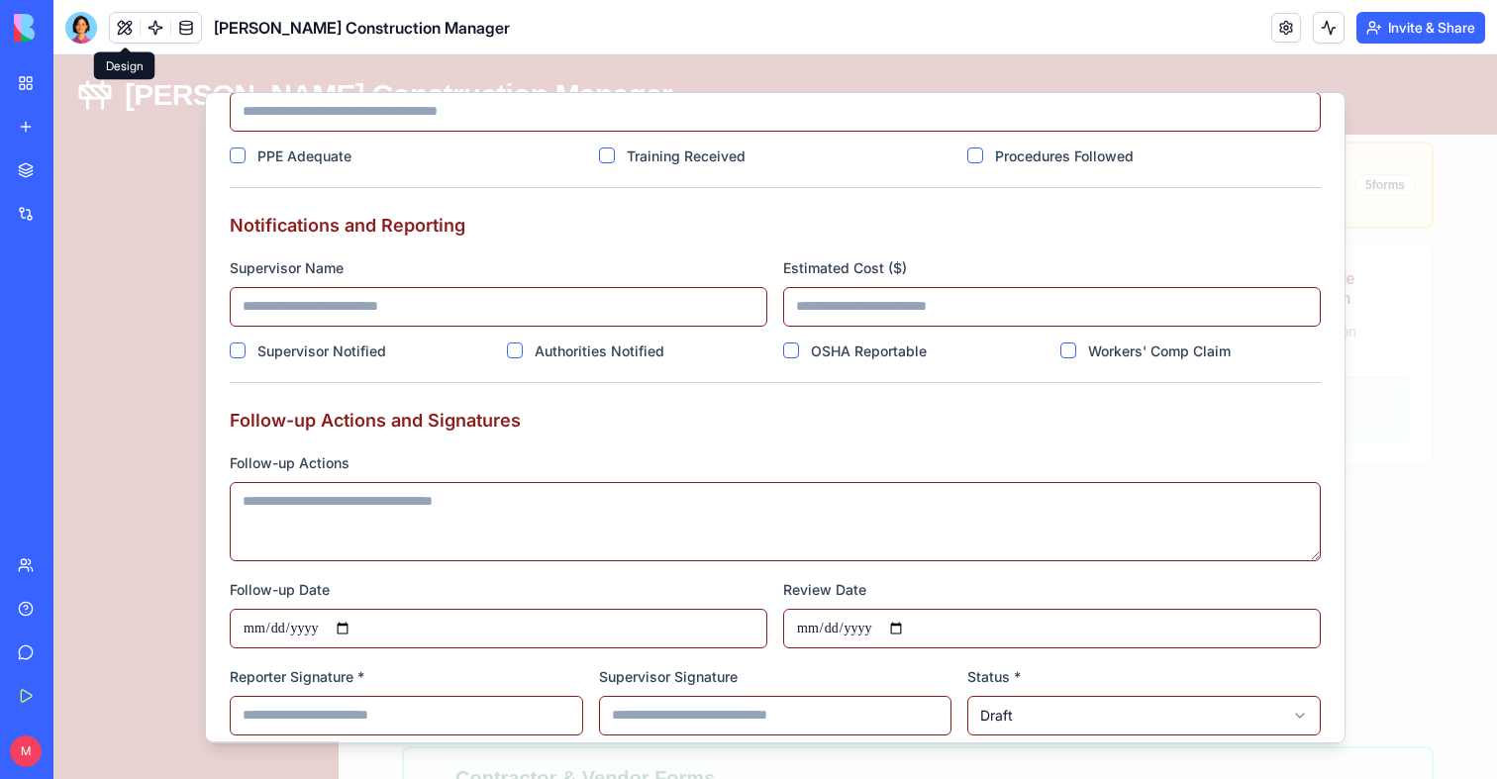
scroll to position [2161, 0]
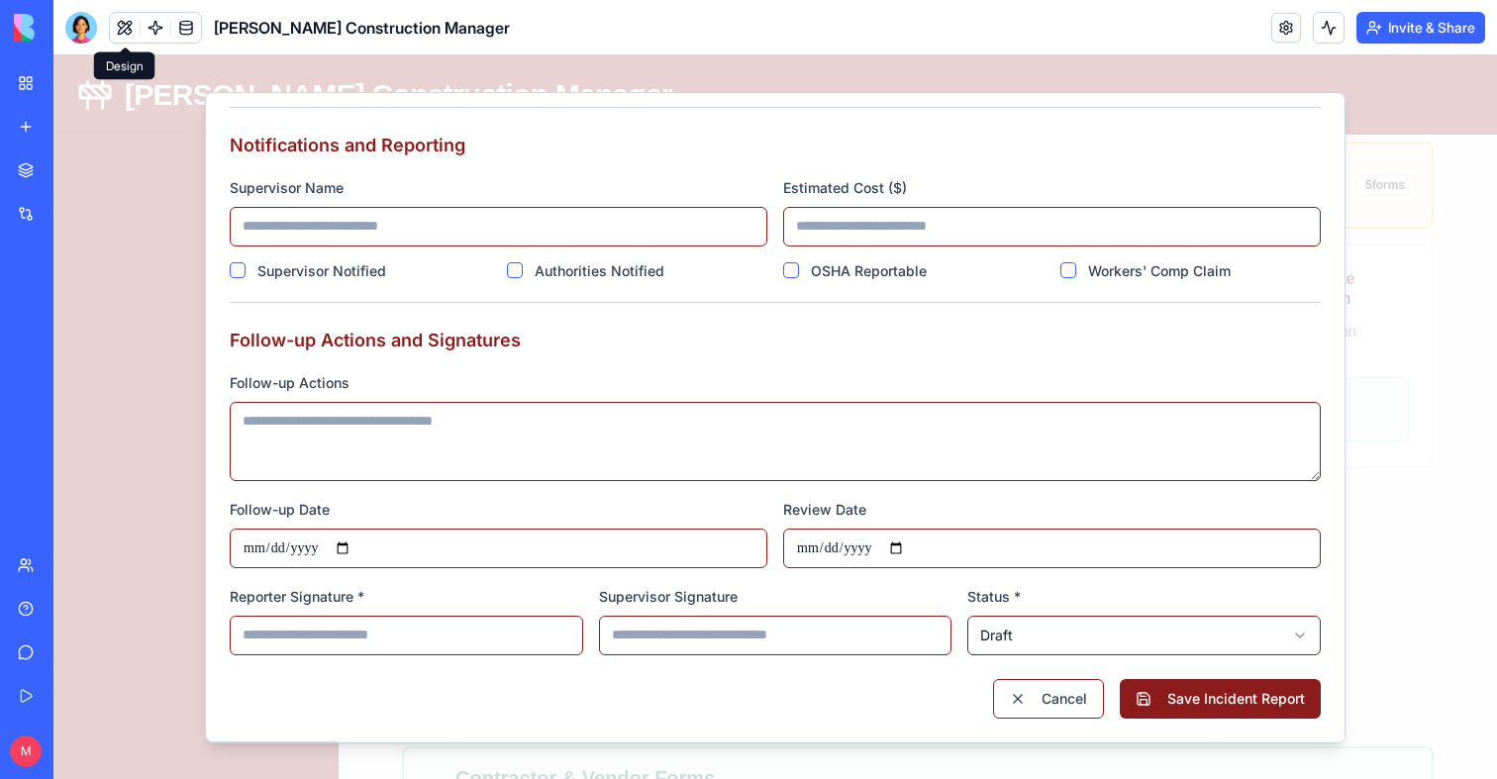
click at [1419, 360] on div at bounding box center [774, 417] width 1443 height 724
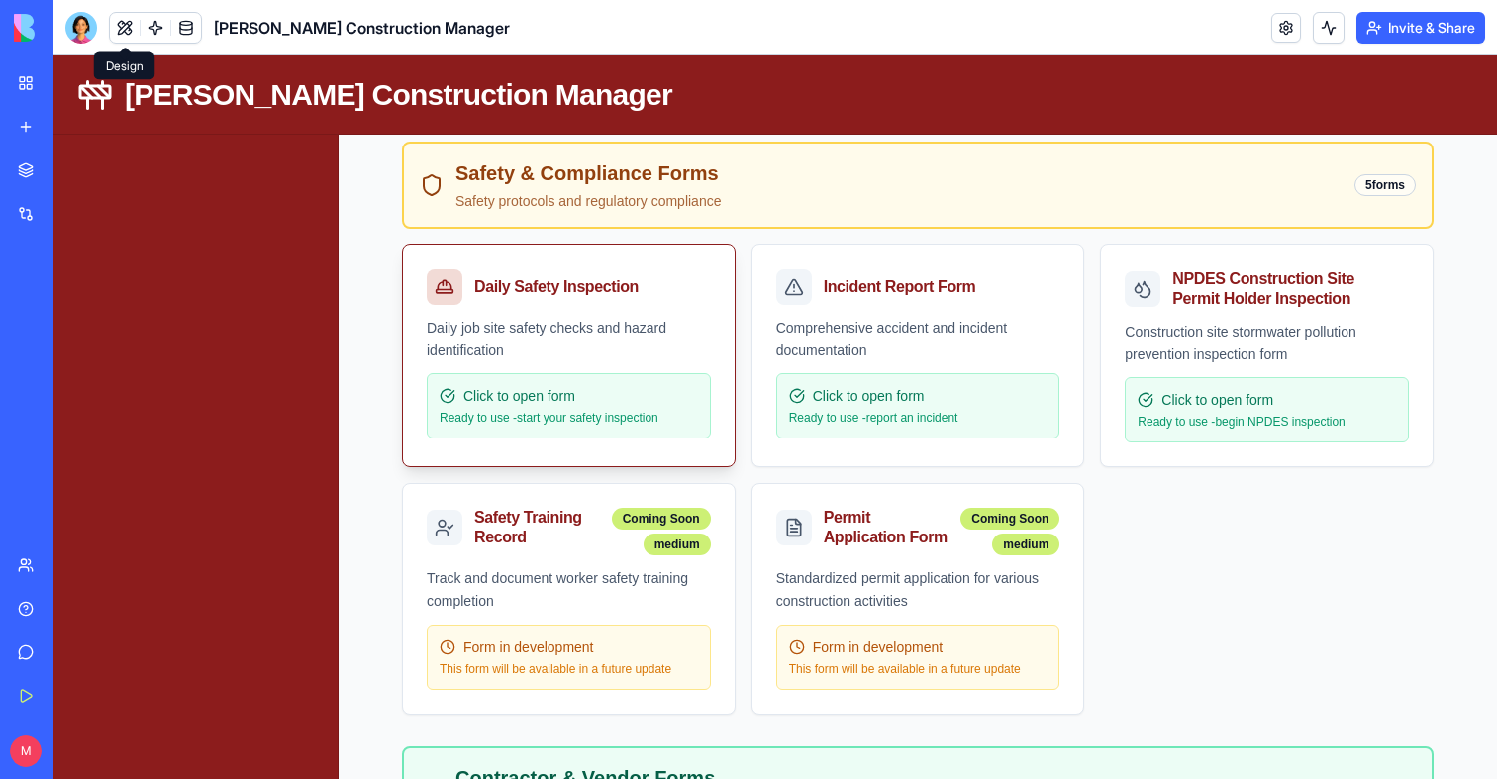
click at [594, 306] on div "Daily Safety Inspection" at bounding box center [569, 281] width 332 height 71
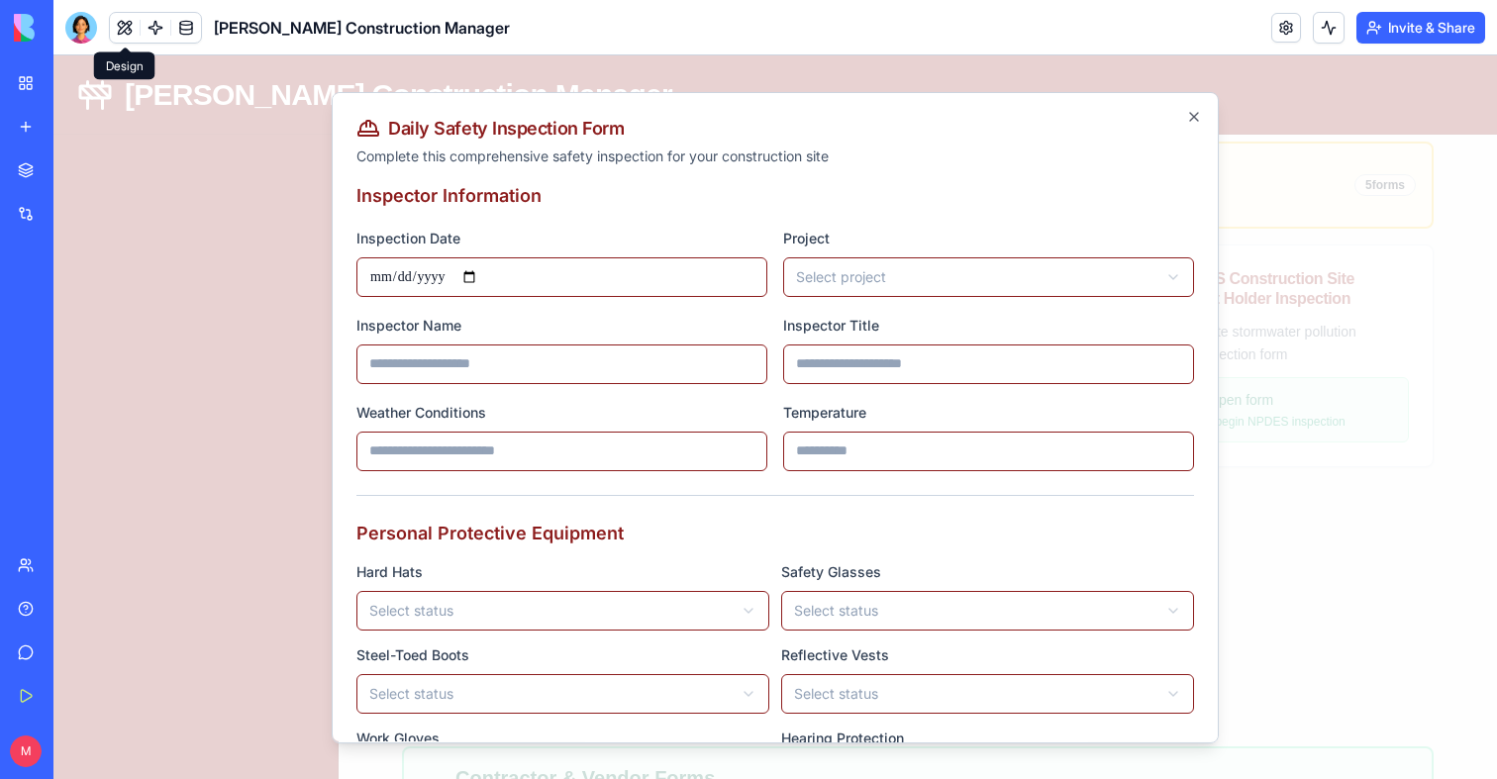
click at [1399, 515] on div at bounding box center [774, 417] width 1443 height 724
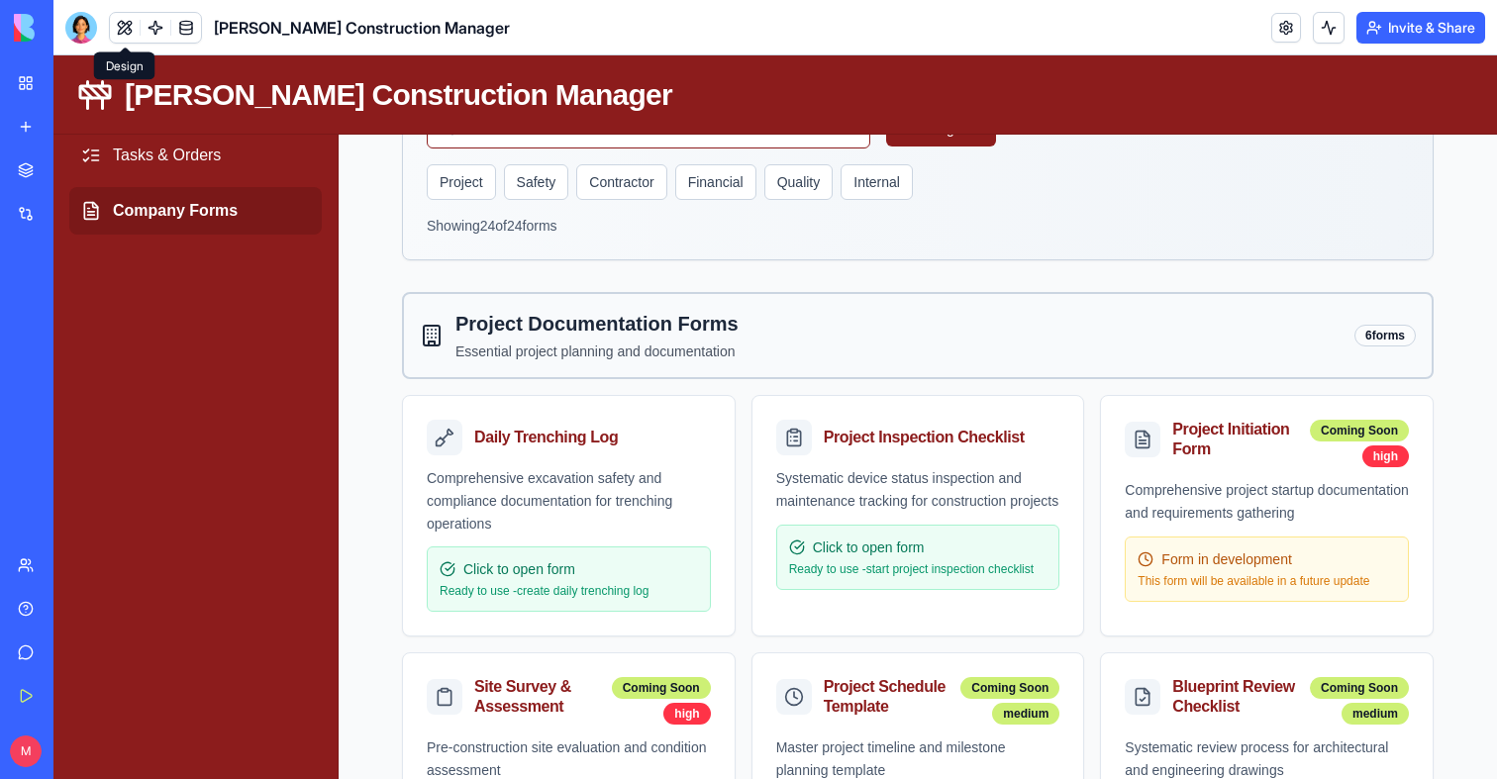
scroll to position [0, 0]
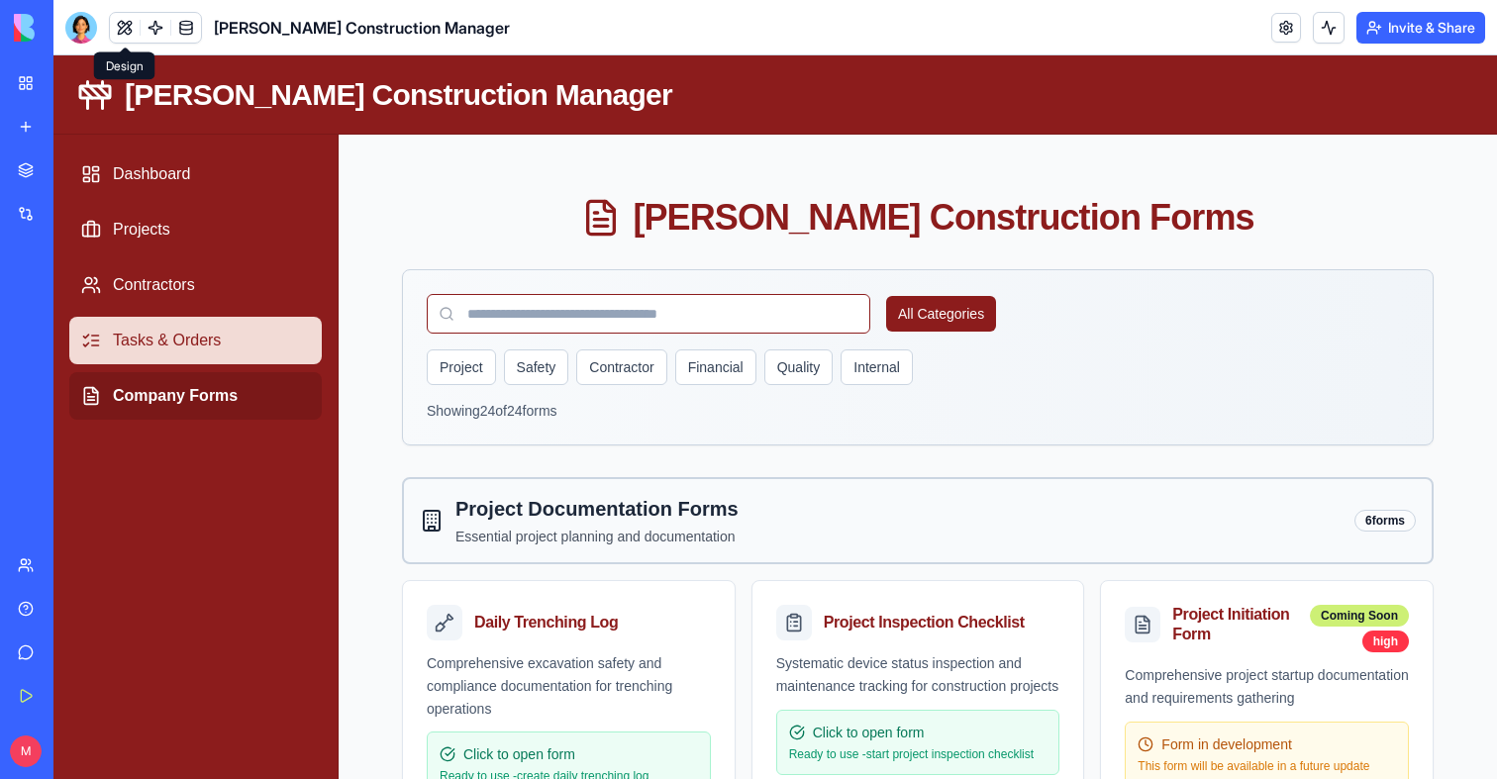
click at [207, 326] on link "Tasks & Orders" at bounding box center [195, 341] width 252 height 48
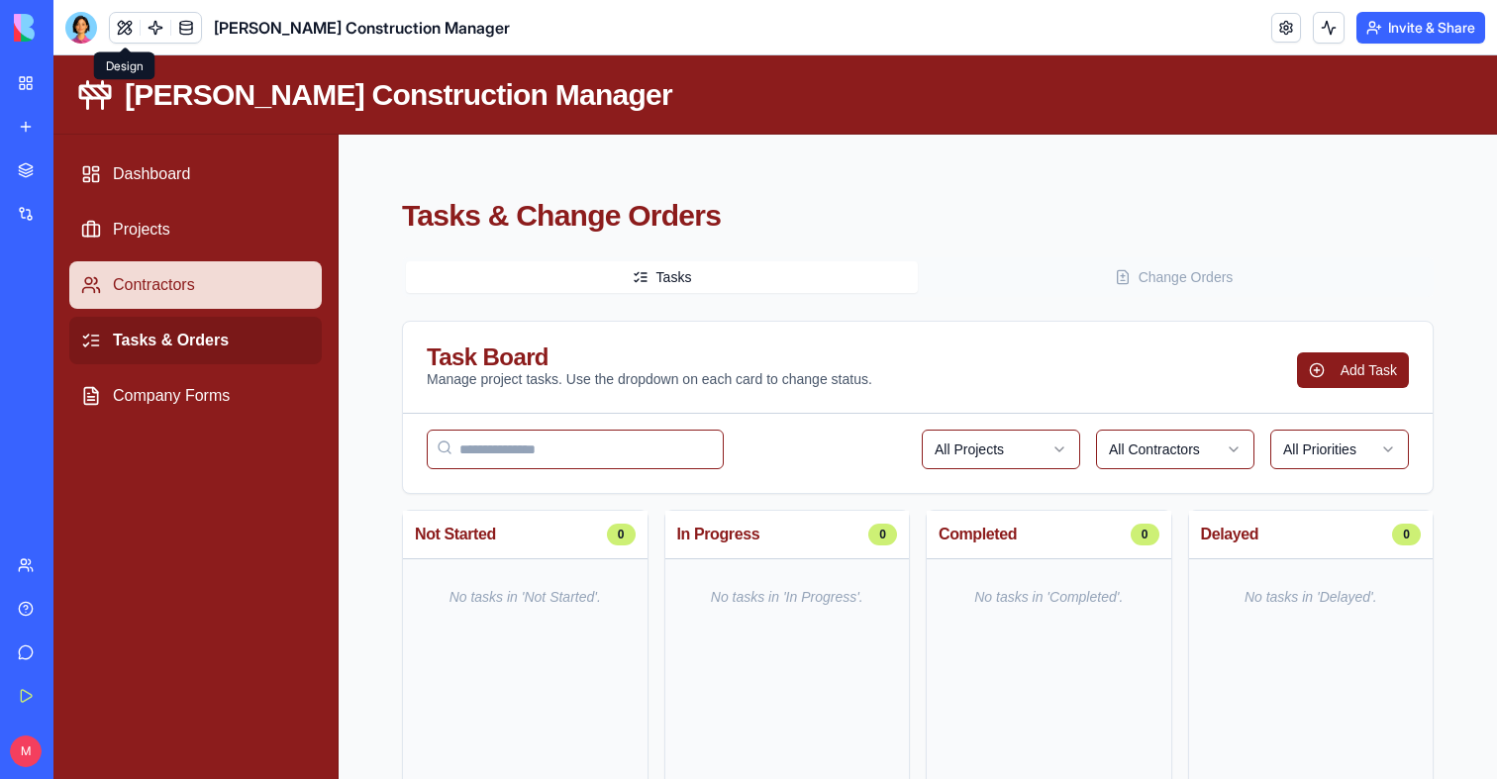
click at [196, 280] on link "Contractors" at bounding box center [195, 285] width 252 height 48
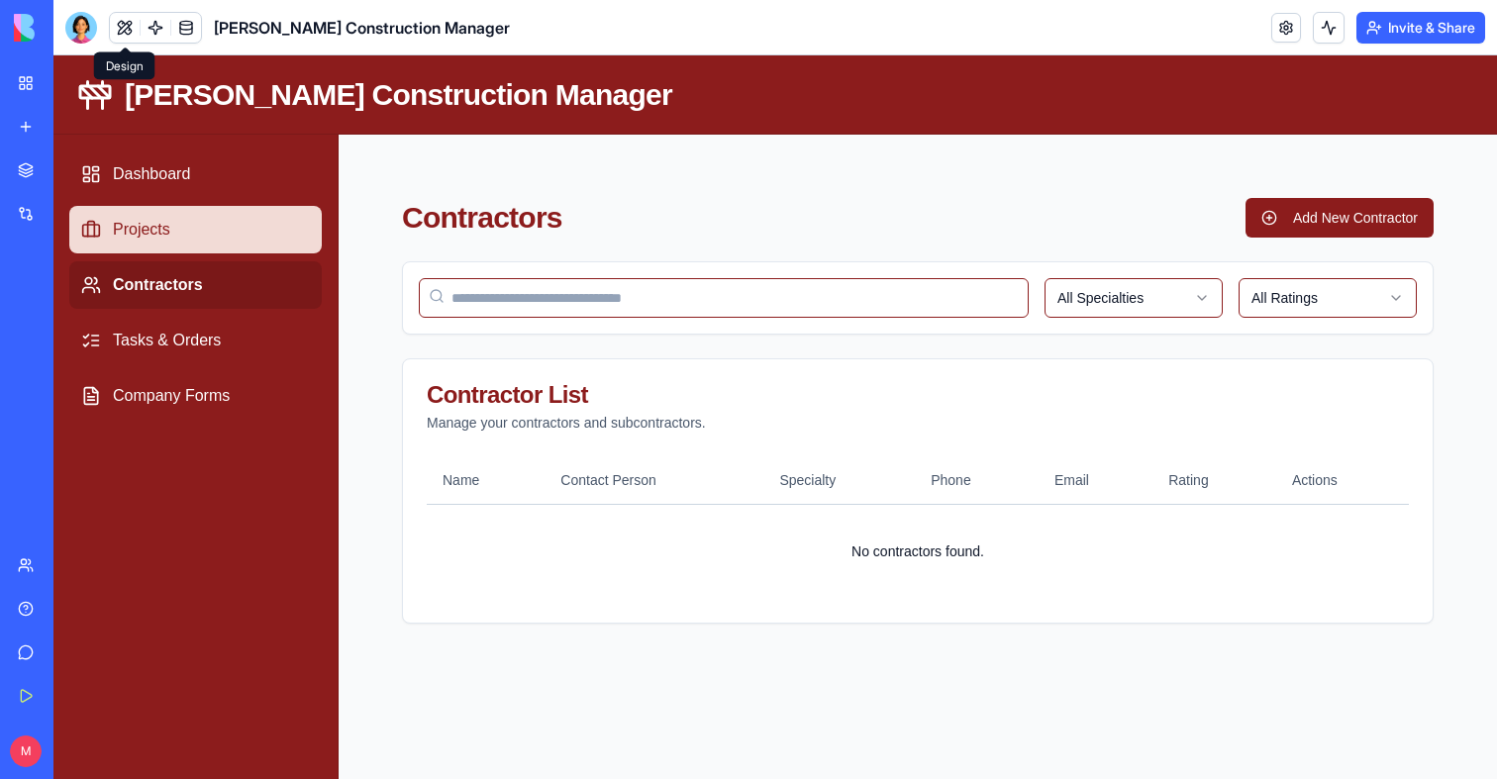
click at [181, 240] on link "Projects" at bounding box center [195, 230] width 252 height 48
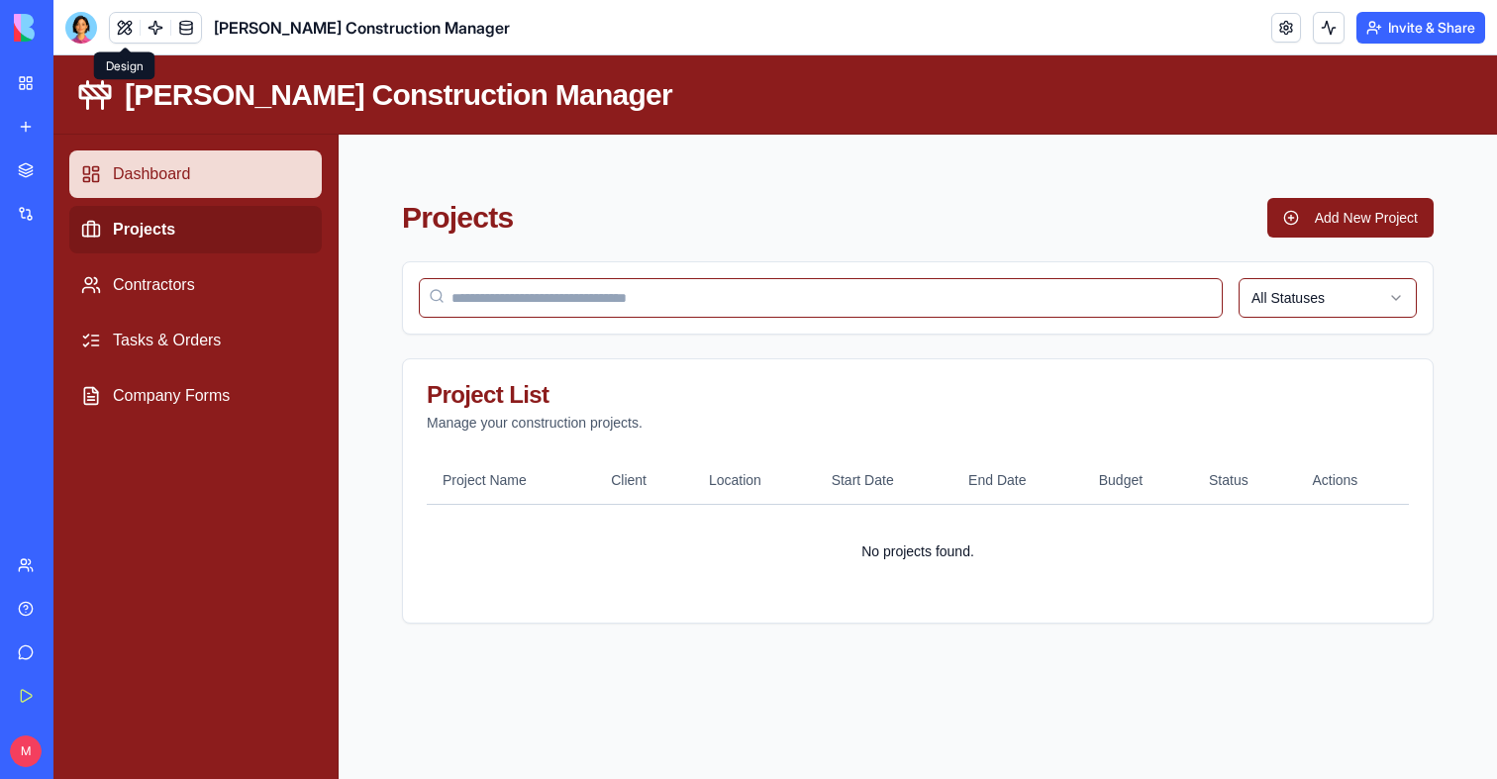
click at [188, 192] on link "Dashboard" at bounding box center [195, 174] width 252 height 48
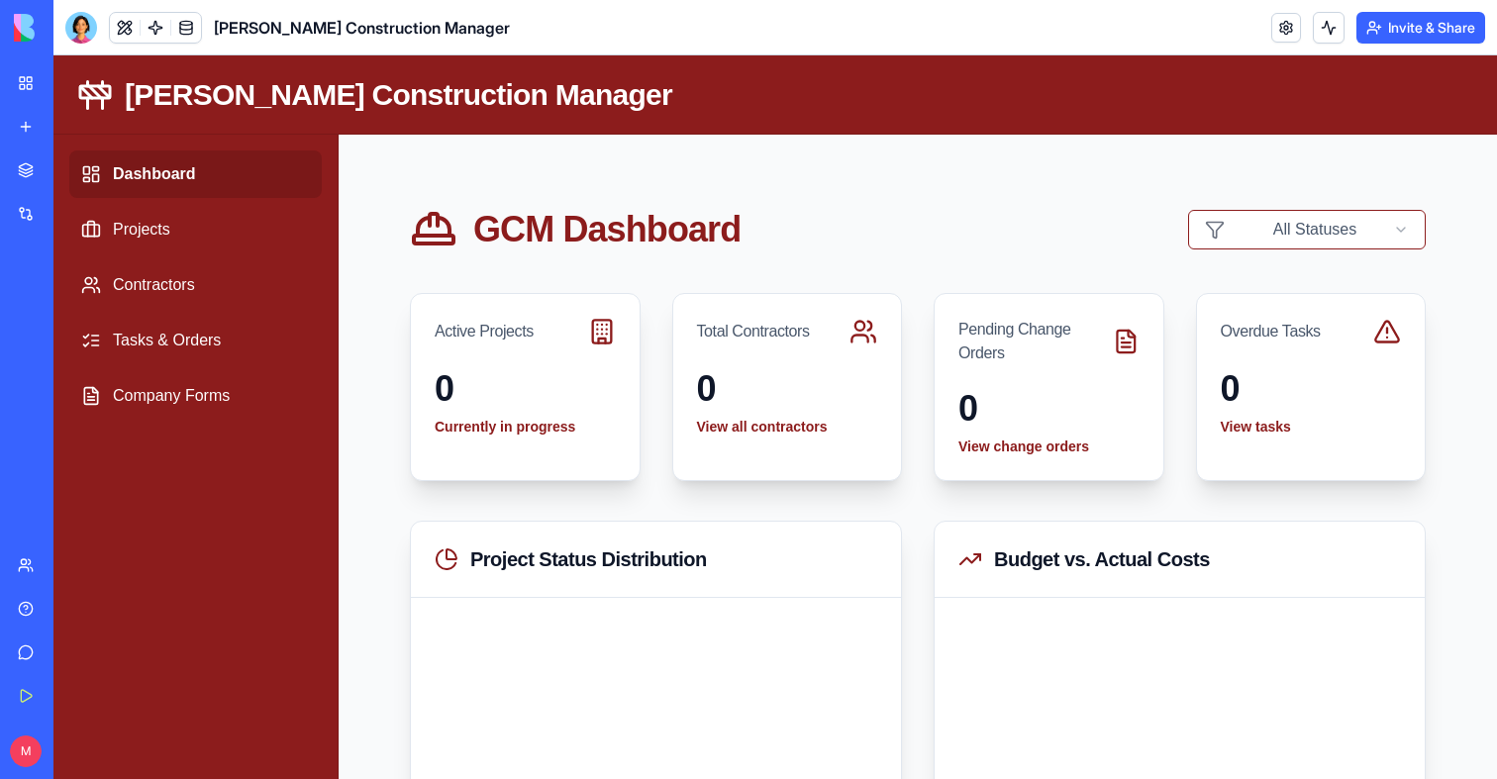
click at [59, 83] on div "My Workspace" at bounding box center [61, 83] width 26 height 20
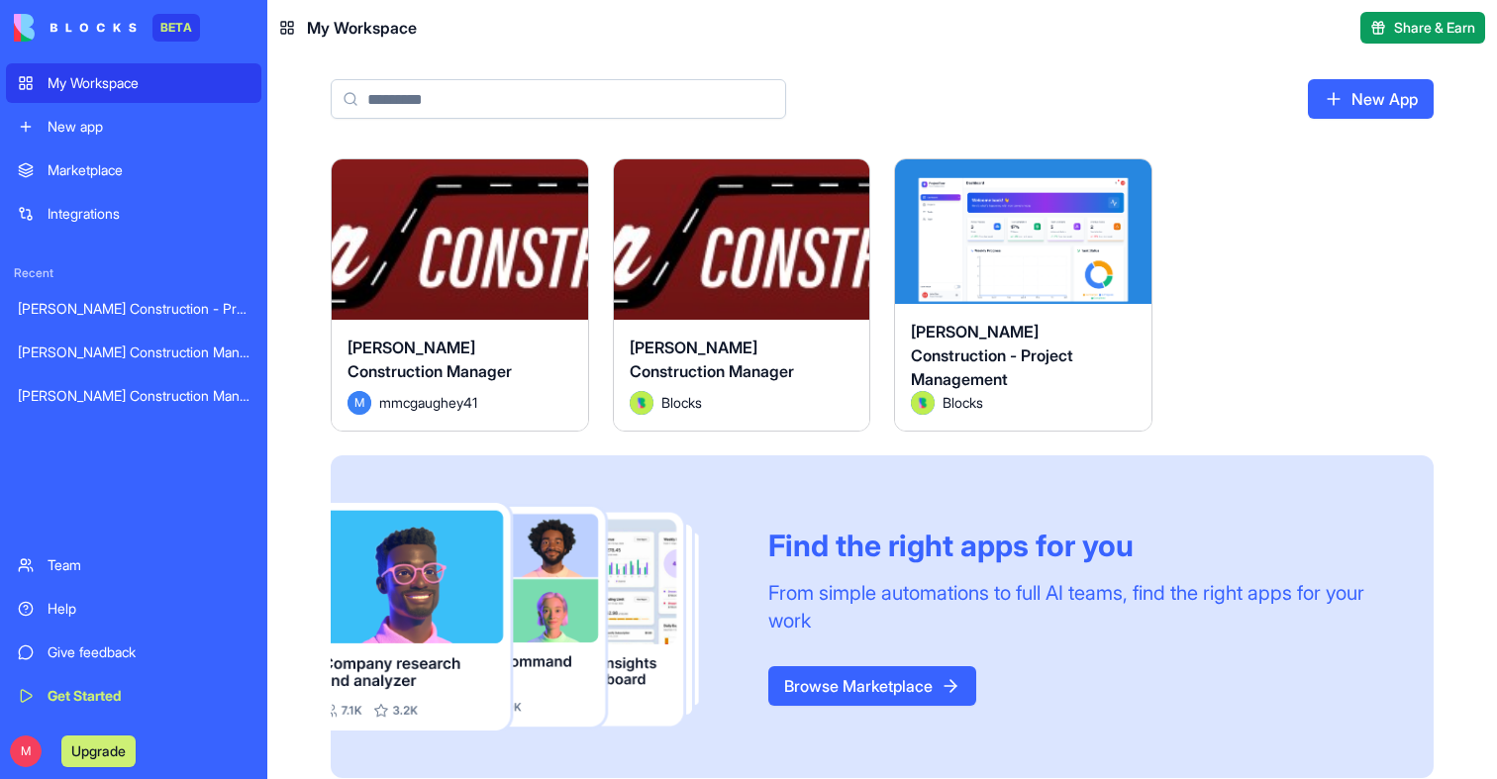
click at [778, 268] on div "Launch" at bounding box center [742, 239] width 256 height 160
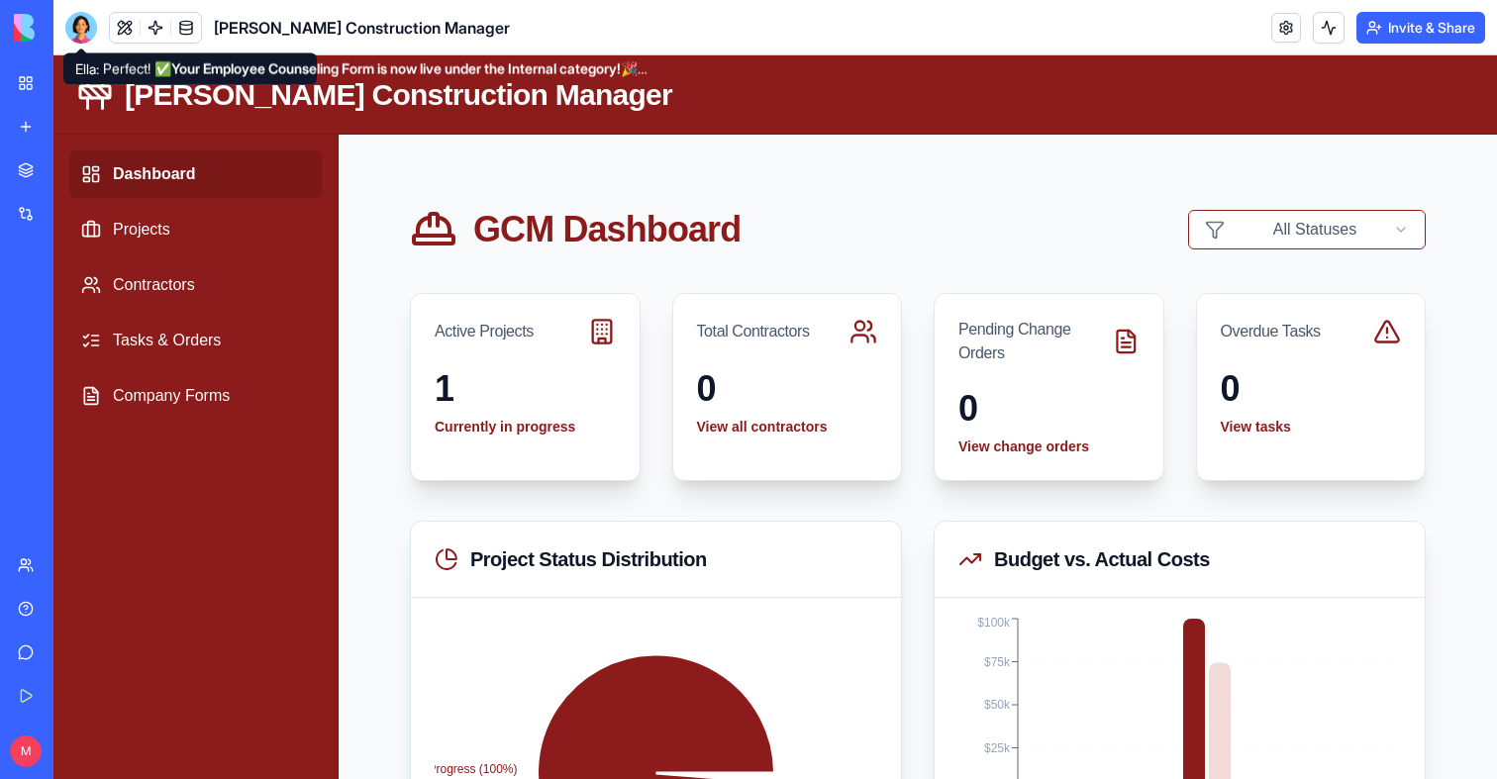
click at [77, 39] on body "BETA My Workspace New app Marketplace Integrations Recent Gladen Construction -…" at bounding box center [748, 389] width 1497 height 779
click at [79, 29] on div at bounding box center [81, 28] width 32 height 32
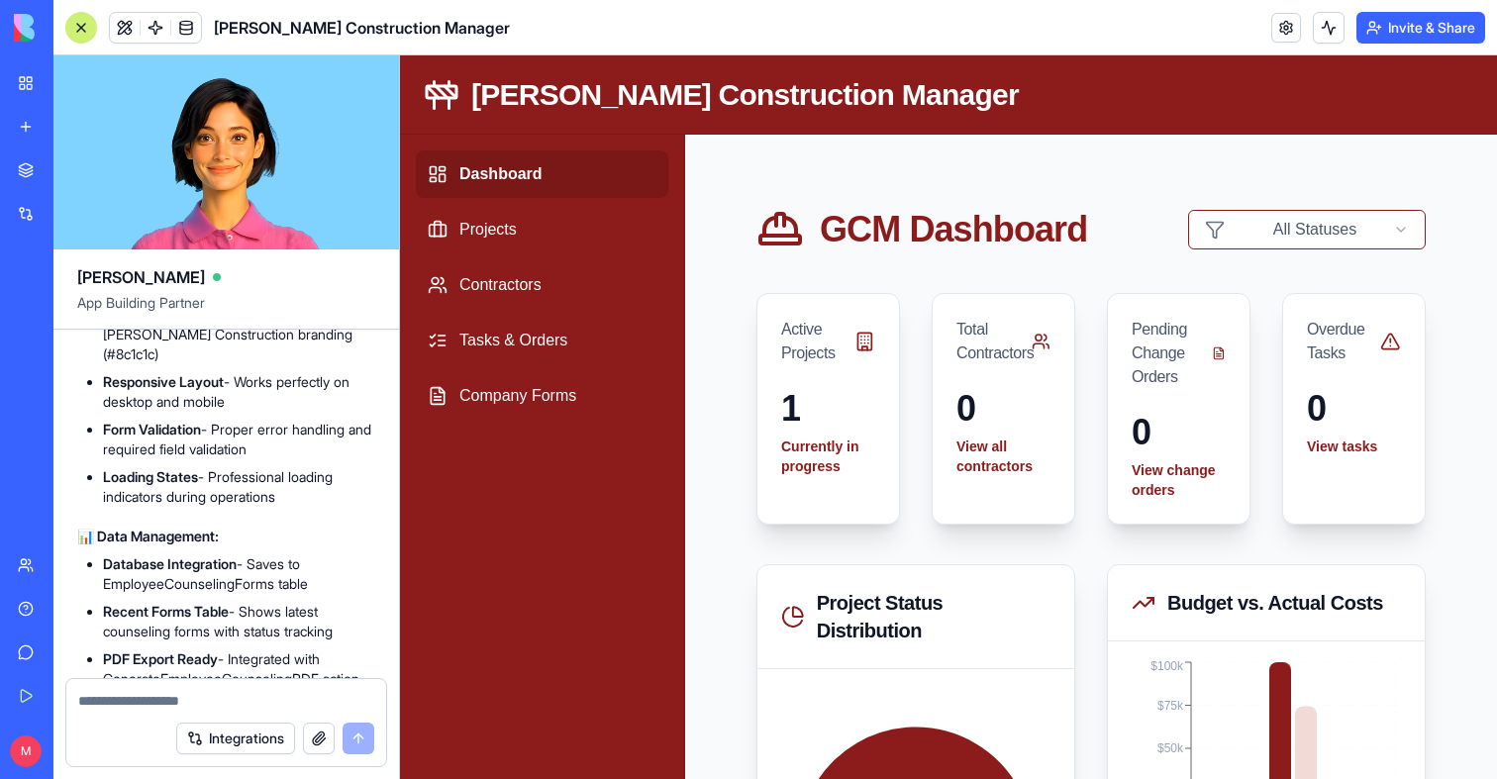
scroll to position [44467, 0]
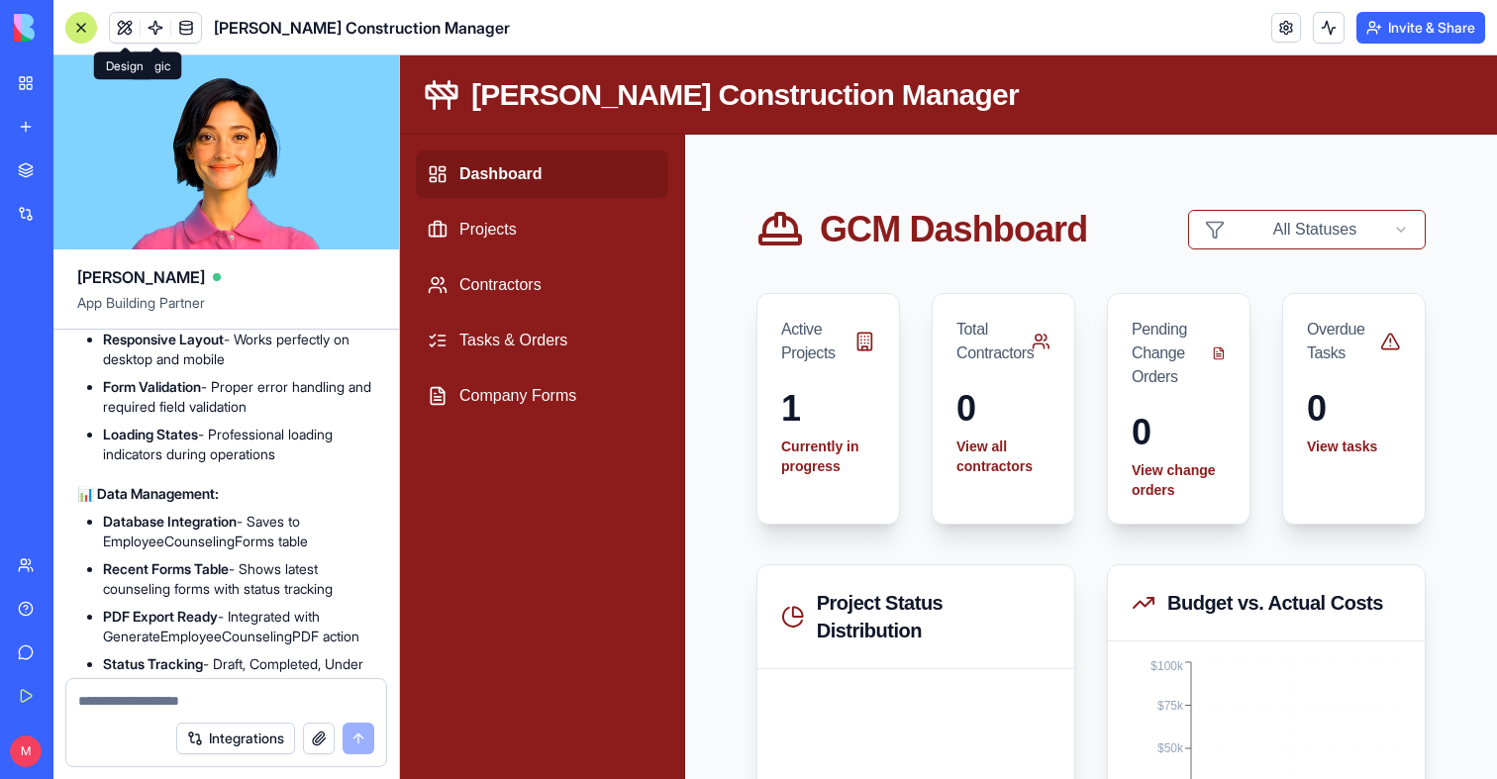
click at [126, 26] on button at bounding box center [125, 28] width 30 height 30
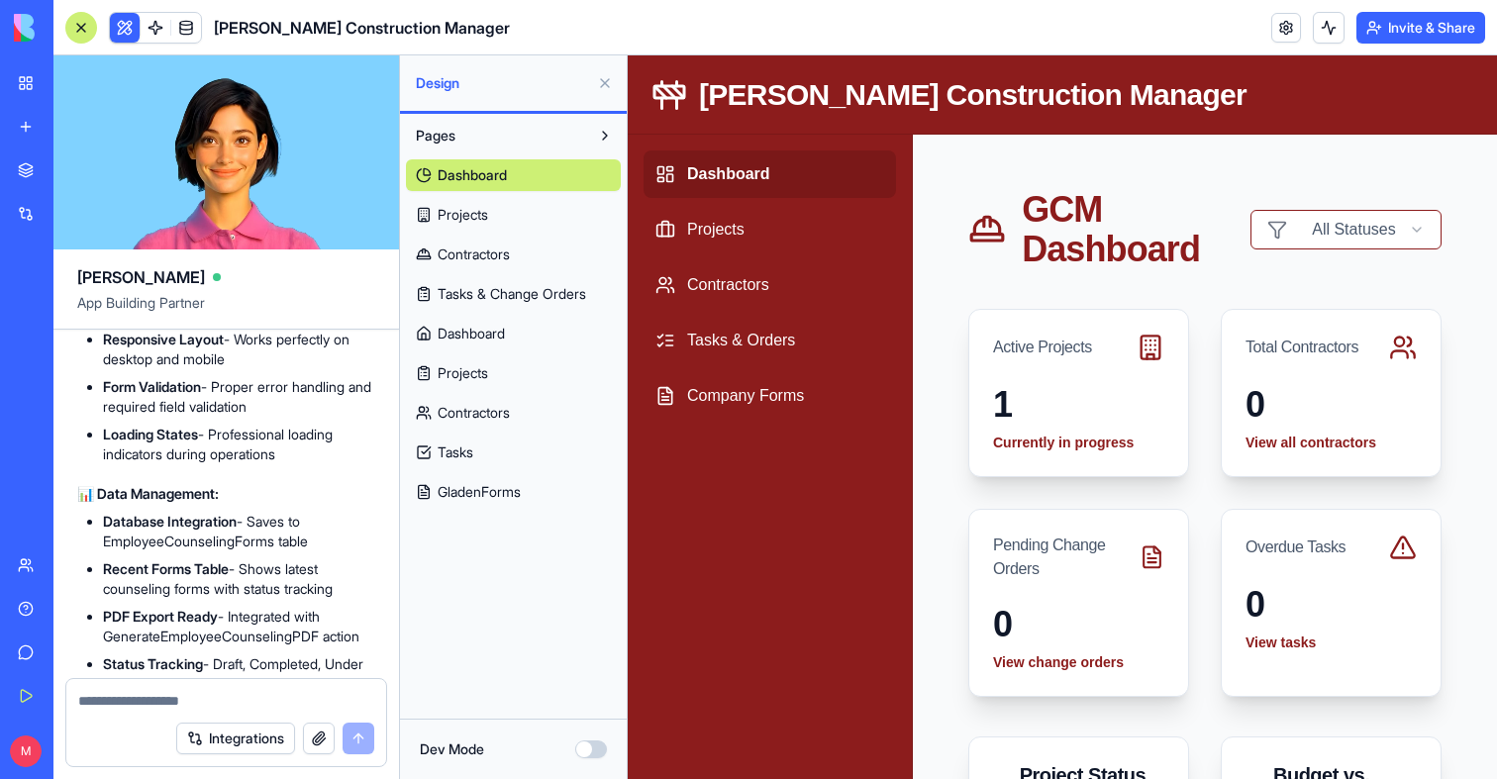
click at [490, 476] on link "GladenForms" at bounding box center [513, 492] width 215 height 32
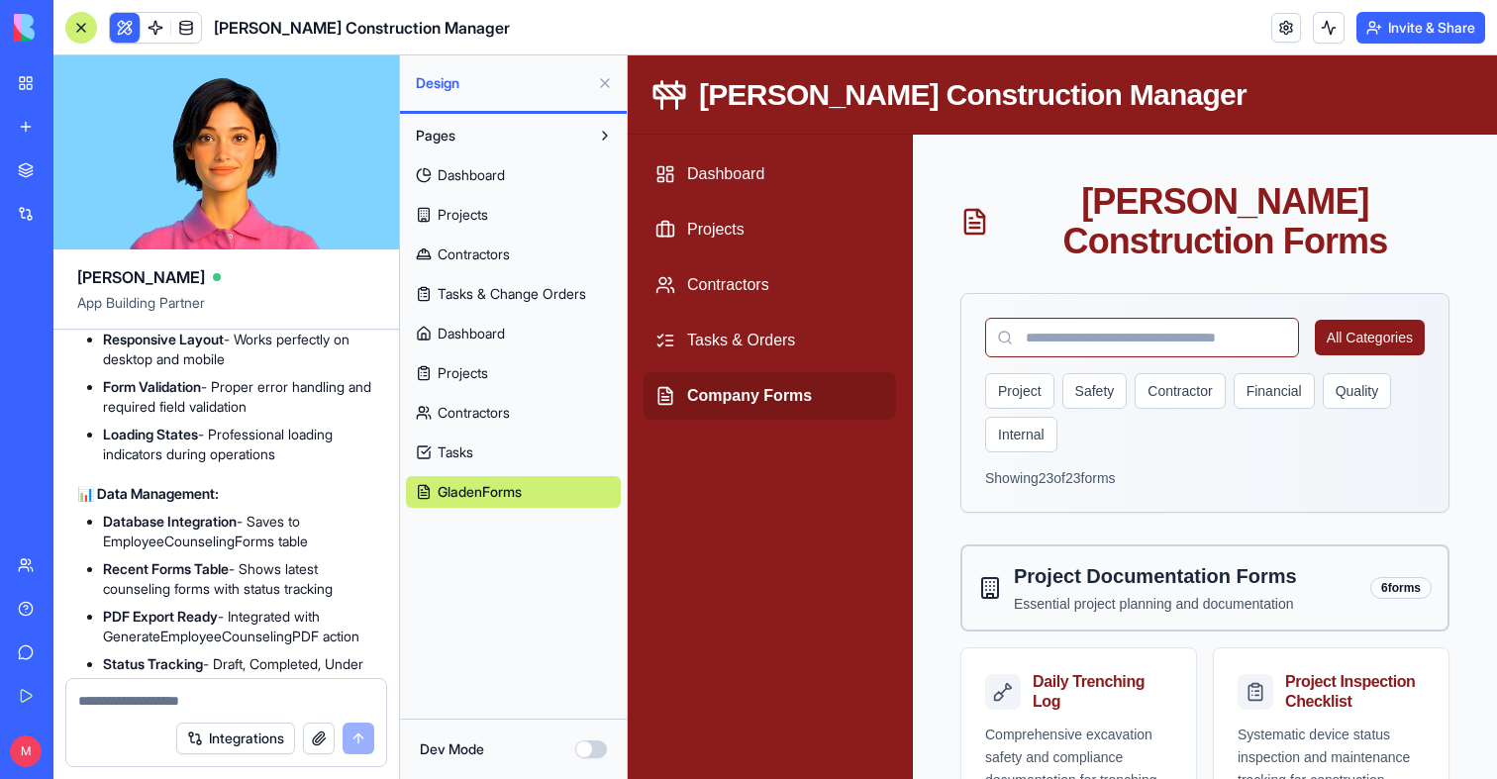
click at [593, 751] on button "Dev Mode" at bounding box center [591, 749] width 32 height 18
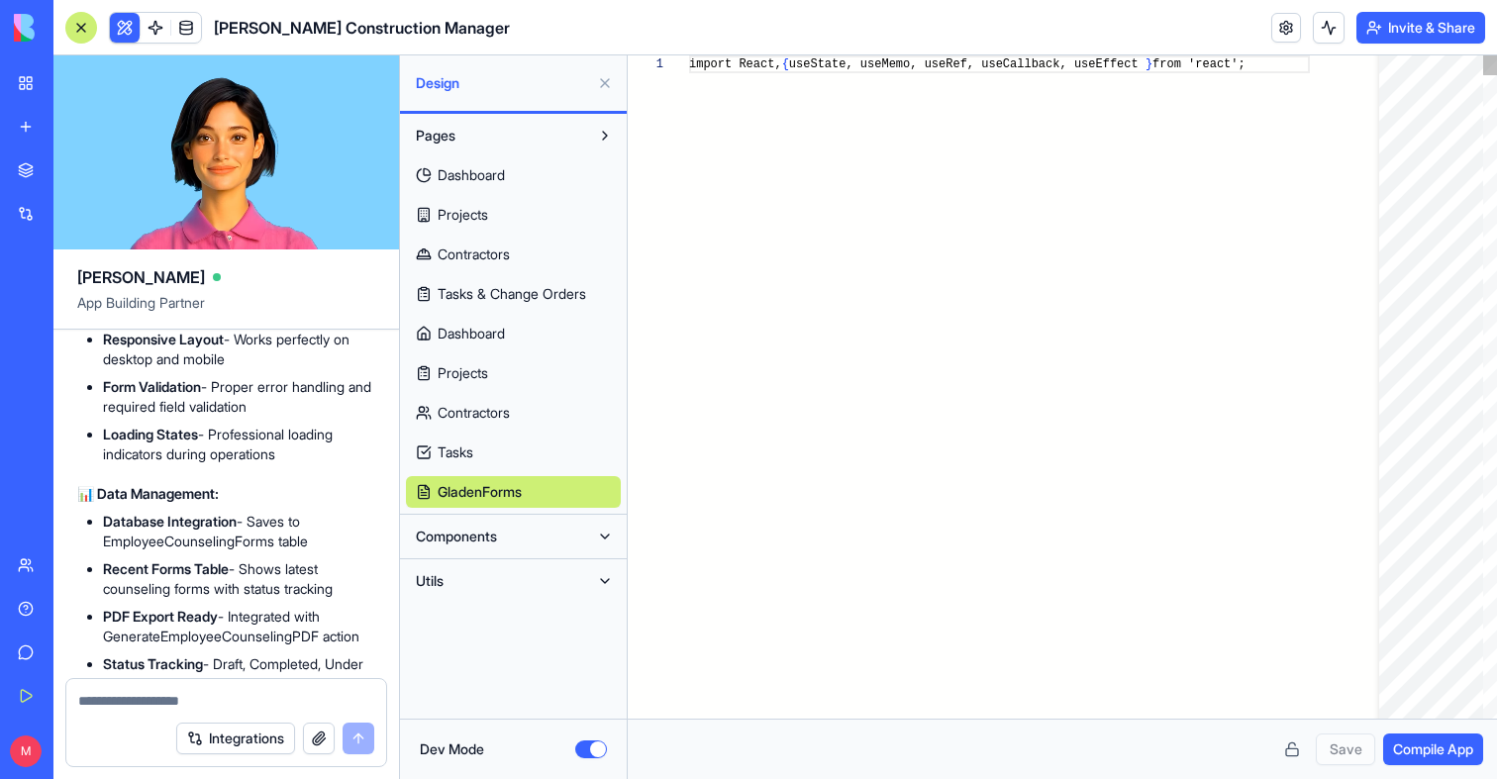
scroll to position [107, 0]
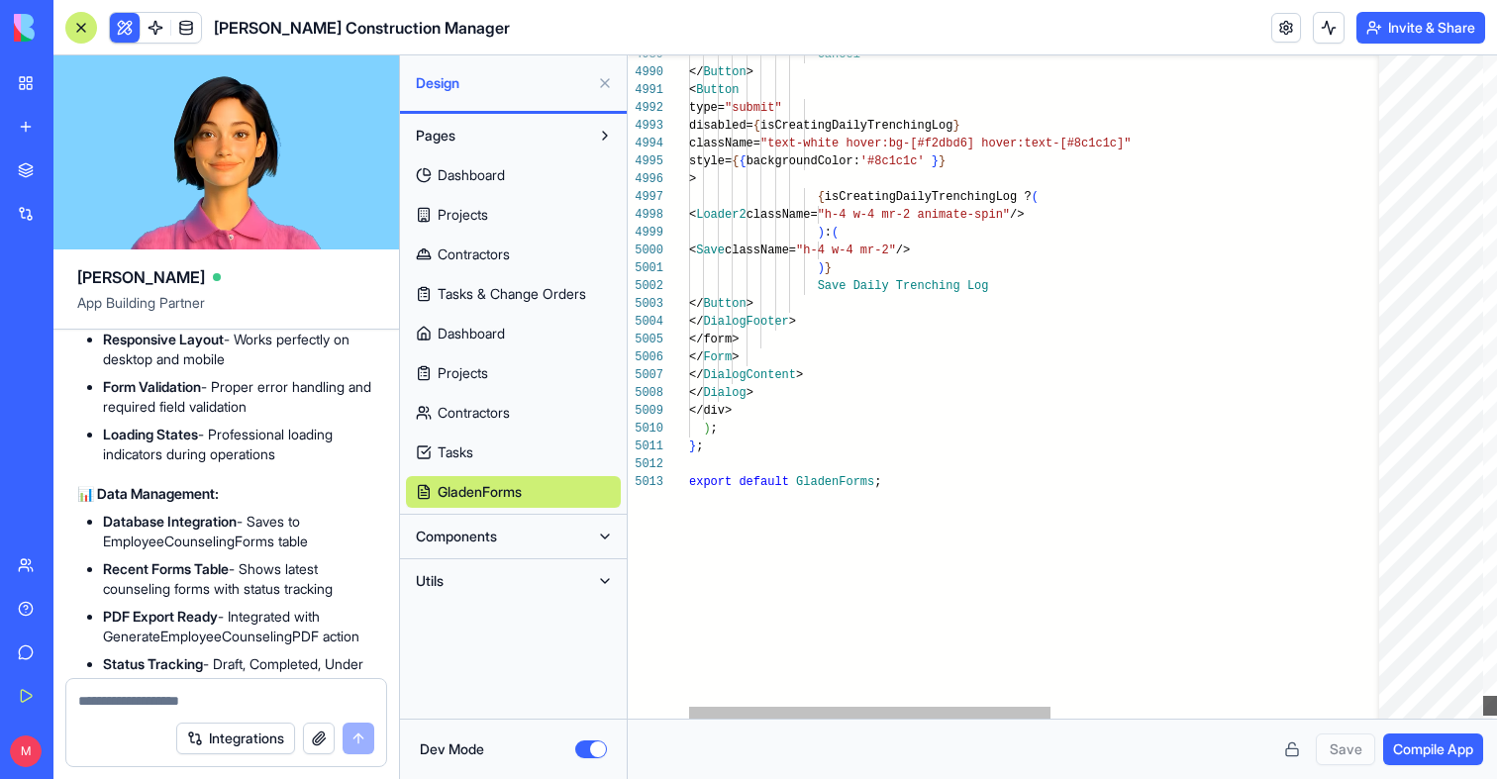
click at [1491, 706] on div at bounding box center [1490, 706] width 14 height 20
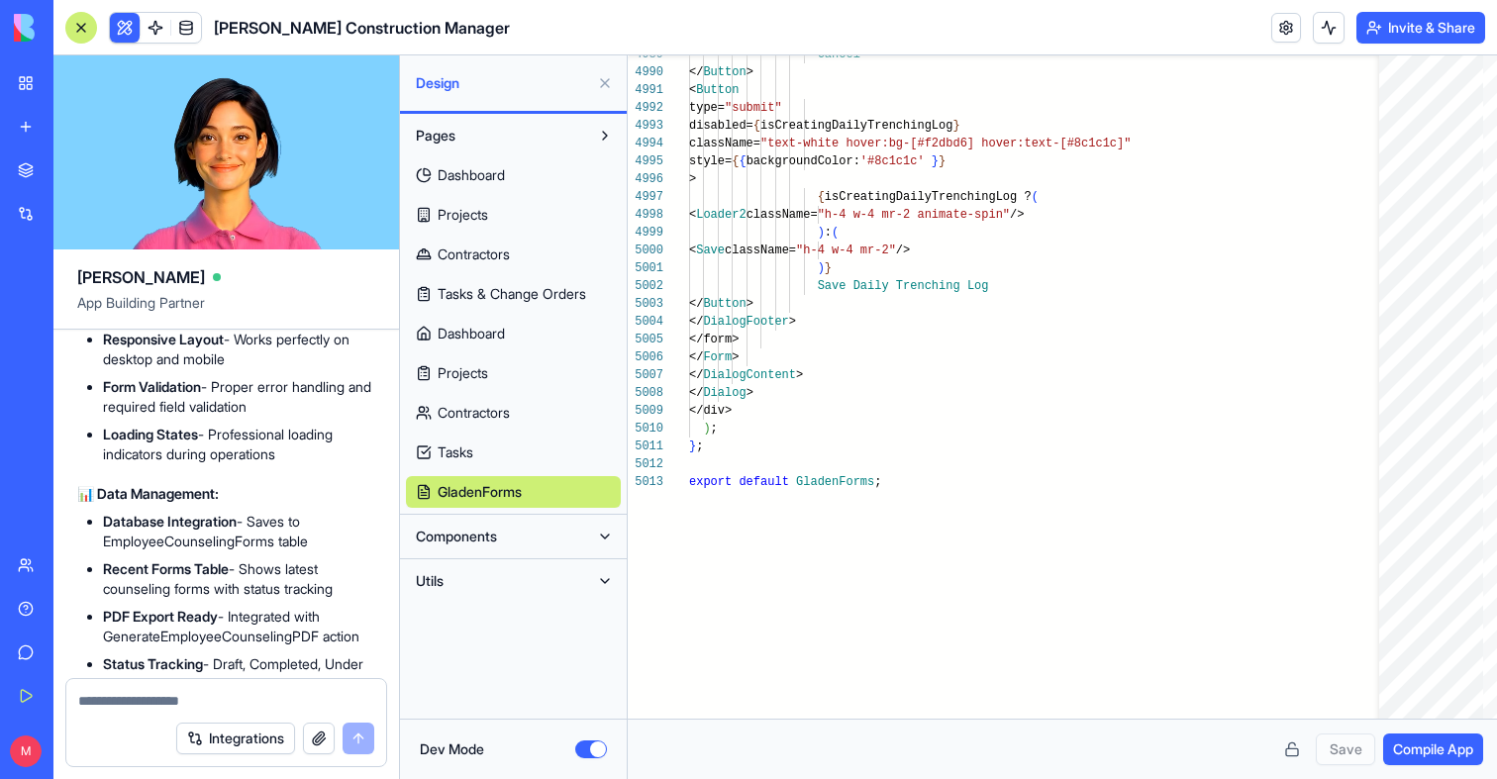
click at [497, 525] on button "Components" at bounding box center [497, 537] width 183 height 32
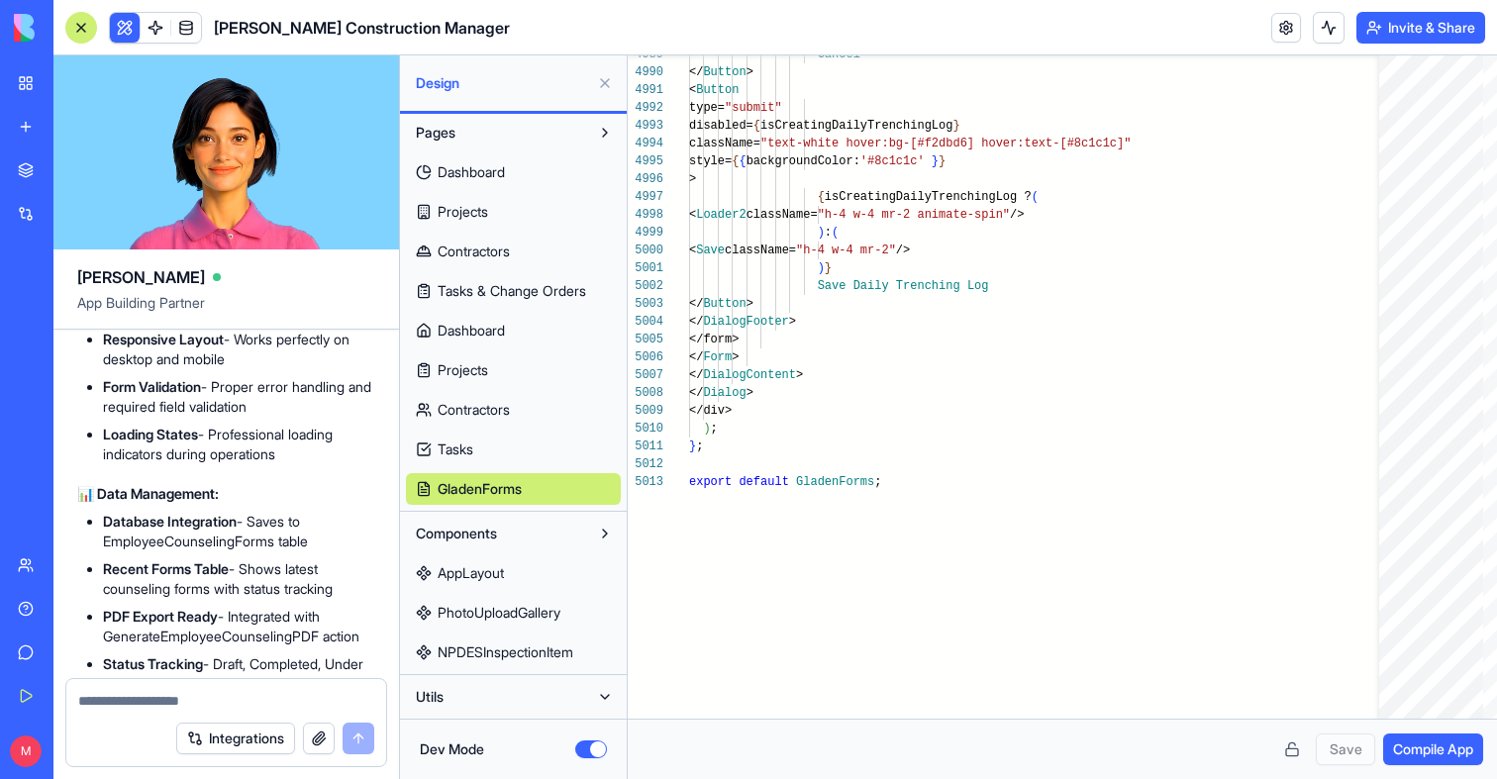
scroll to position [1, 0]
click at [188, 26] on link at bounding box center [186, 28] width 30 height 30
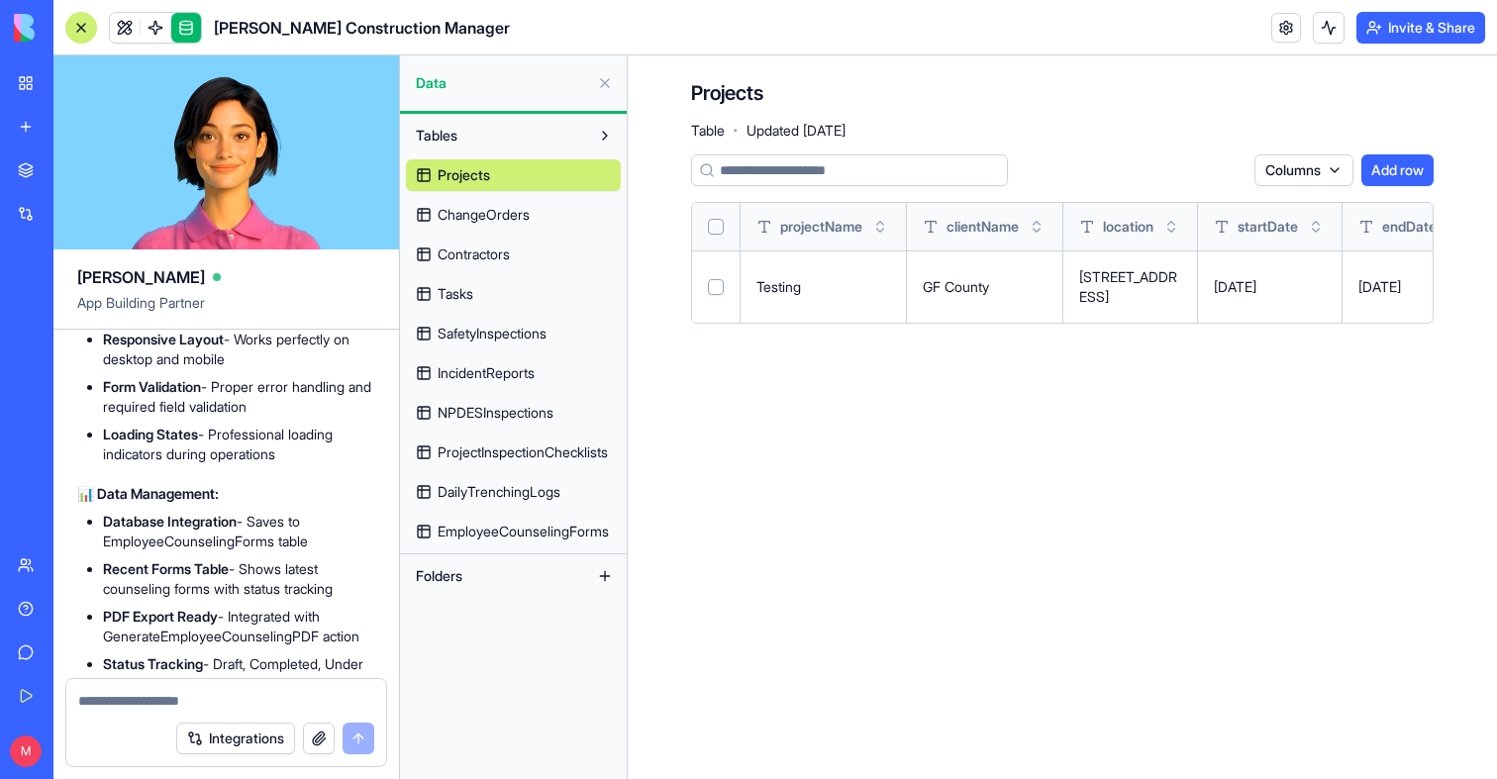
click at [489, 211] on span "ChangeOrders" at bounding box center [484, 215] width 92 height 20
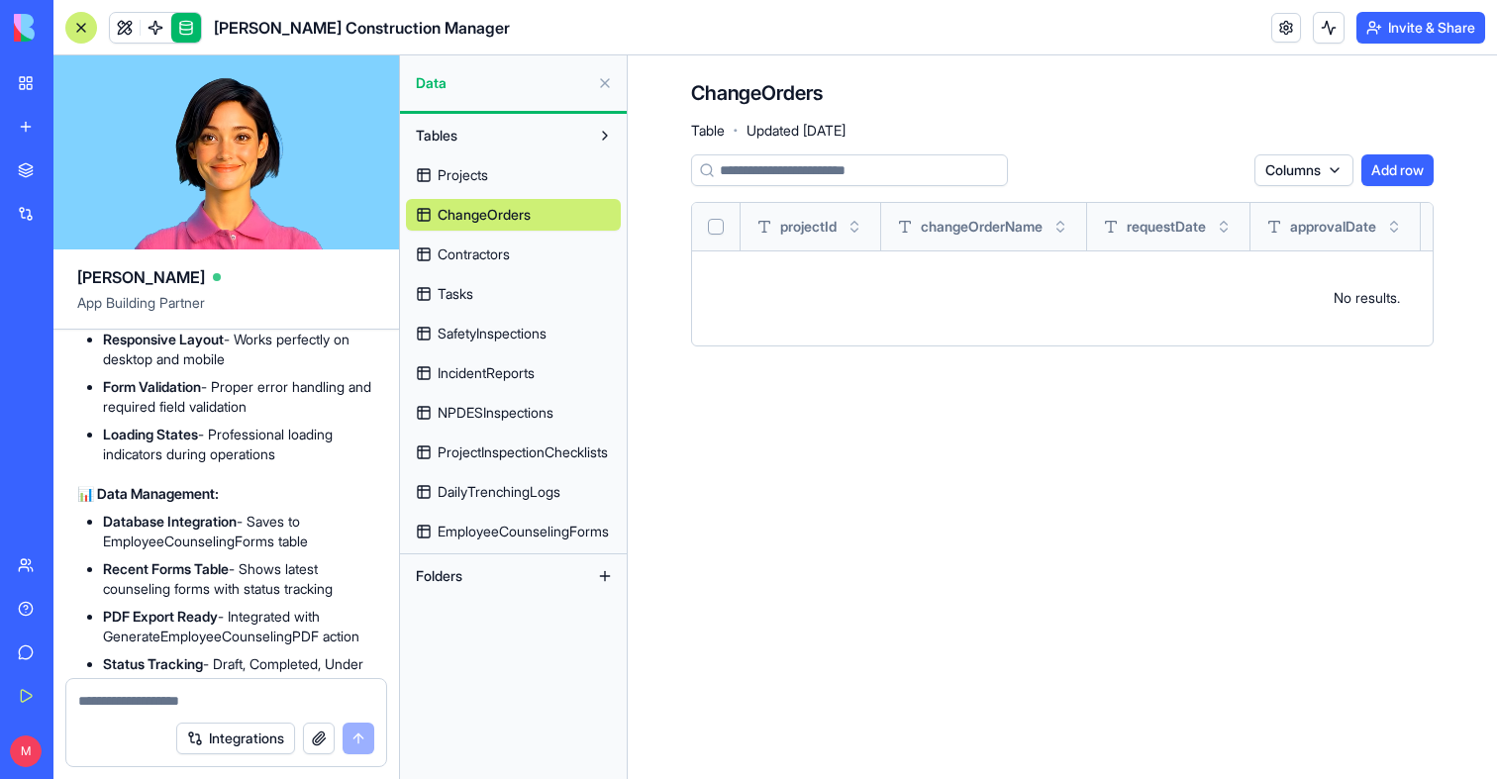
click at [478, 258] on span "Contractors" at bounding box center [474, 255] width 72 height 20
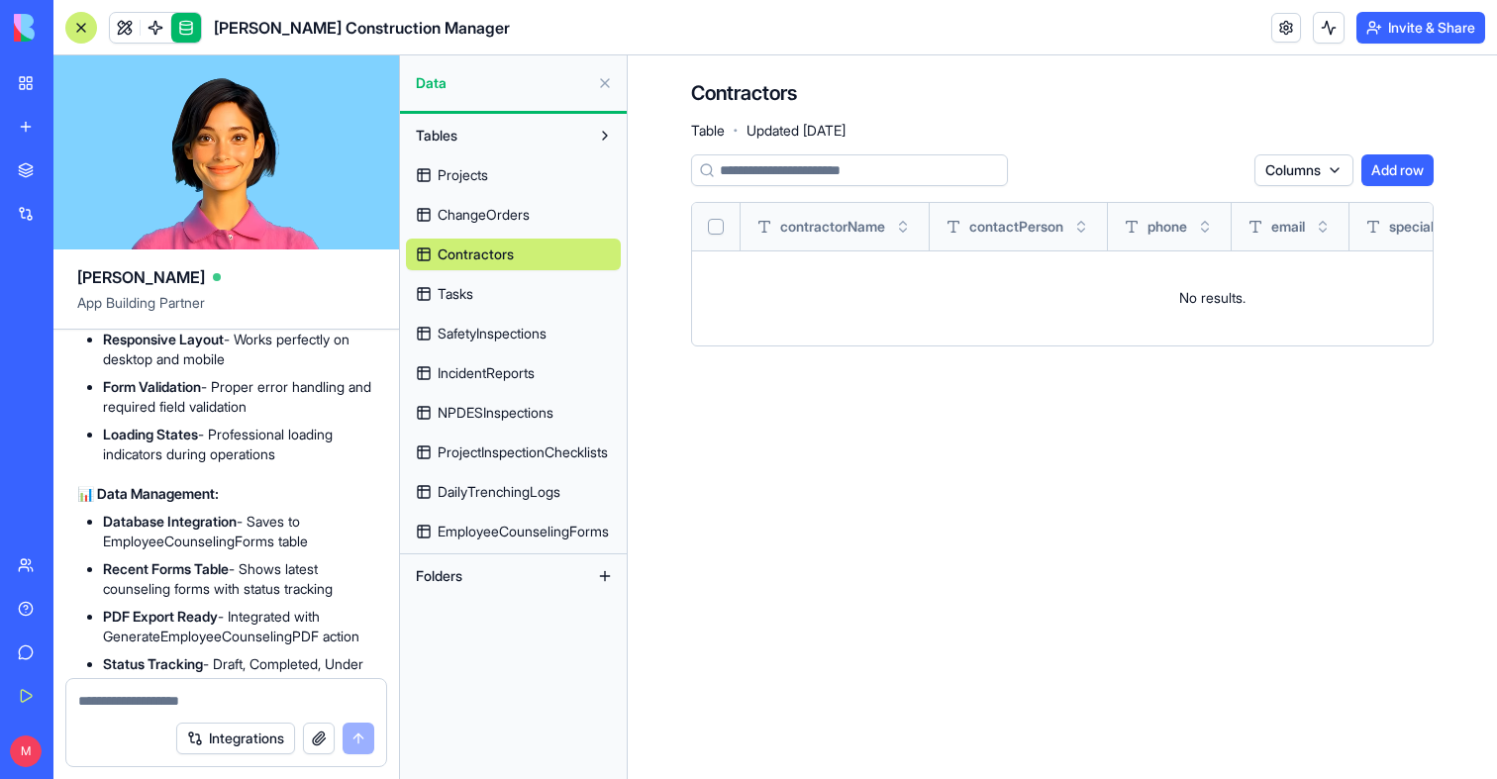
click at [472, 286] on span "Tasks" at bounding box center [456, 294] width 36 height 20
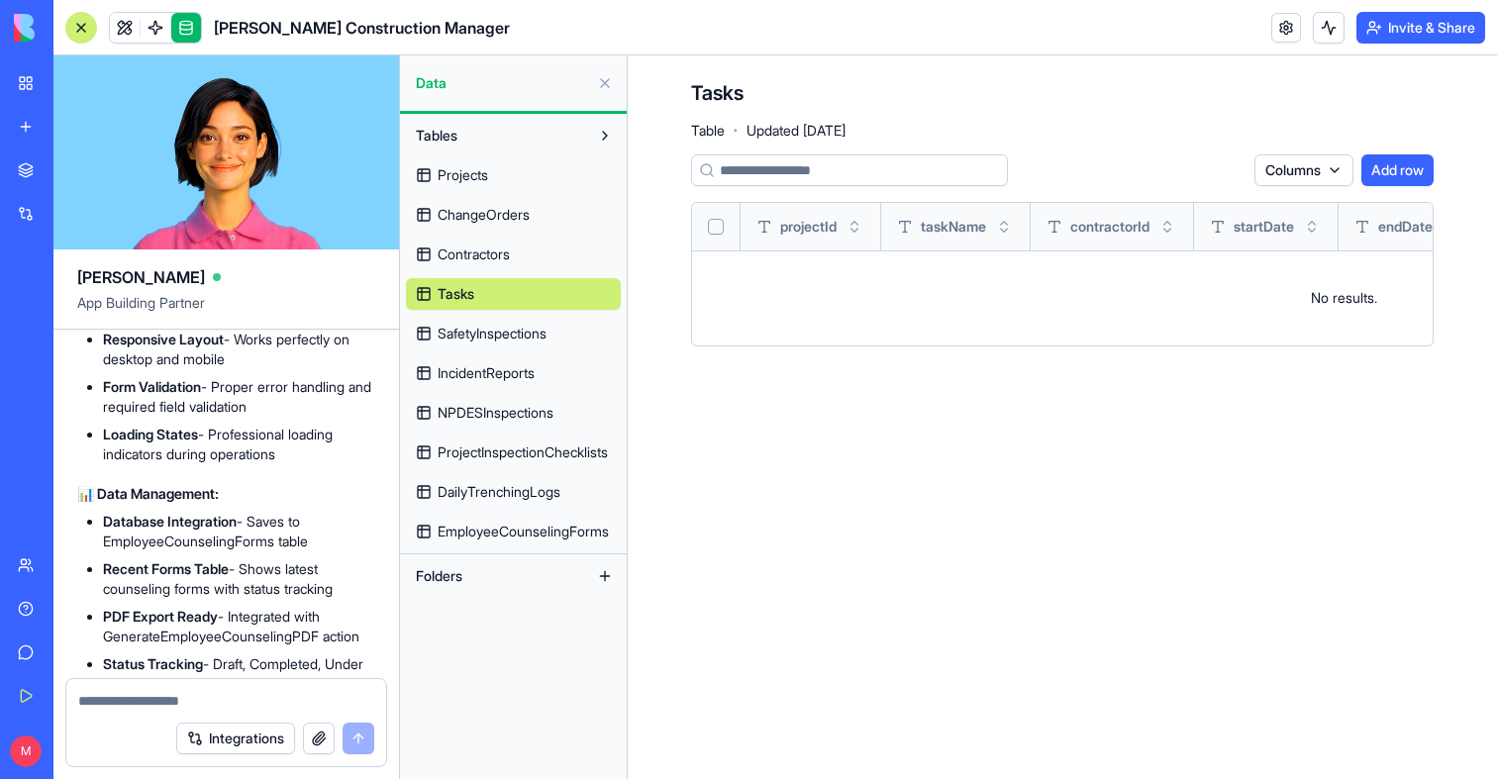
click at [451, 341] on span "SafetyInspections" at bounding box center [492, 334] width 109 height 20
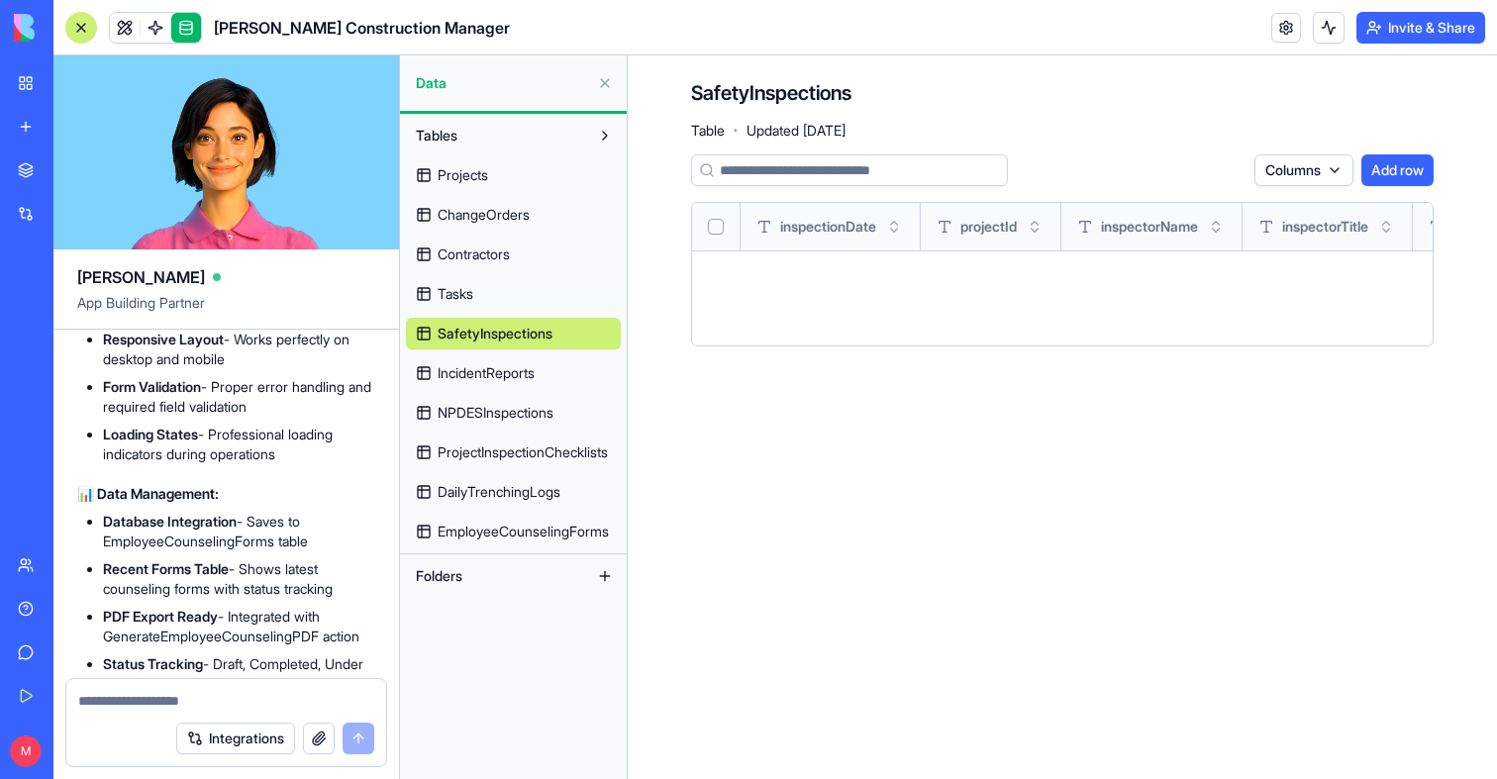
click at [451, 381] on span "IncidentReports" at bounding box center [486, 373] width 97 height 20
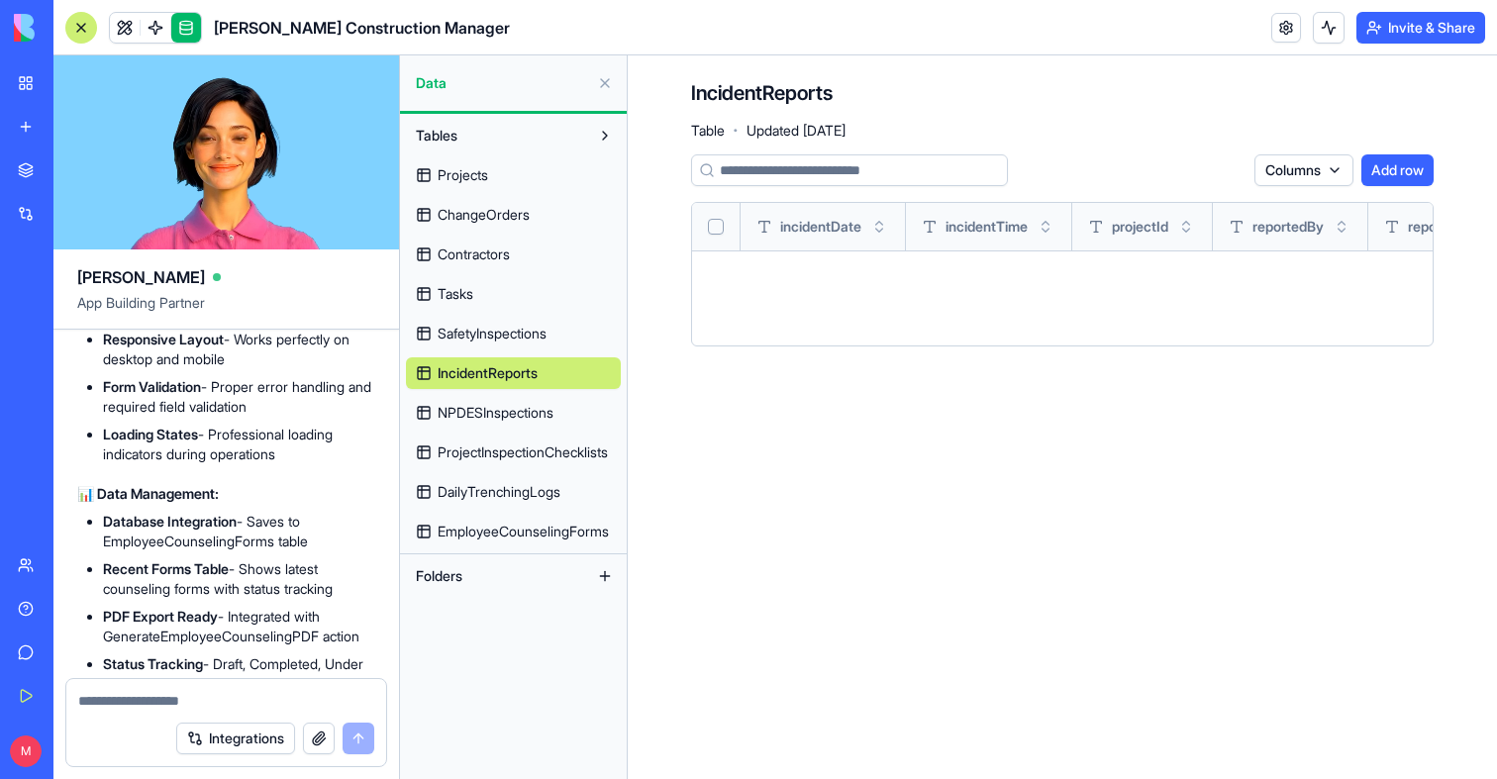
click at [452, 413] on span "NPDESInspections" at bounding box center [496, 413] width 116 height 20
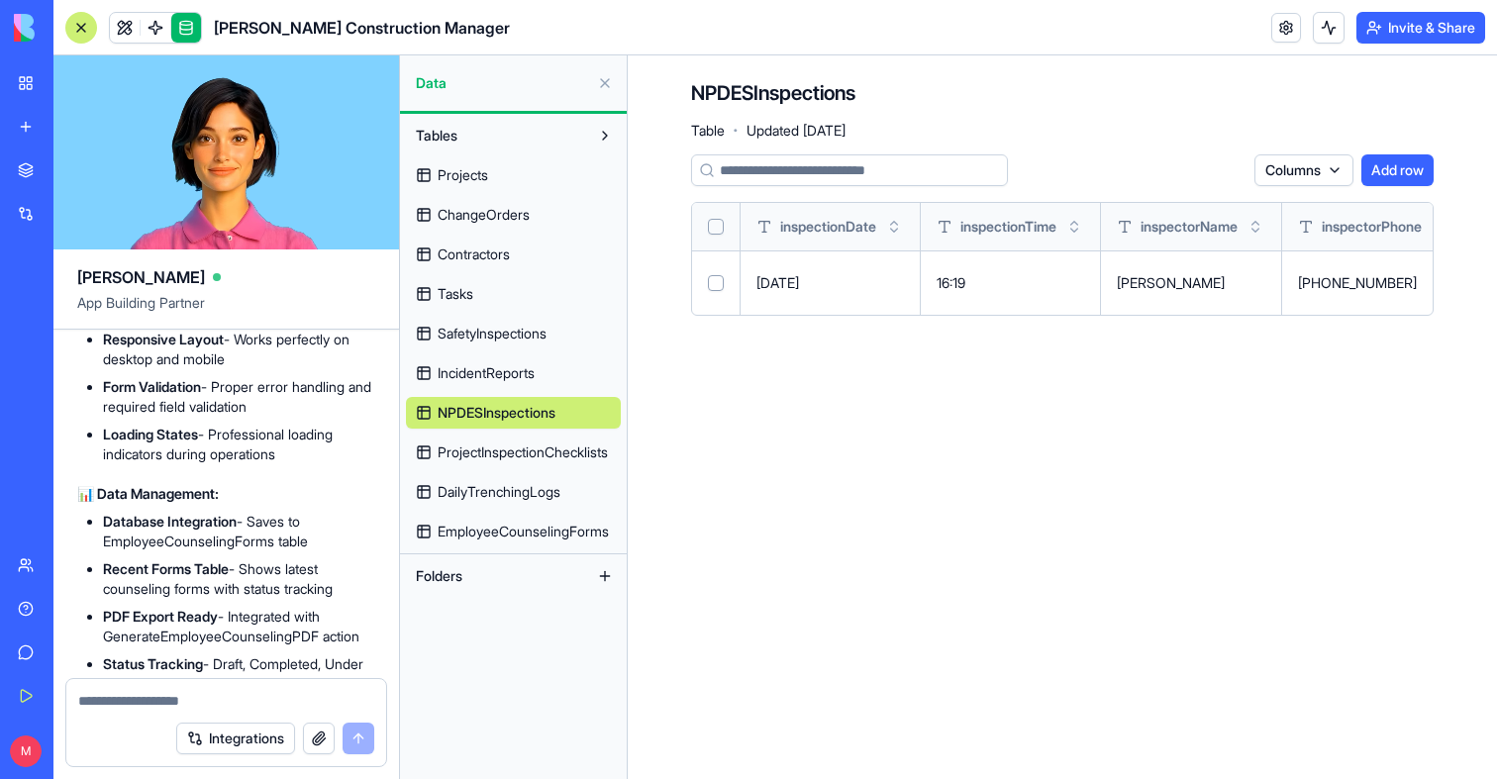
click at [463, 374] on span "IncidentReports" at bounding box center [486, 373] width 97 height 20
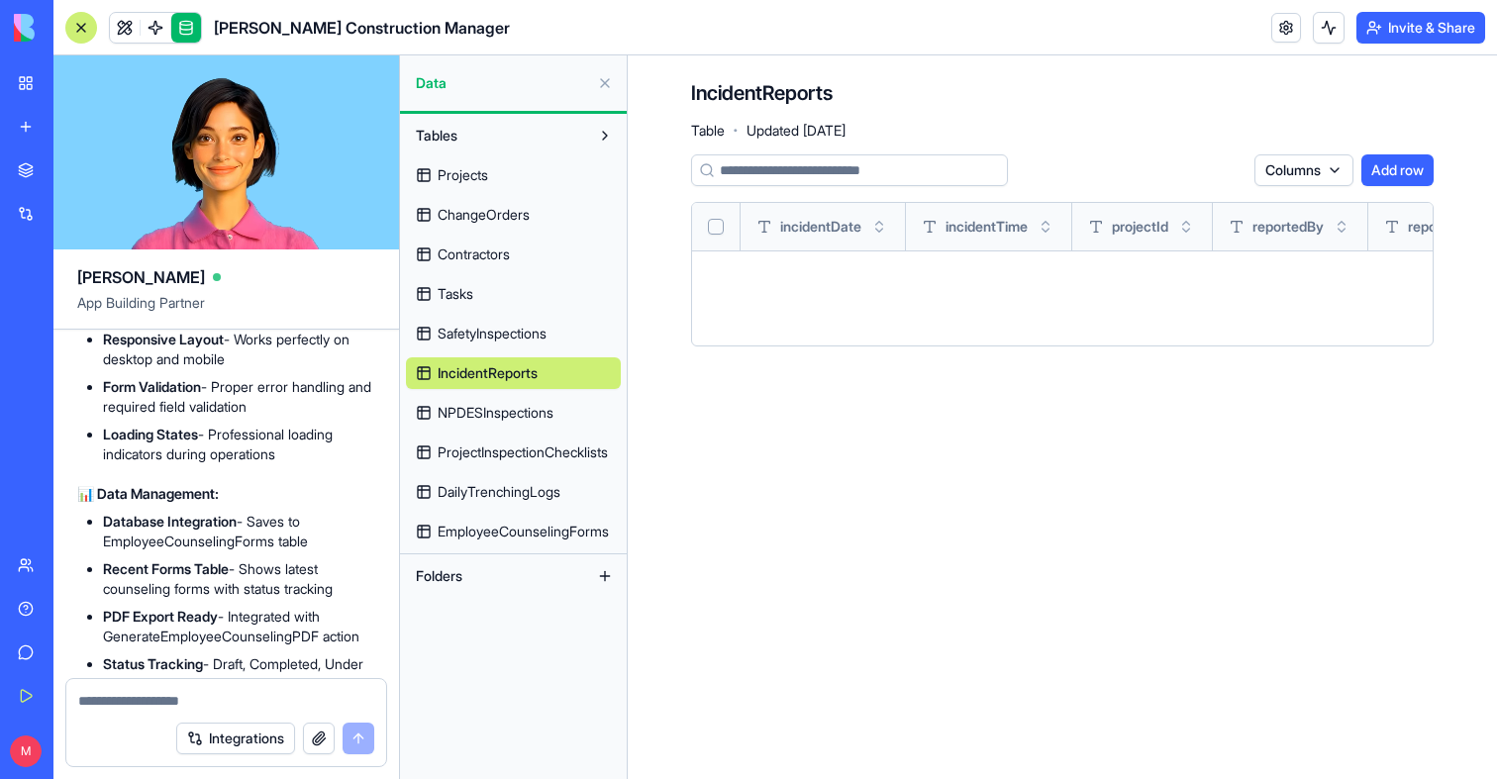
click at [462, 417] on span "NPDESInspections" at bounding box center [496, 413] width 116 height 20
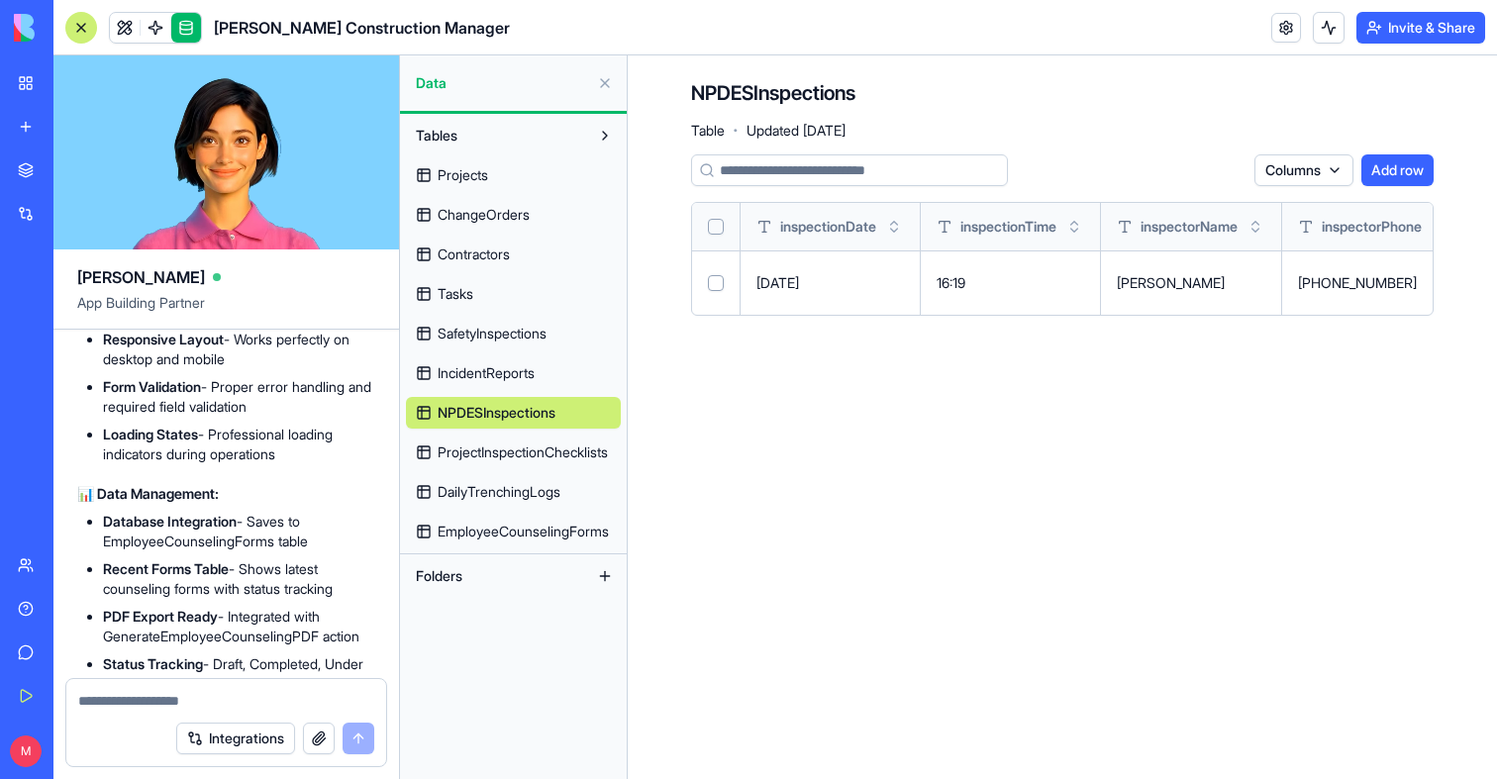
click at [472, 449] on span "ProjectInspectionChecklists" at bounding box center [523, 453] width 170 height 20
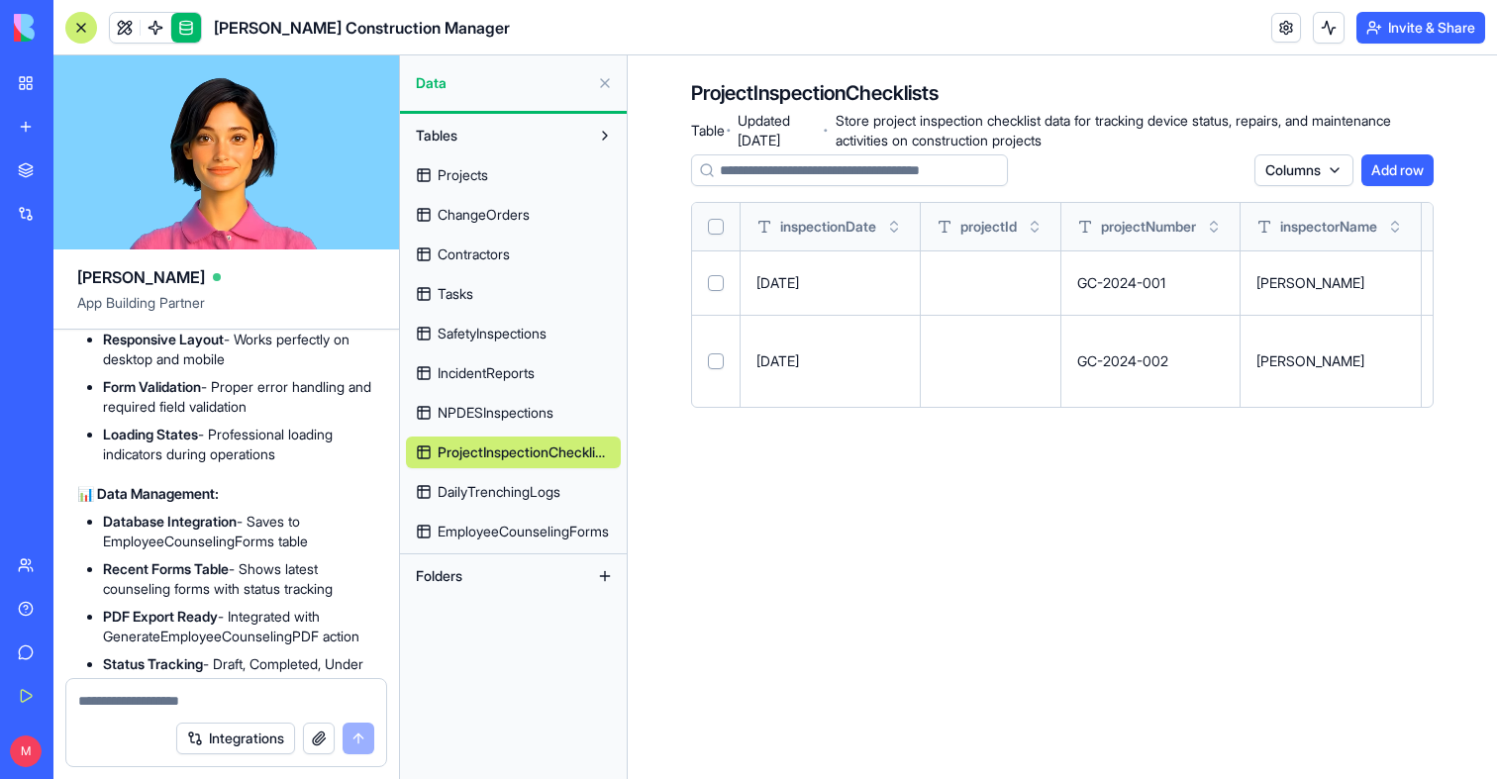
click at [475, 487] on span "DailyTrenchingLogs" at bounding box center [499, 492] width 123 height 20
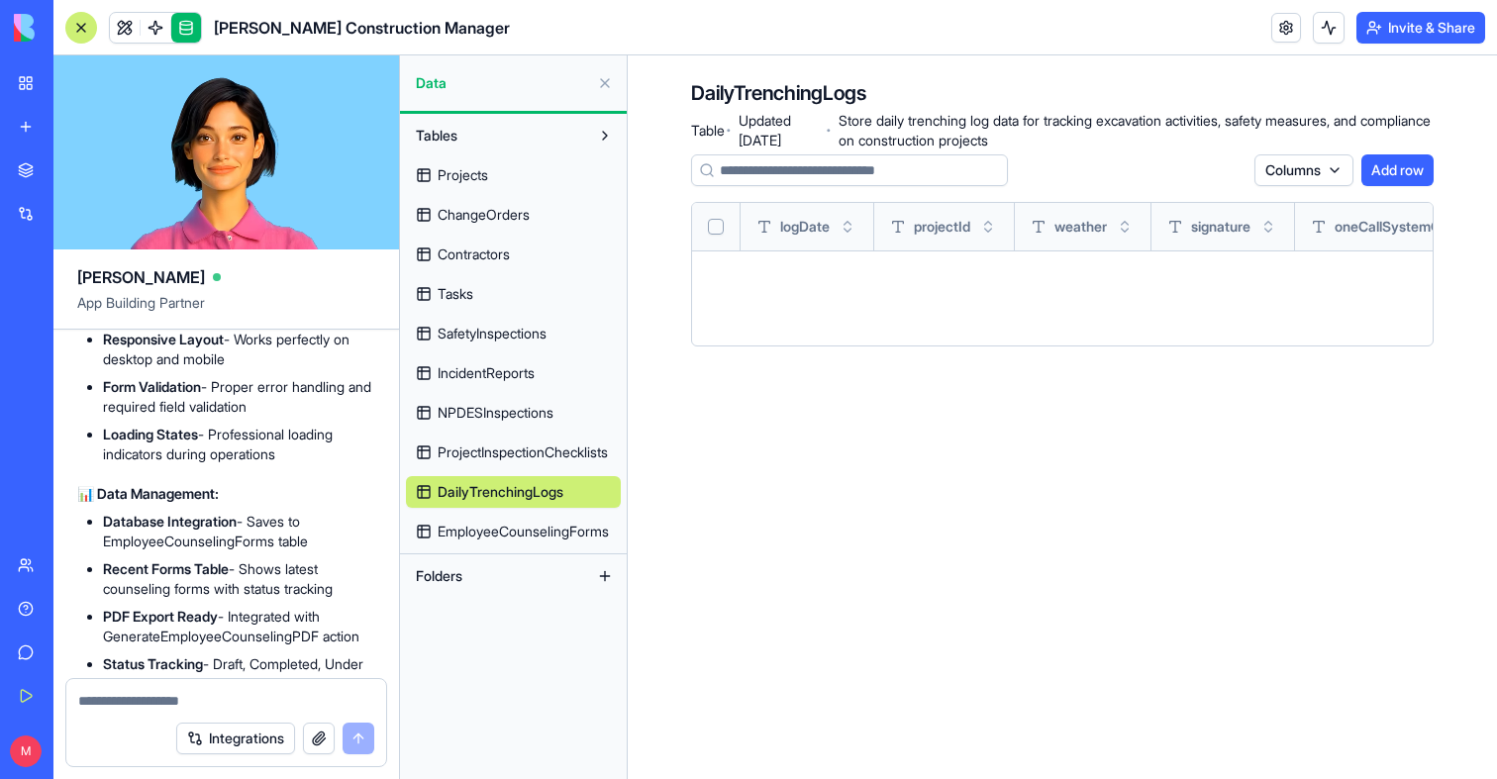
click at [475, 525] on span "EmployeeCounselingForms" at bounding box center [523, 532] width 171 height 20
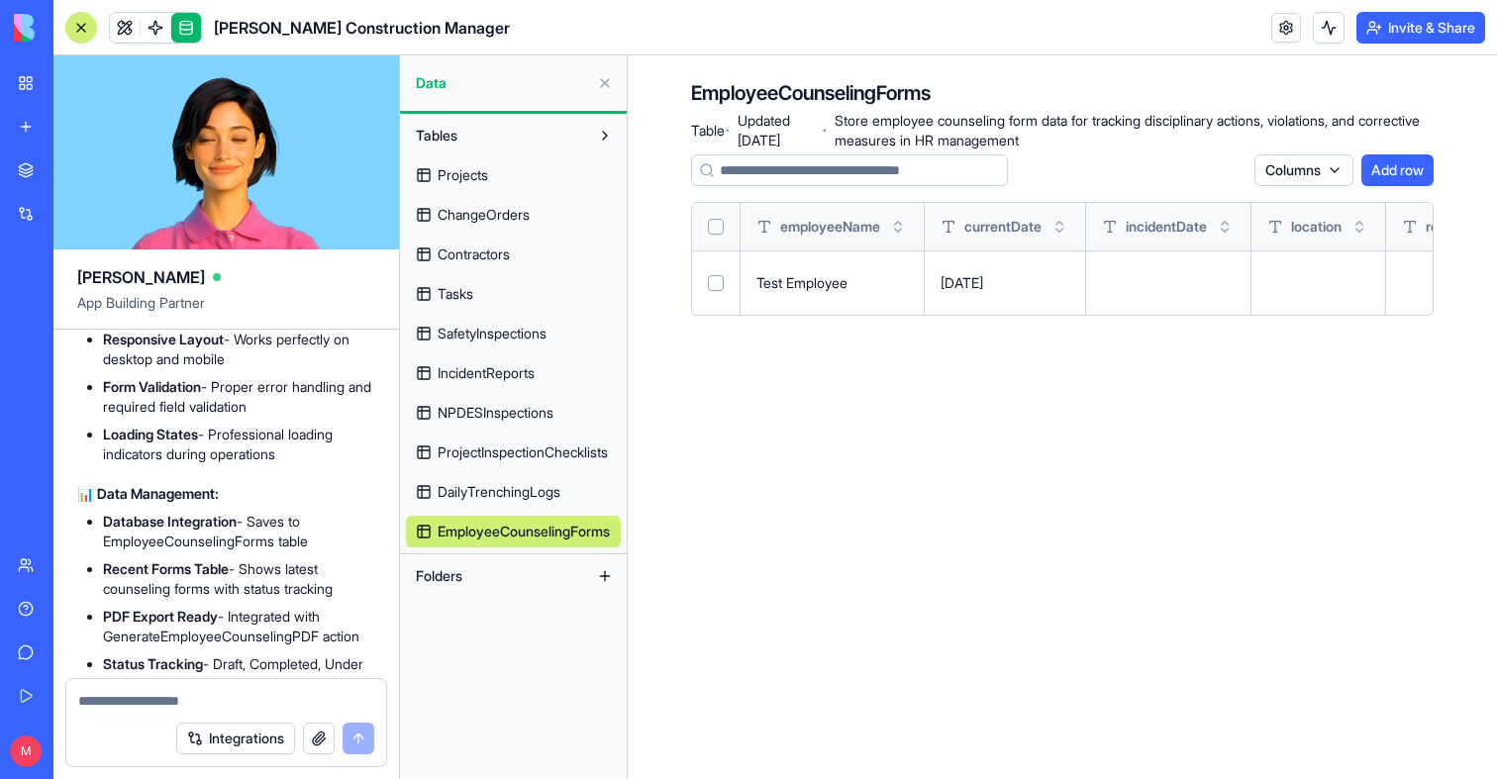
click at [493, 174] on link "Projects" at bounding box center [513, 175] width 215 height 32
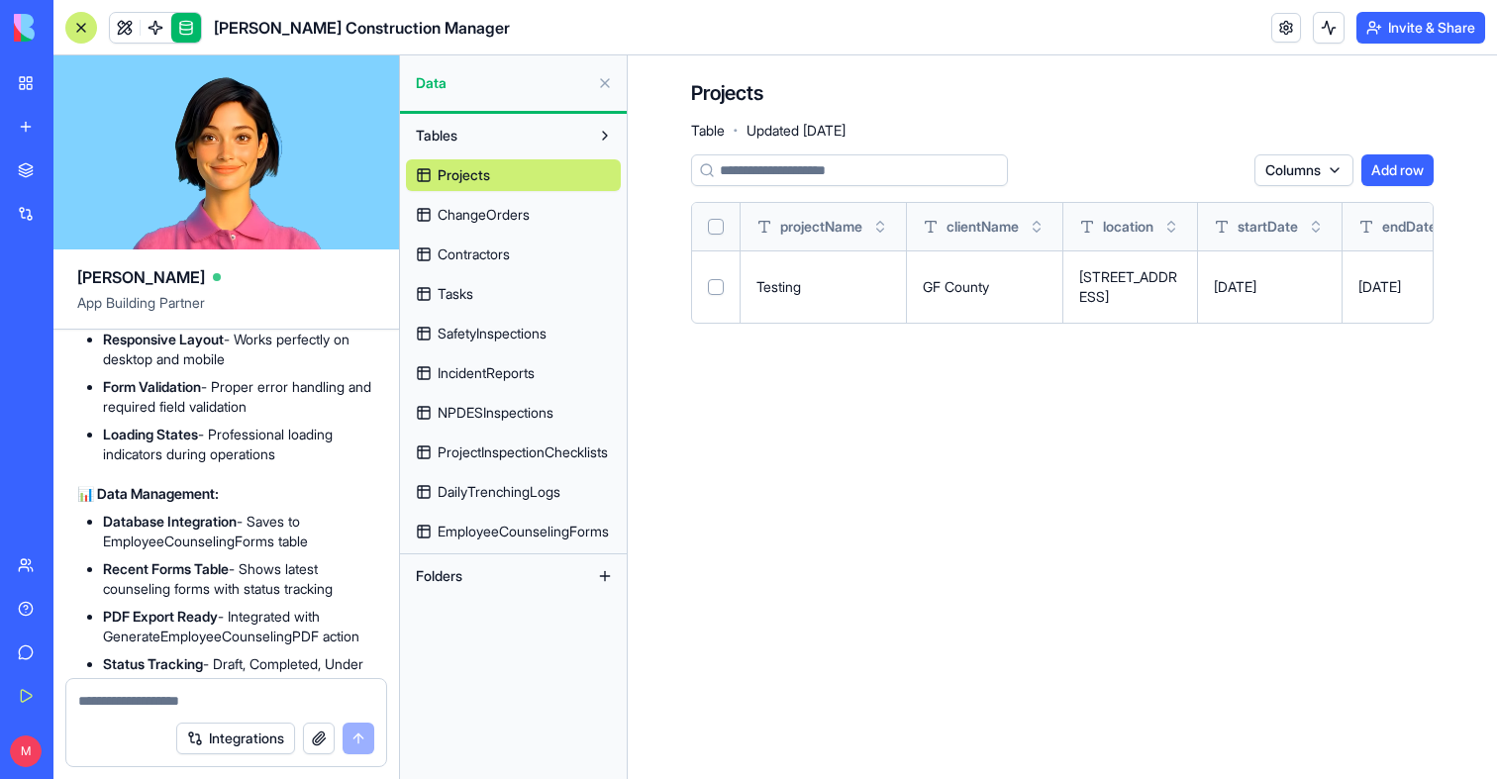
click at [0, 0] on button at bounding box center [0, 0] width 0 height 0
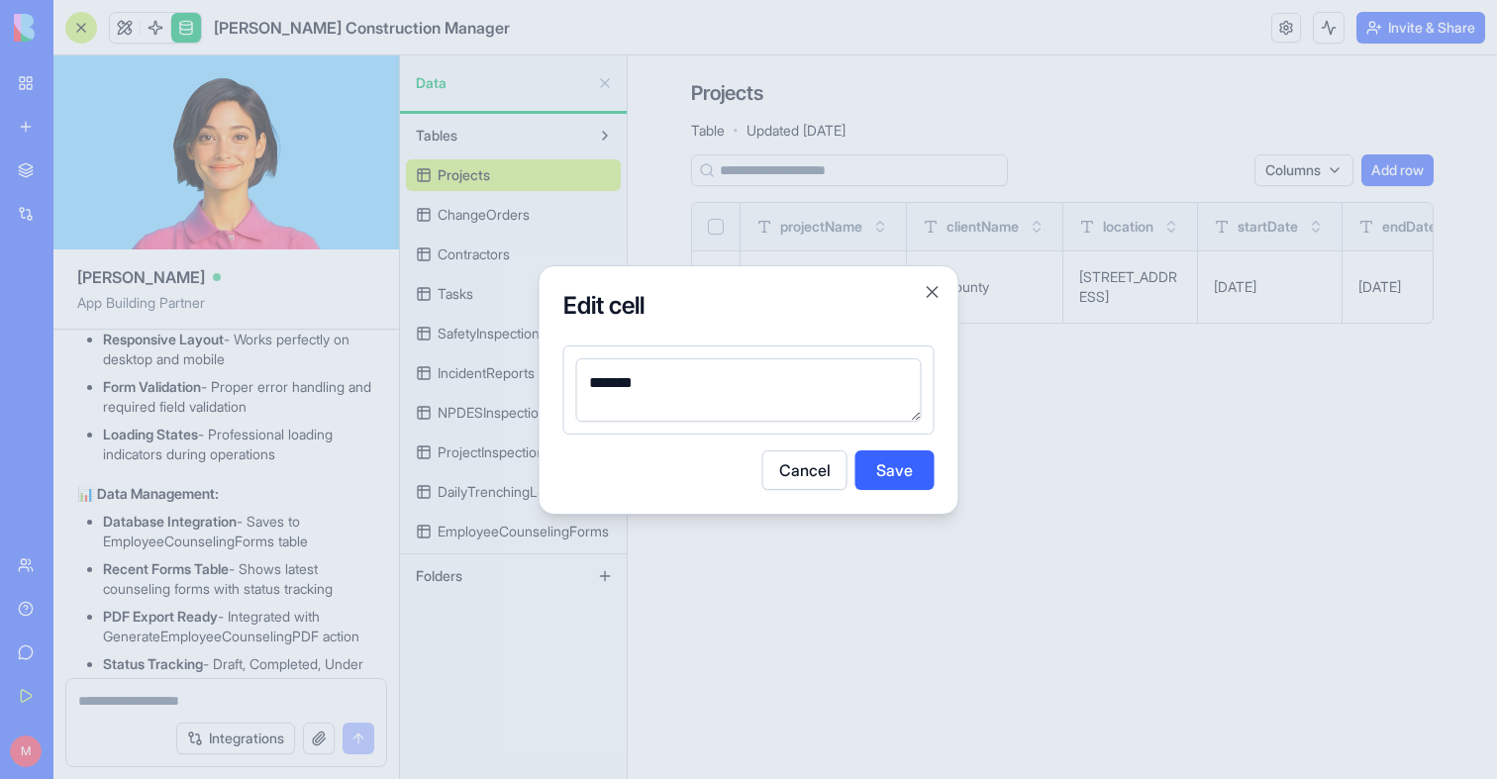
click at [710, 416] on textarea "*******" at bounding box center [748, 389] width 345 height 63
click at [1030, 463] on div at bounding box center [748, 389] width 1497 height 779
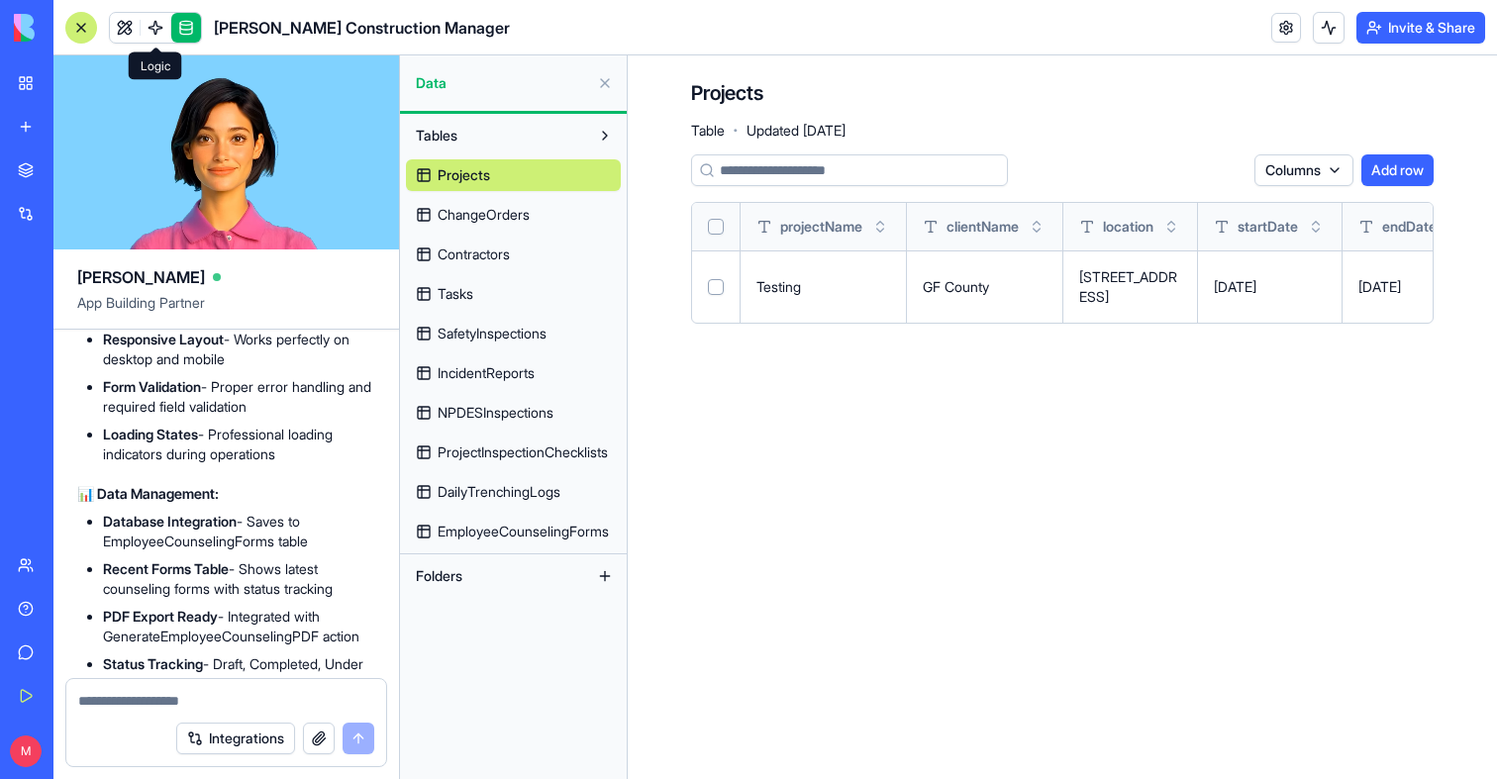
click at [137, 16] on link at bounding box center [125, 28] width 30 height 30
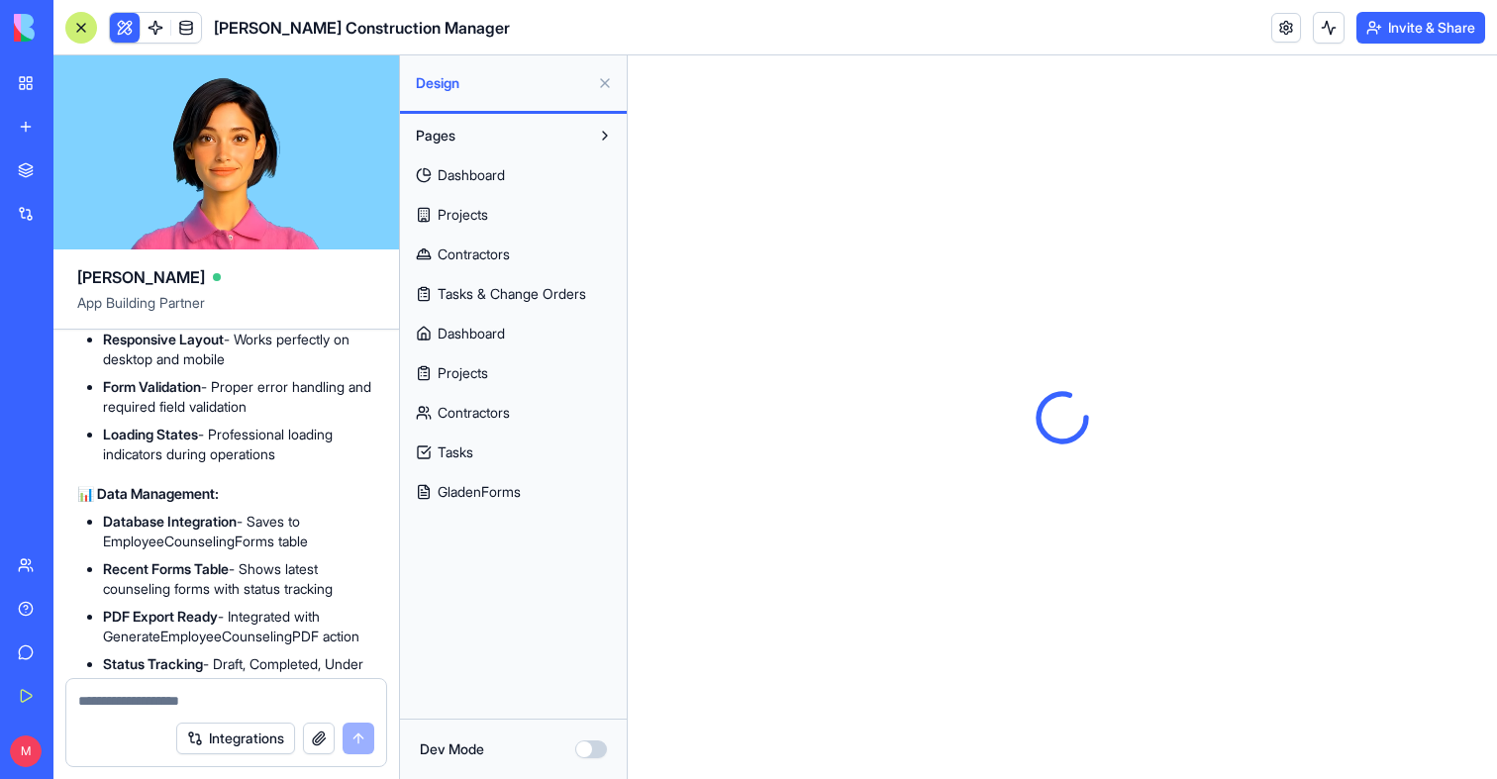
click at [132, 18] on button at bounding box center [125, 28] width 30 height 30
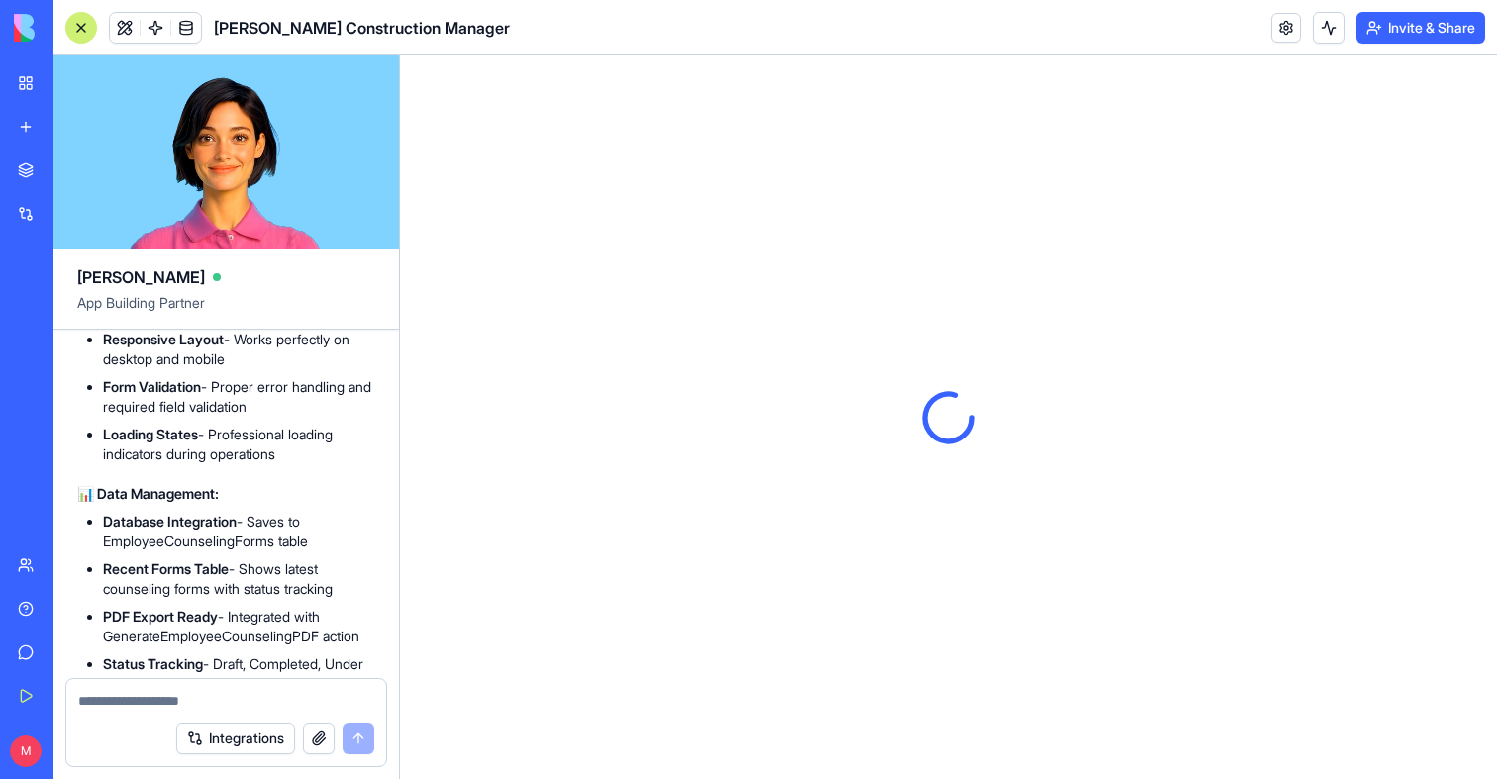
click at [83, 22] on div at bounding box center [81, 28] width 32 height 32
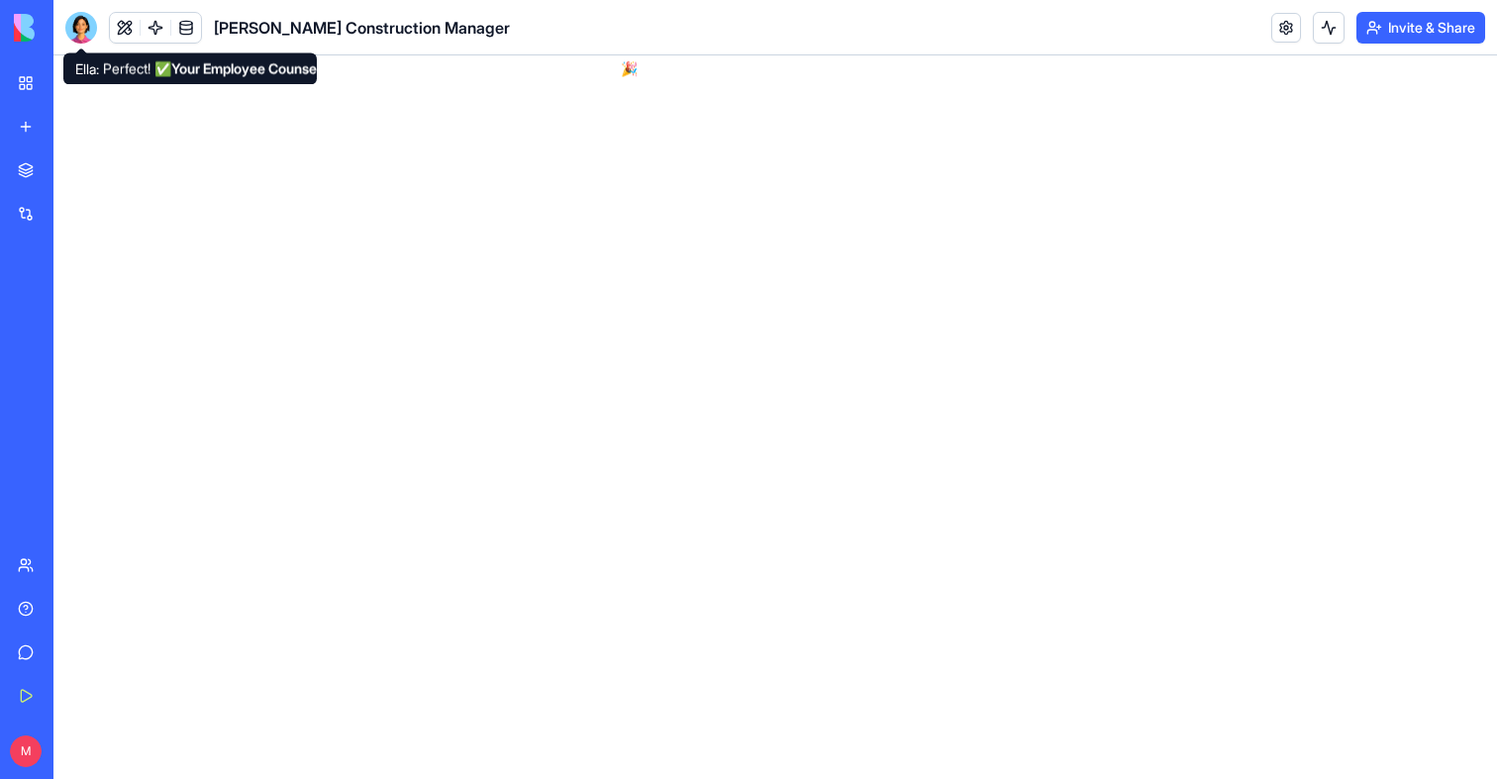
click at [107, 30] on div "[PERSON_NAME] Construction Manager" at bounding box center [287, 28] width 444 height 32
click at [118, 30] on button at bounding box center [125, 28] width 30 height 30
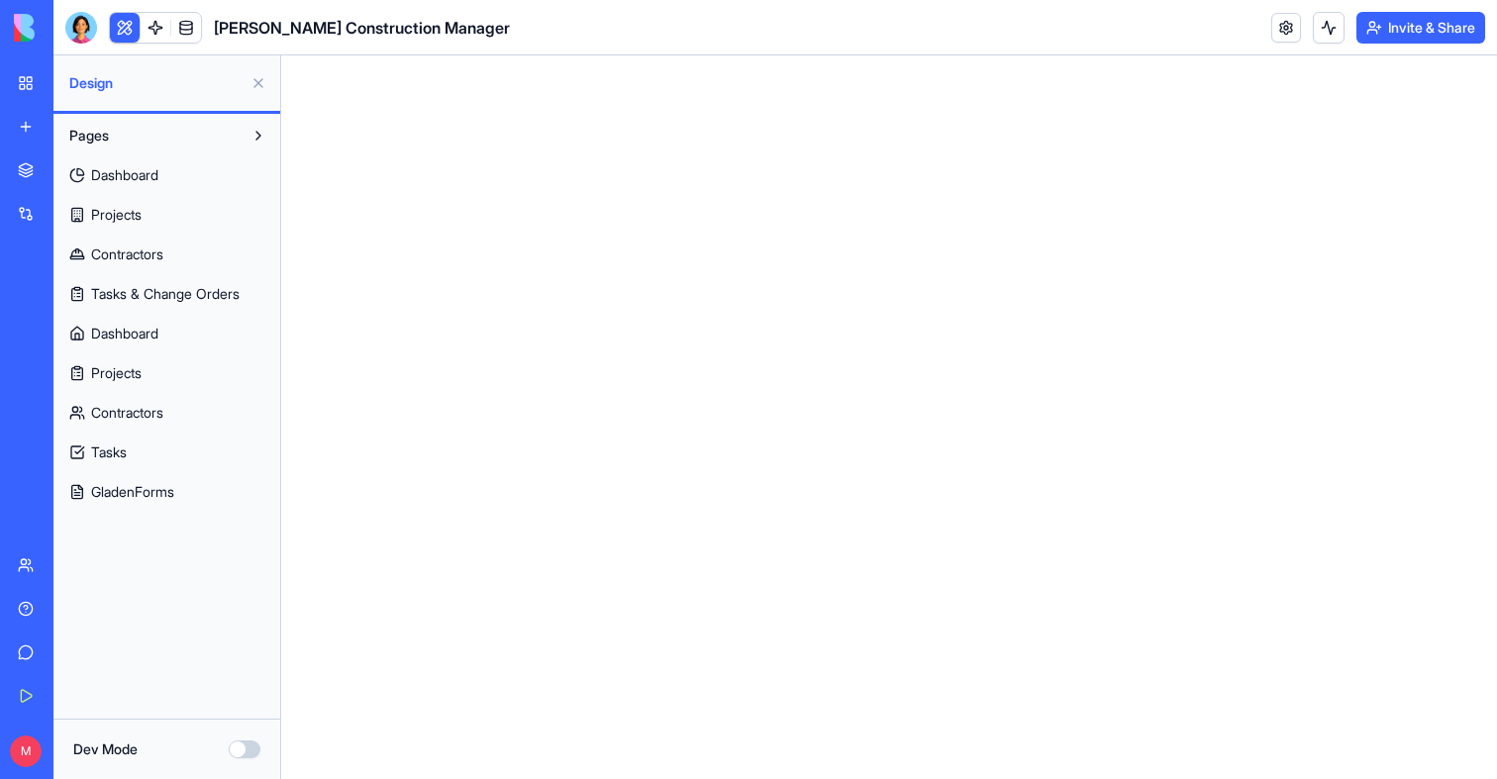
click at [99, 172] on span "Dashboard" at bounding box center [124, 175] width 67 height 20
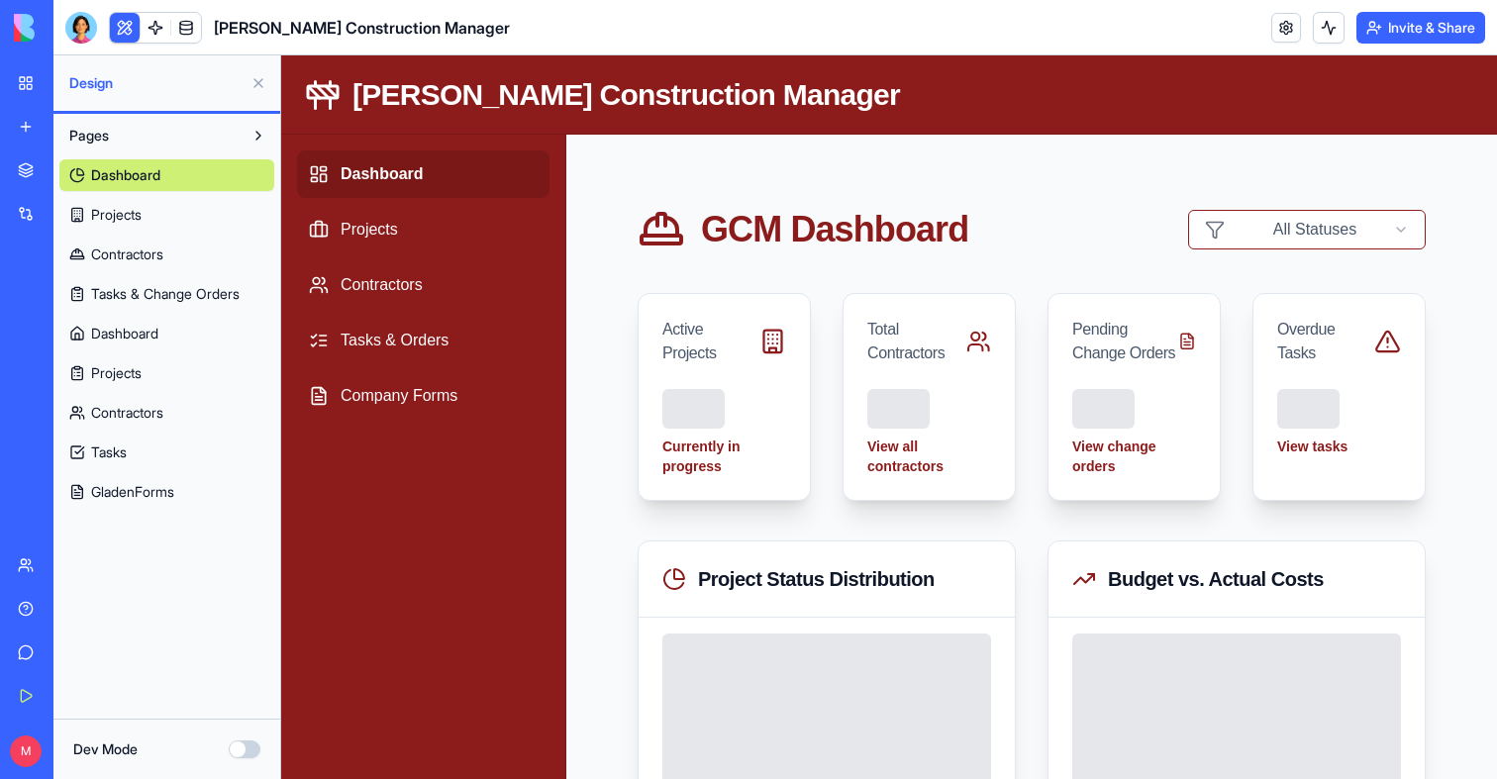
click at [127, 40] on button at bounding box center [125, 28] width 30 height 30
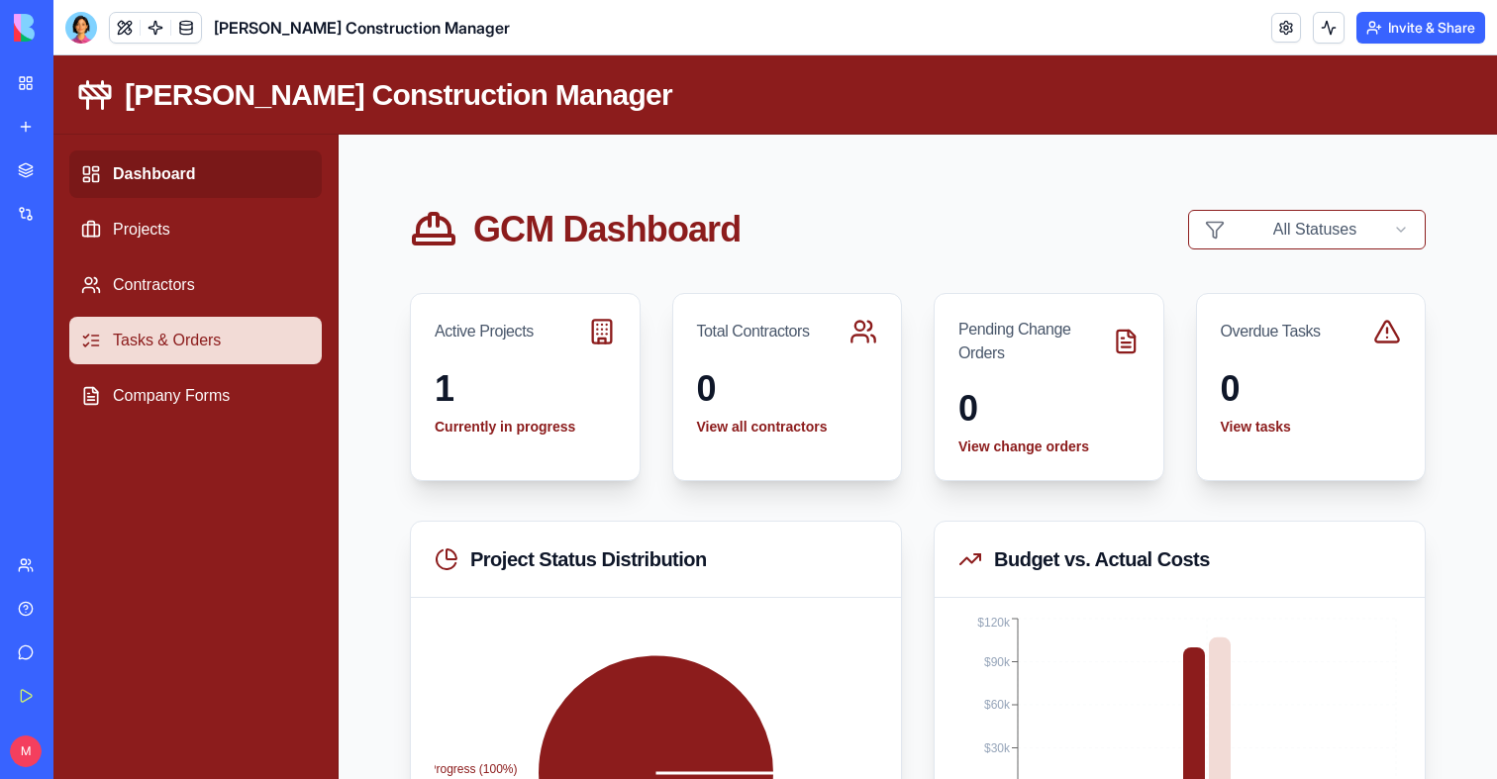
click at [176, 349] on link "Tasks & Orders" at bounding box center [195, 341] width 252 height 48
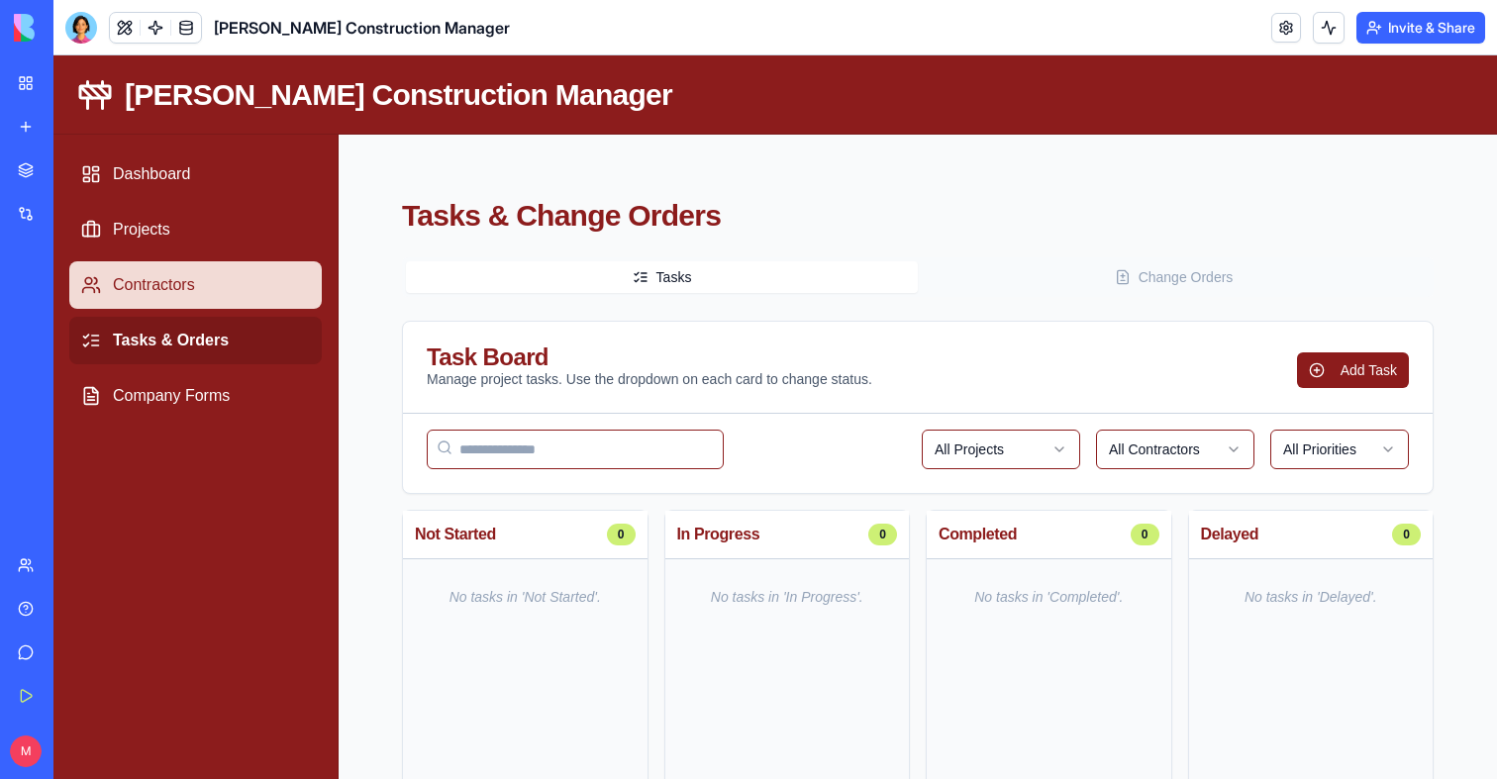
click at [187, 295] on link "Contractors" at bounding box center [195, 285] width 252 height 48
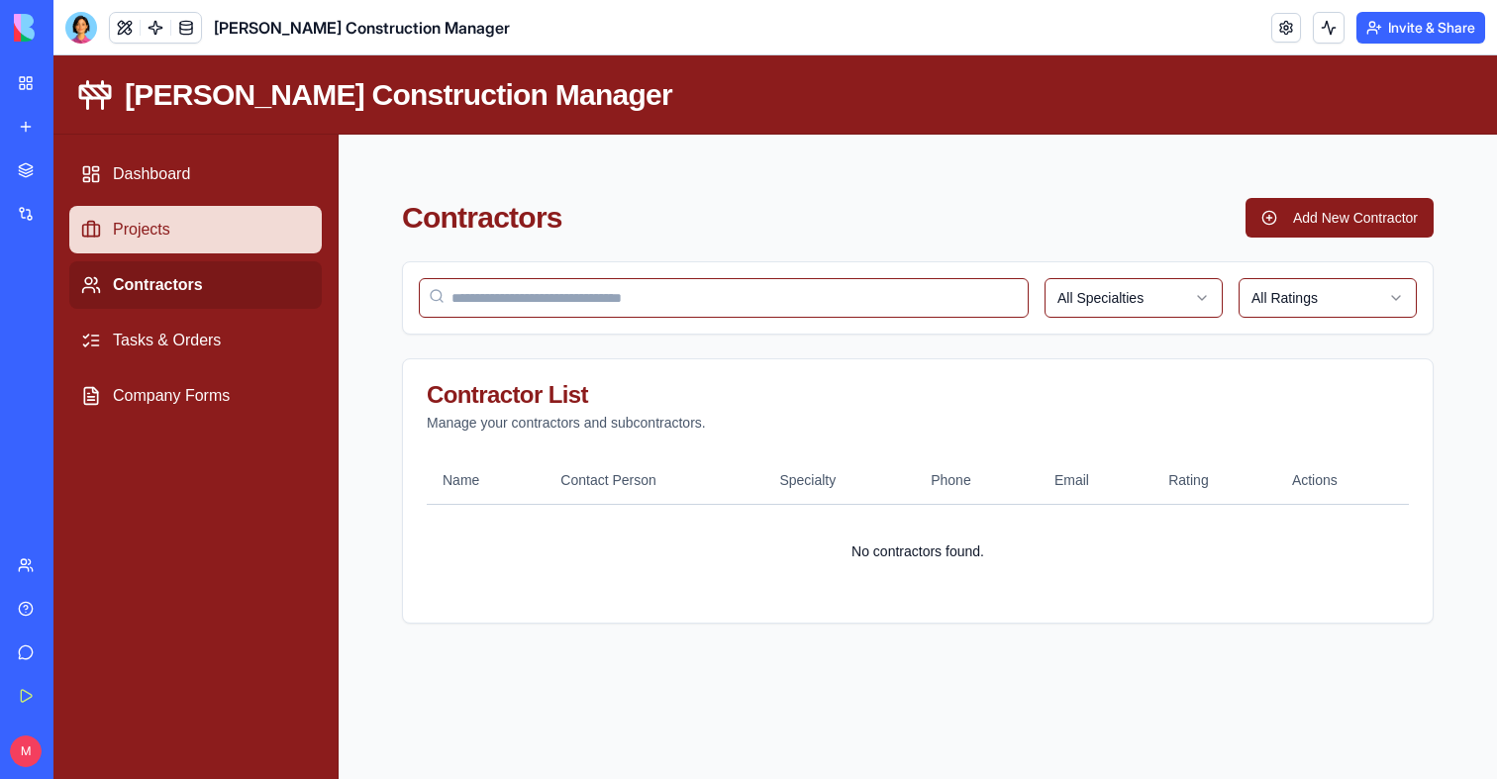
click at [185, 246] on link "Projects" at bounding box center [195, 230] width 252 height 48
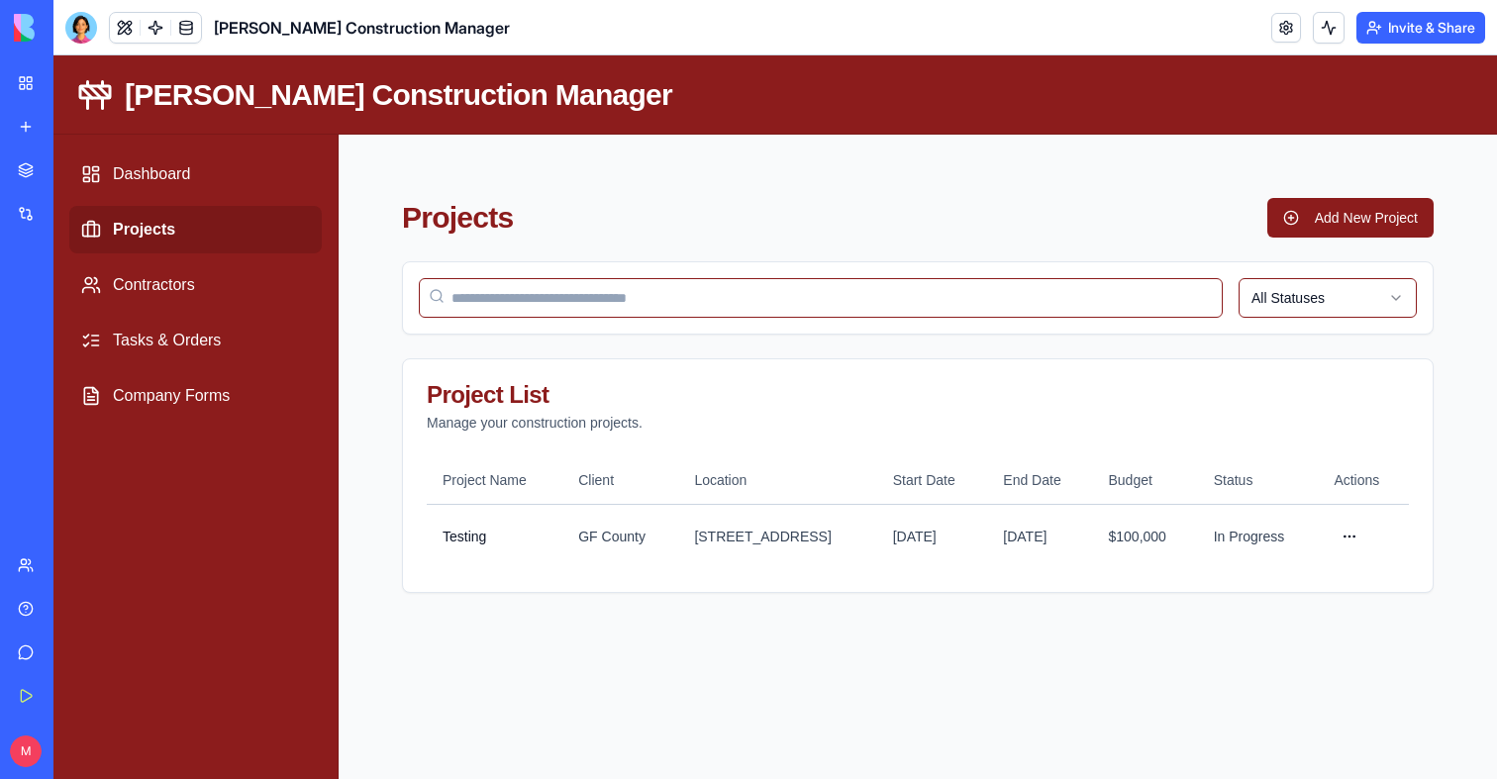
click at [174, 198] on nav "Dashboard Projects Contractors Tasks & Orders Company Forms" at bounding box center [195, 285] width 284 height 301
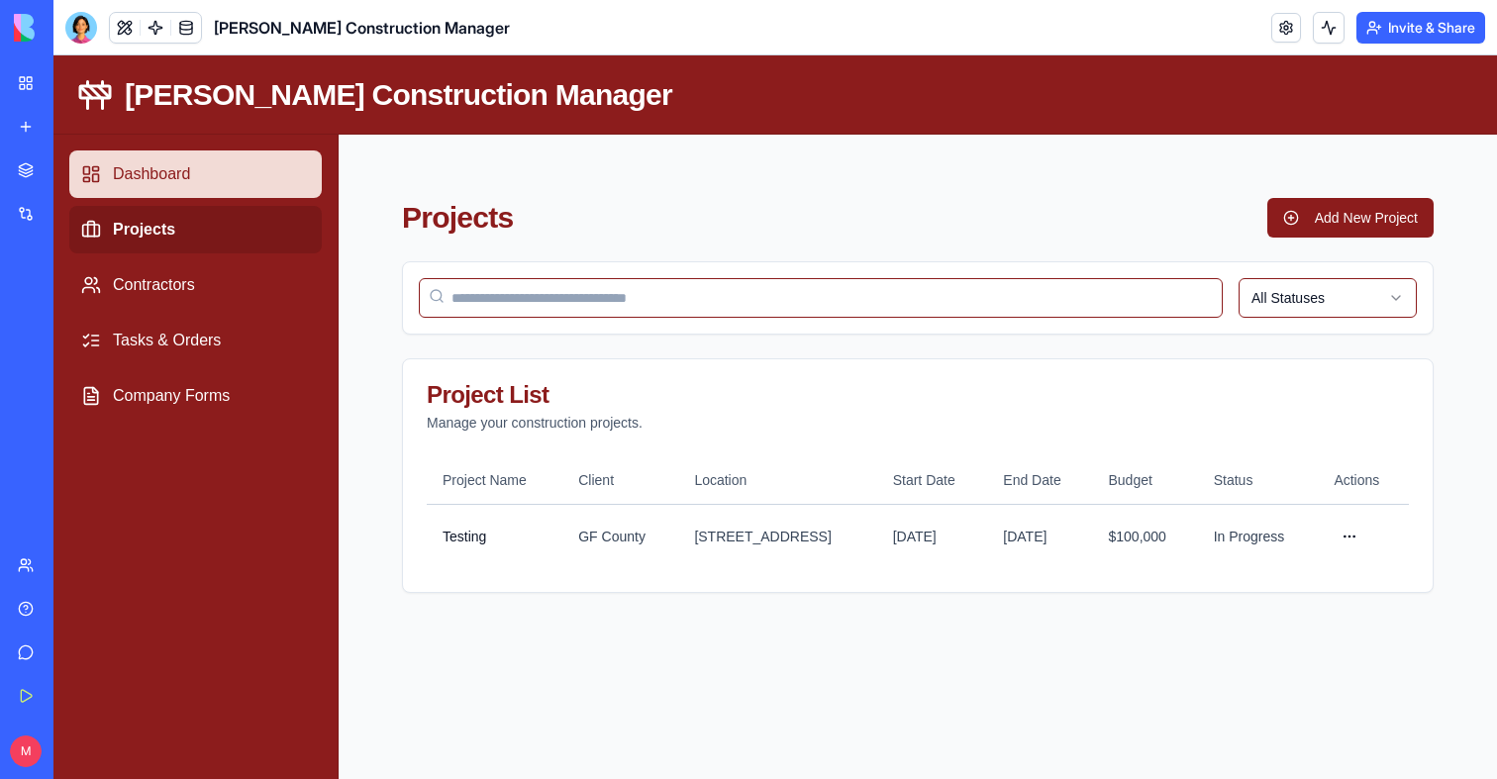
click at [172, 194] on link "Dashboard" at bounding box center [195, 174] width 252 height 48
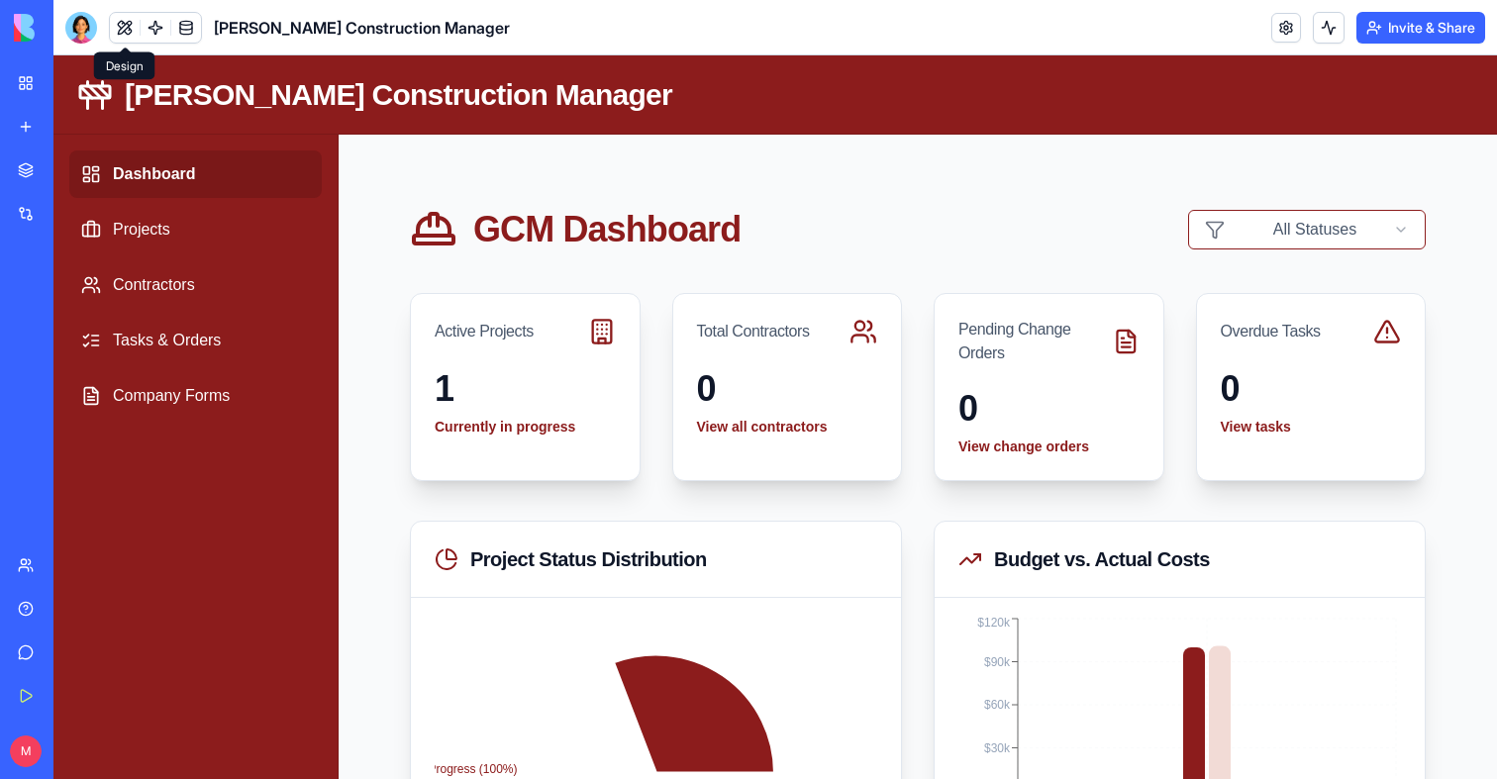
click at [86, 30] on div at bounding box center [81, 28] width 32 height 32
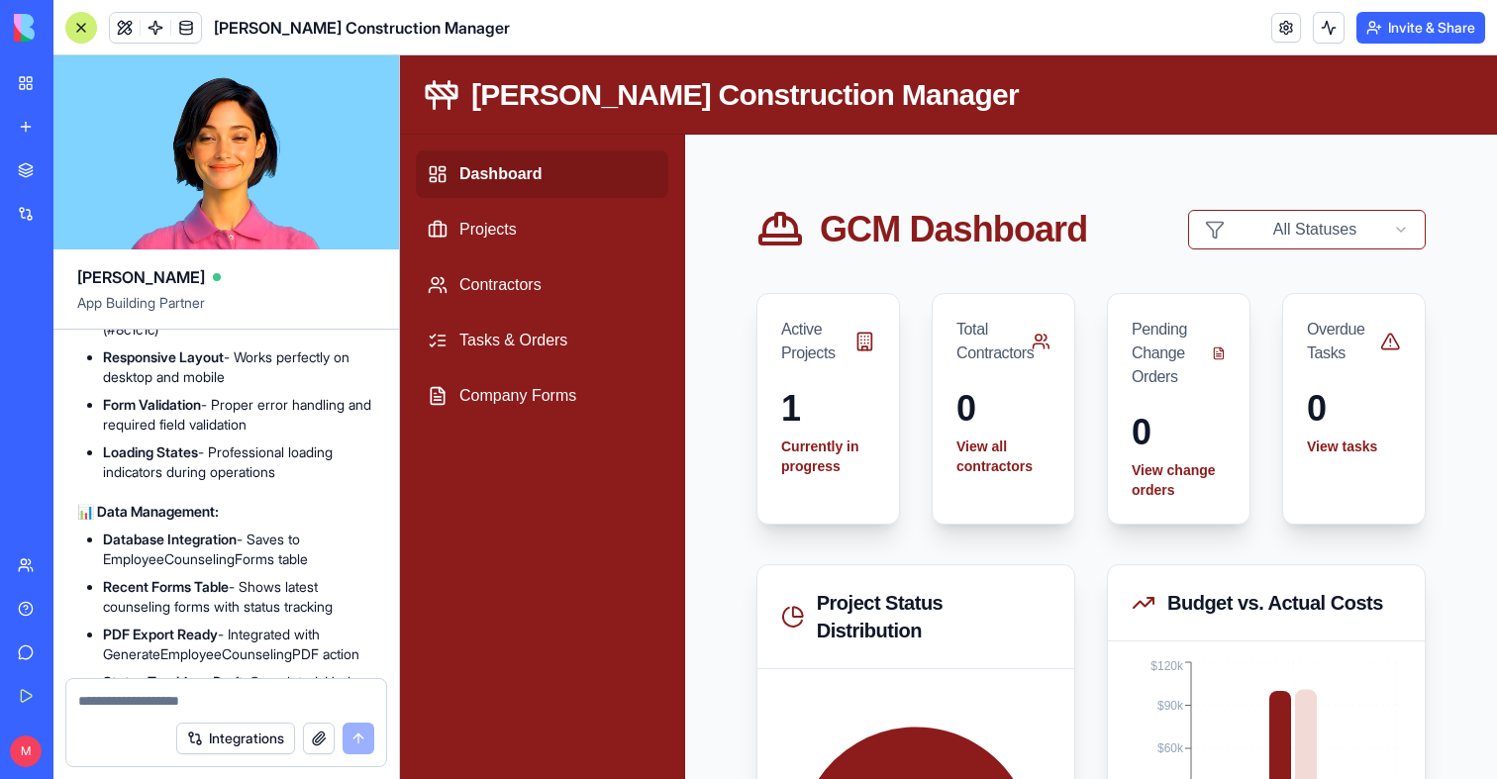
scroll to position [44299, 0]
